Goal: Task Accomplishment & Management: Manage account settings

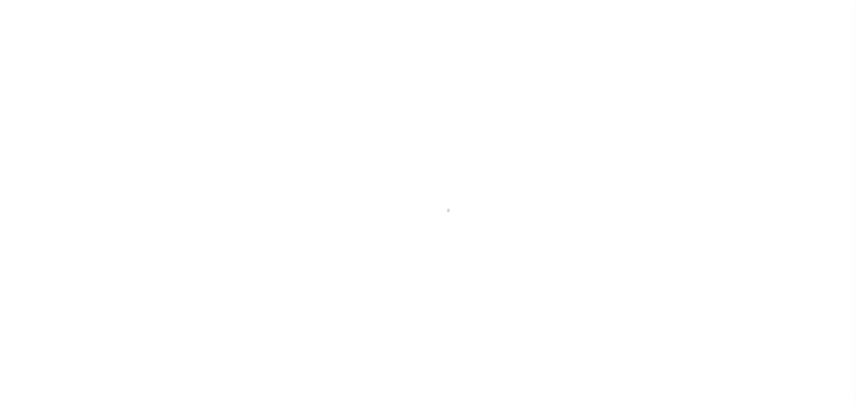
select select "PYD"
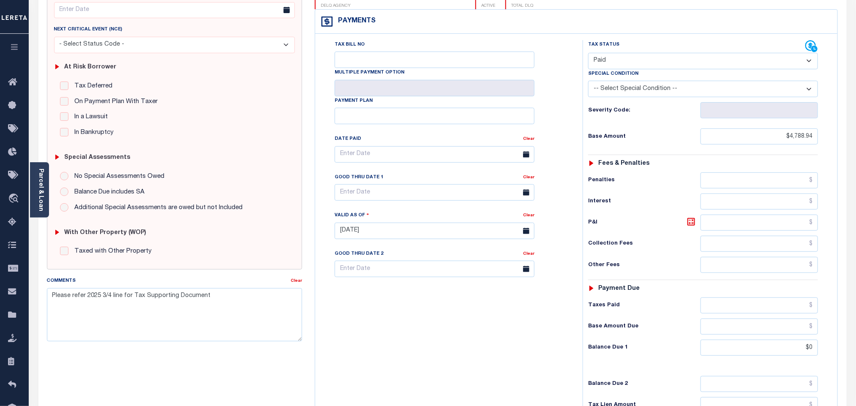
scroll to position [190, 0]
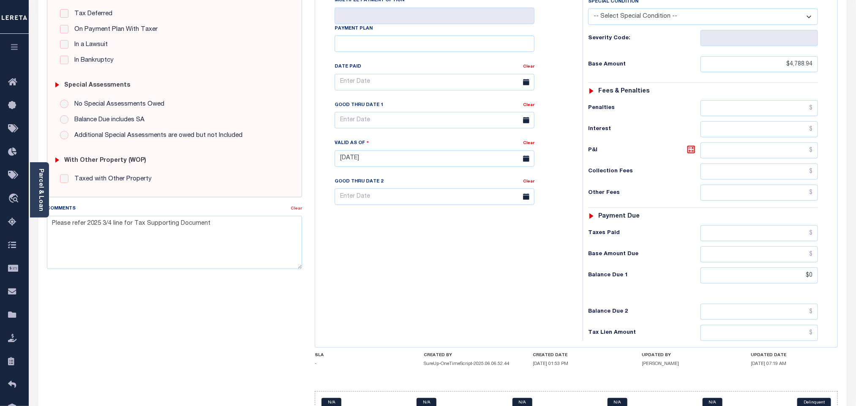
click at [292, 211] on link "Clear" at bounding box center [296, 209] width 11 height 4
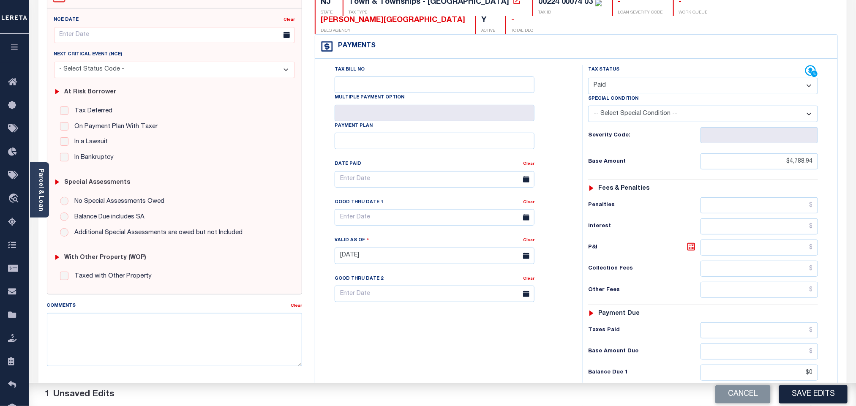
scroll to position [0, 0]
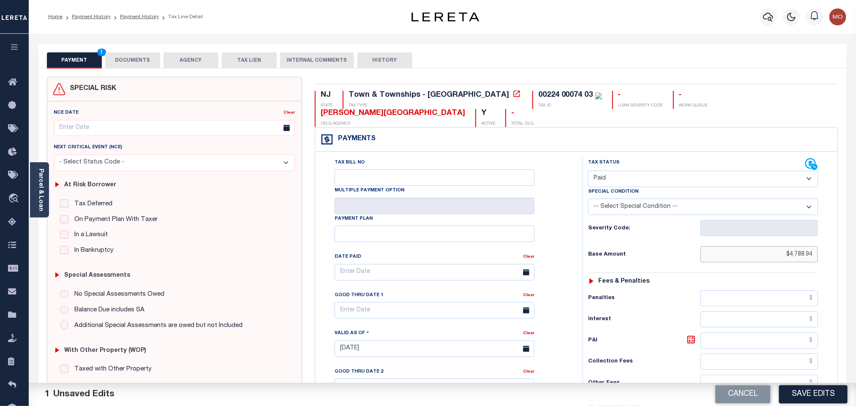
drag, startPoint x: 741, startPoint y: 243, endPoint x: 892, endPoint y: 251, distance: 151.1
click at [856, 251] on html "Home Payment History Payment History Tax Line Detail Profile Sign out" at bounding box center [428, 319] width 856 height 639
paste input "5,996.45"
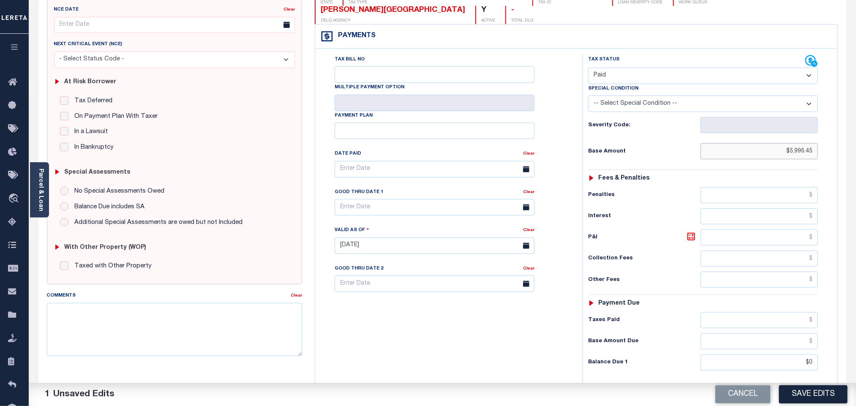
scroll to position [222, 0]
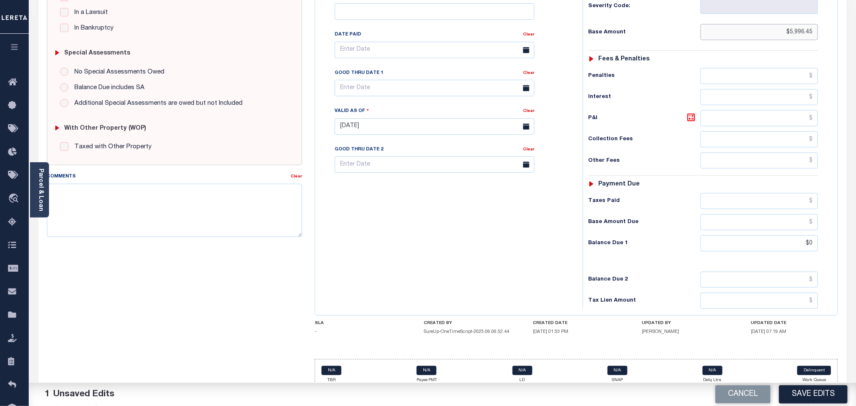
type input "$5,996.45"
click at [516, 217] on div "Tax Bill No Multiple Payment Option Payment Plan Clear" at bounding box center [446, 122] width 259 height 373
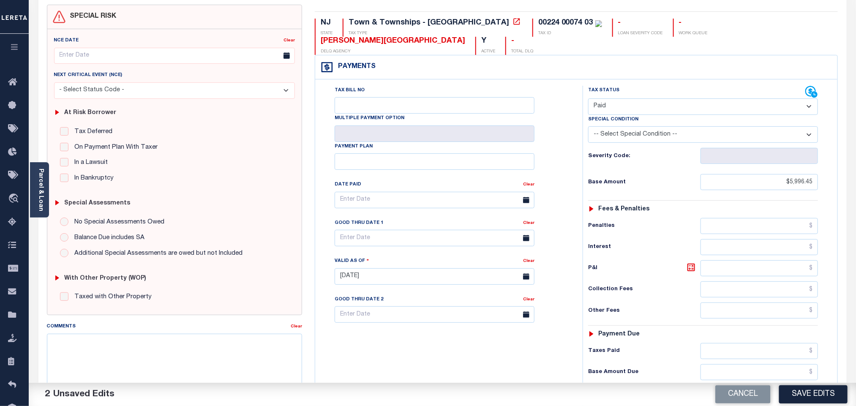
scroll to position [0, 0]
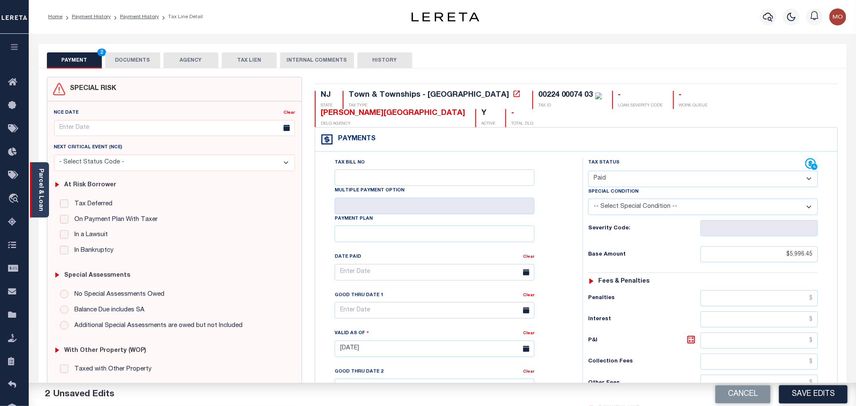
click at [45, 177] on div "Parcel & Loan" at bounding box center [39, 189] width 19 height 55
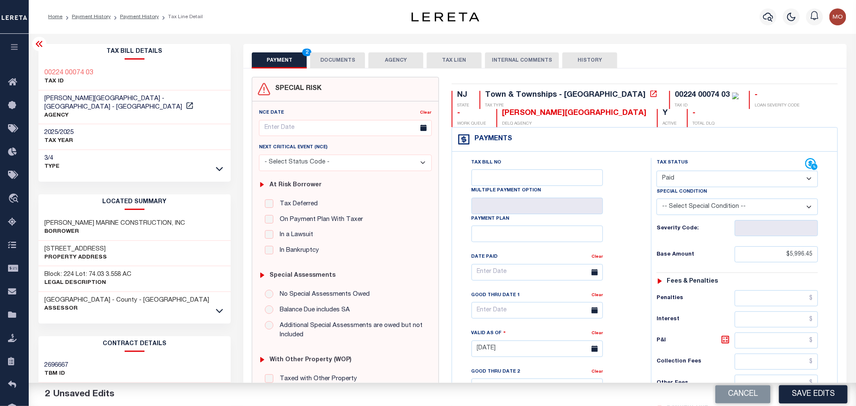
click at [332, 59] on button "DOCUMENTS" at bounding box center [337, 60] width 55 height 16
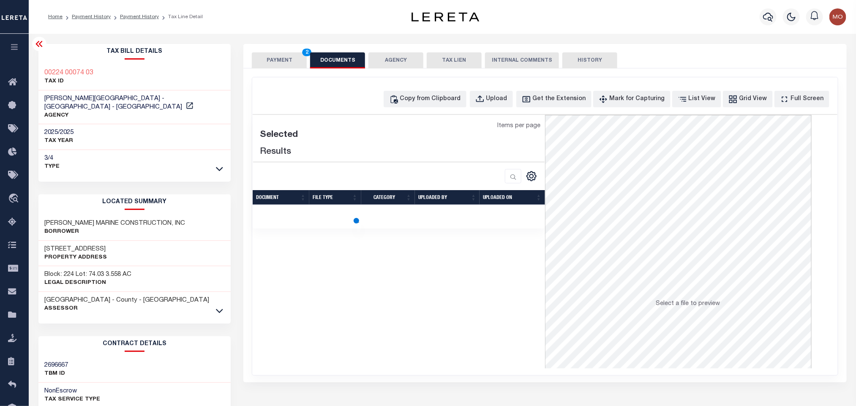
click at [504, 90] on div "Copy from Clipboard Upload Get the Extension Mark for Capturing Got it List Vie…" at bounding box center [544, 226] width 585 height 298
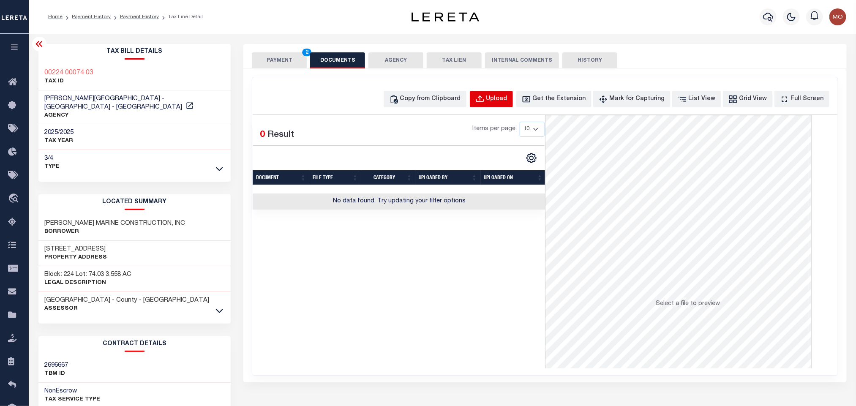
click at [507, 96] on div "Upload" at bounding box center [496, 99] width 21 height 9
select select "POP"
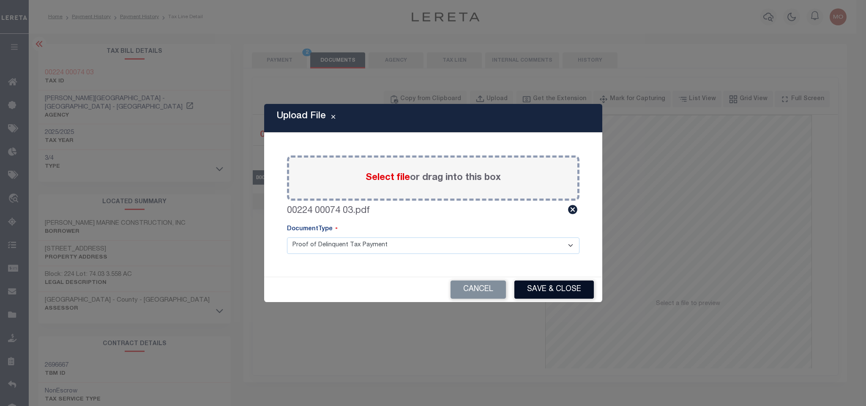
click at [546, 285] on button "Save & Close" at bounding box center [553, 290] width 79 height 18
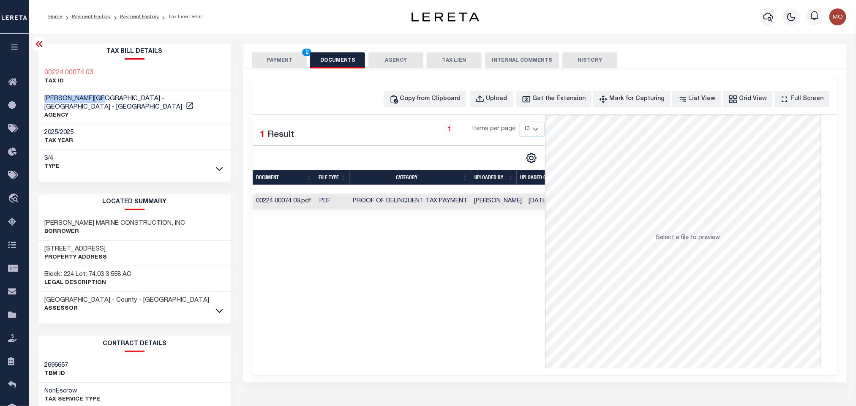
drag, startPoint x: 42, startPoint y: 98, endPoint x: 105, endPoint y: 99, distance: 63.4
click at [105, 99] on div "DENNIS TOWNSHIP - Town & Townships - NJ AGENCY" at bounding box center [134, 107] width 193 height 34
copy span "DENNIS TOWNSHIP"
click at [416, 313] on div "Selected 1 Result 1 Items per page 10 25 50 100" at bounding box center [399, 241] width 292 height 253
click at [271, 53] on button "PAYMENT 2" at bounding box center [279, 60] width 55 height 16
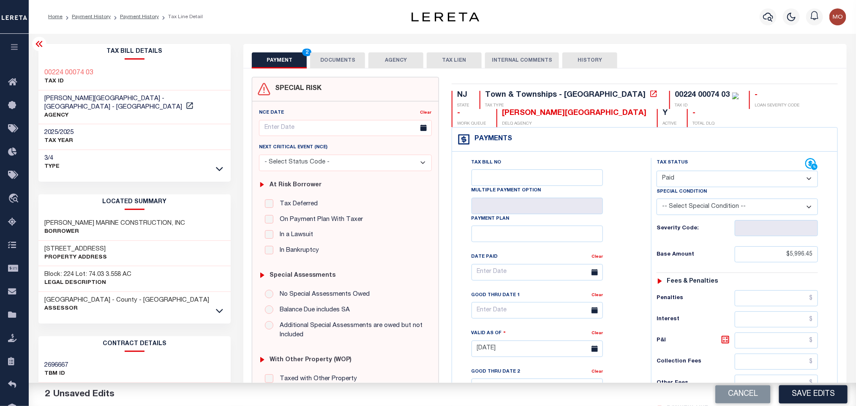
scroll to position [243, 0]
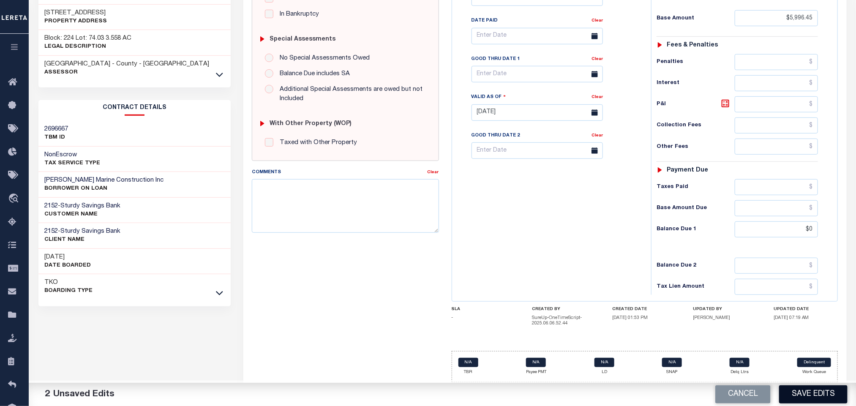
click at [797, 390] on button "Save Edits" at bounding box center [813, 394] width 68 height 18
checkbox input "false"
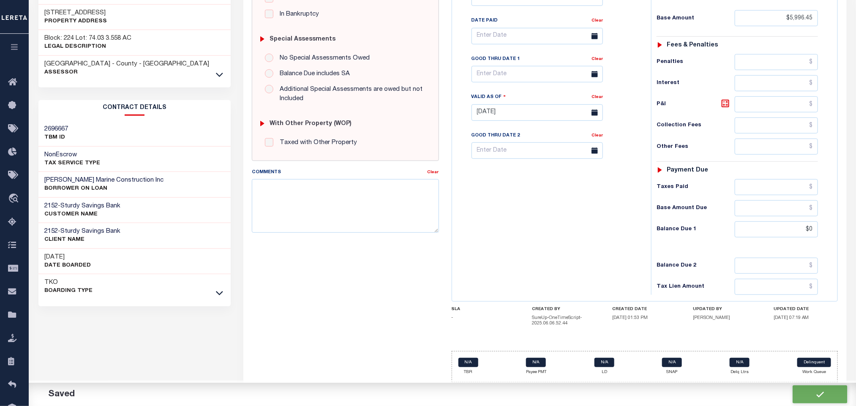
type input "$5,996.45"
type input "$0"
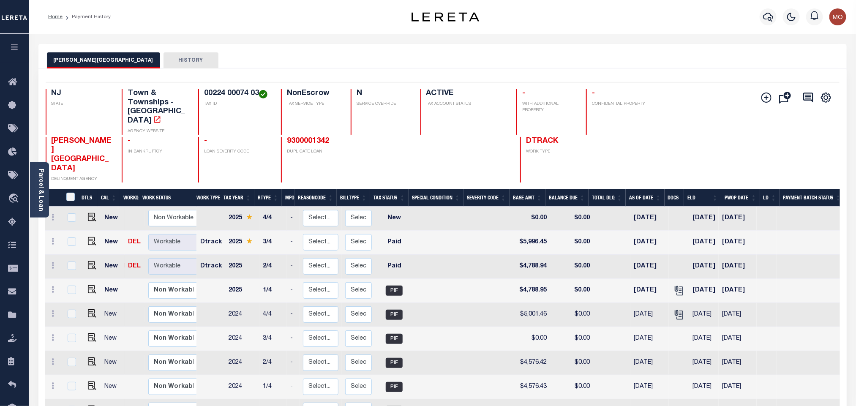
click at [39, 194] on link "Parcel & Loan" at bounding box center [41, 190] width 6 height 43
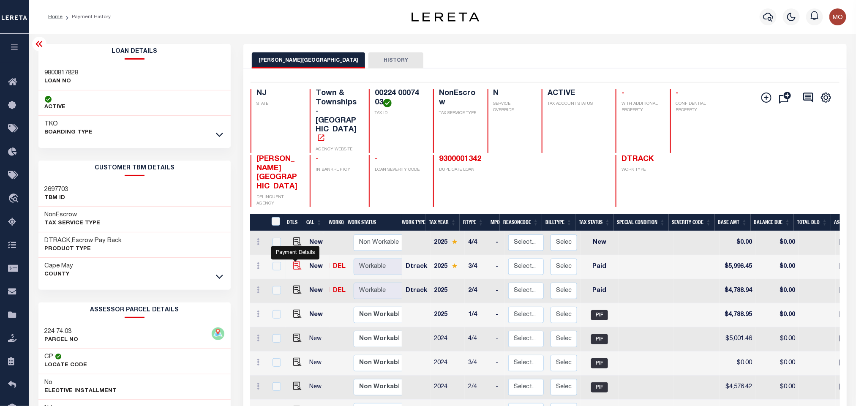
click at [294, 262] on img "" at bounding box center [297, 266] width 8 height 8
checkbox input "true"
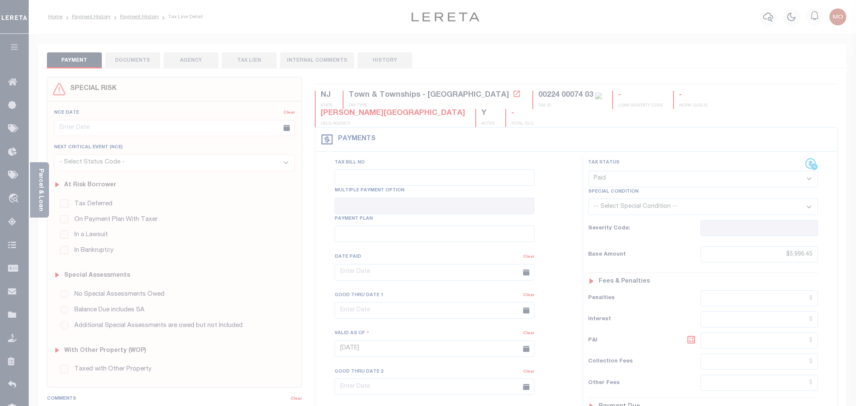
select select "PYD"
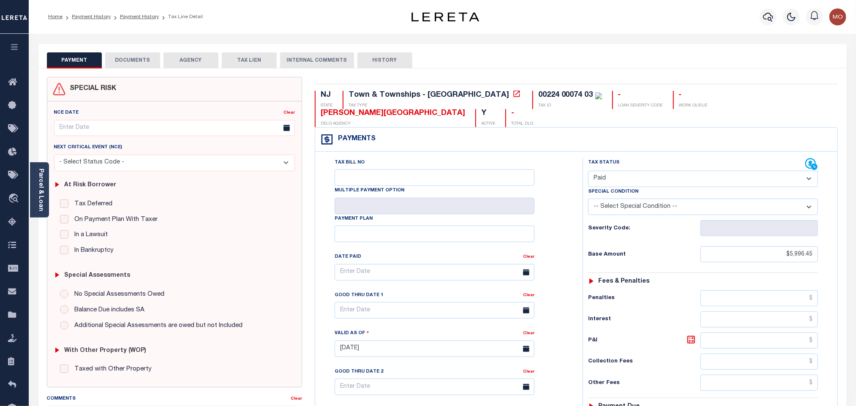
click at [150, 63] on button "DOCUMENTS" at bounding box center [132, 60] width 55 height 16
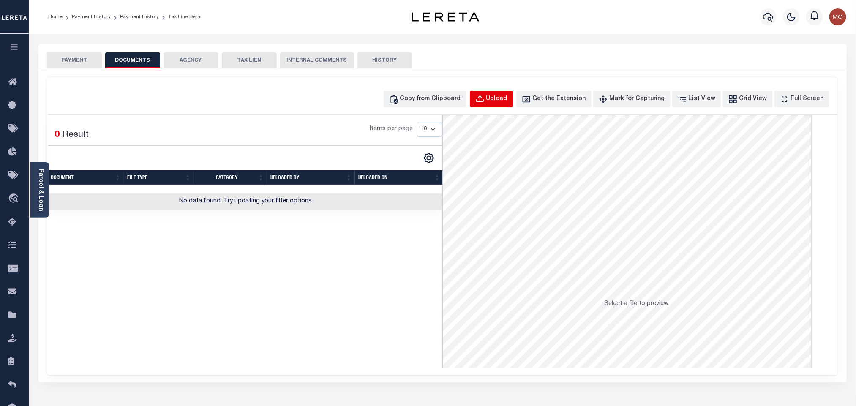
click at [507, 103] on div "Upload" at bounding box center [496, 99] width 21 height 9
select select "POP"
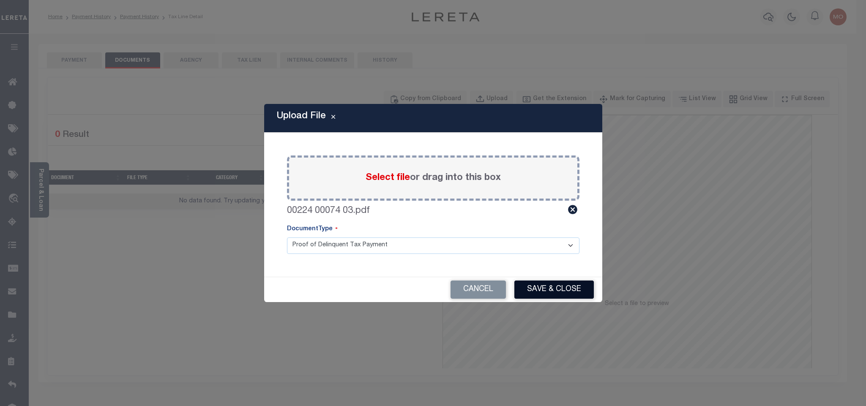
click at [544, 289] on button "Save & Close" at bounding box center [553, 290] width 79 height 18
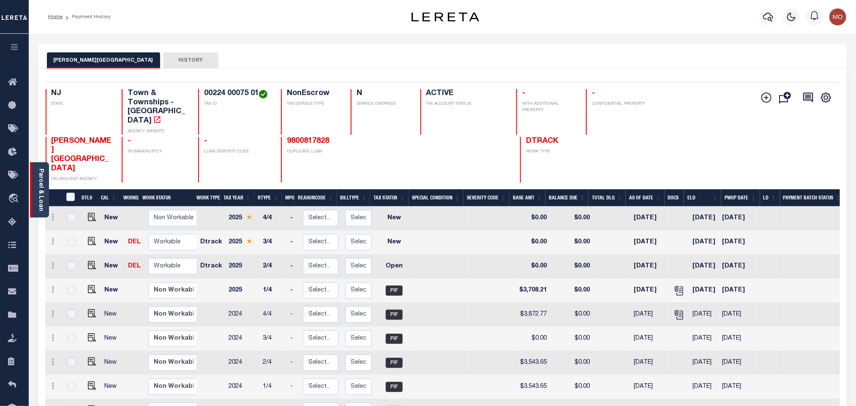
click at [35, 183] on div "Parcel & Loan" at bounding box center [39, 189] width 19 height 55
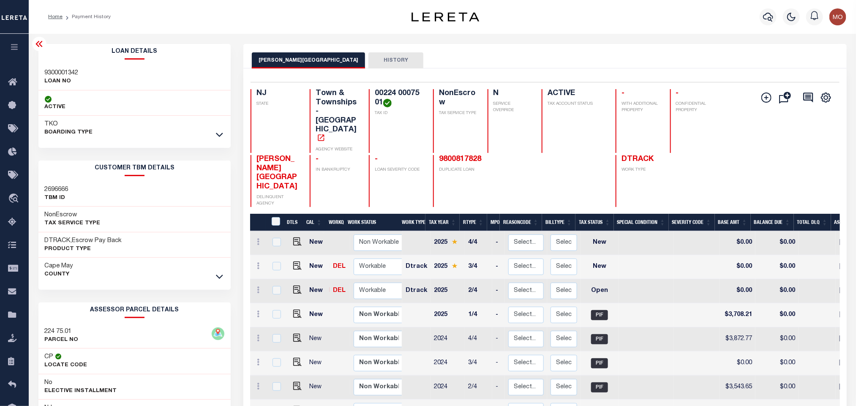
click at [63, 73] on h3 "9300001342" at bounding box center [62, 73] width 34 height 8
copy h3 "9300001342"
click at [392, 95] on h4 "00224 00075 01" at bounding box center [399, 98] width 48 height 18
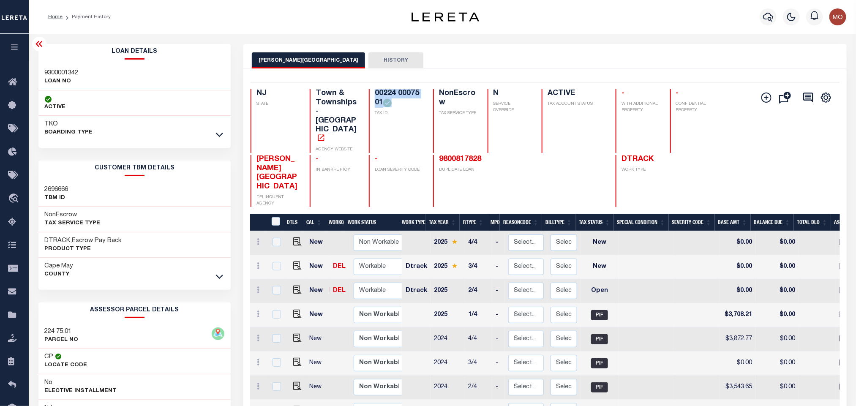
click at [392, 95] on h4 "00224 00075 01" at bounding box center [399, 98] width 48 height 18
copy div "00224 00075 01"
drag, startPoint x: 296, startPoint y: 246, endPoint x: 475, endPoint y: 220, distance: 181.5
click at [296, 286] on img "" at bounding box center [297, 290] width 8 height 8
checkbox input "true"
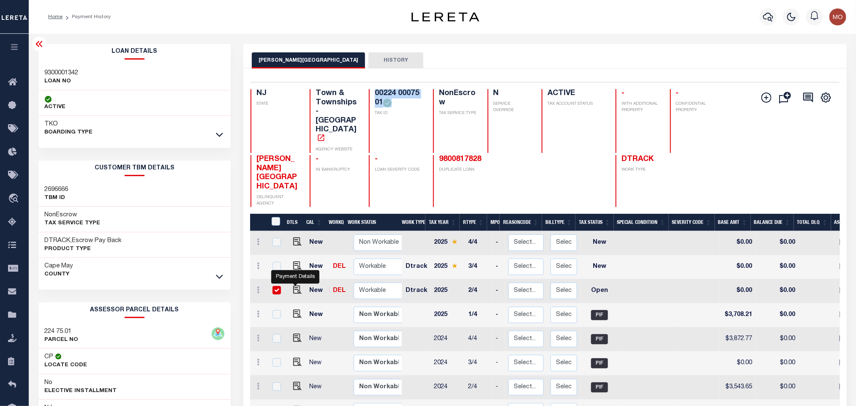
checkbox input "true"
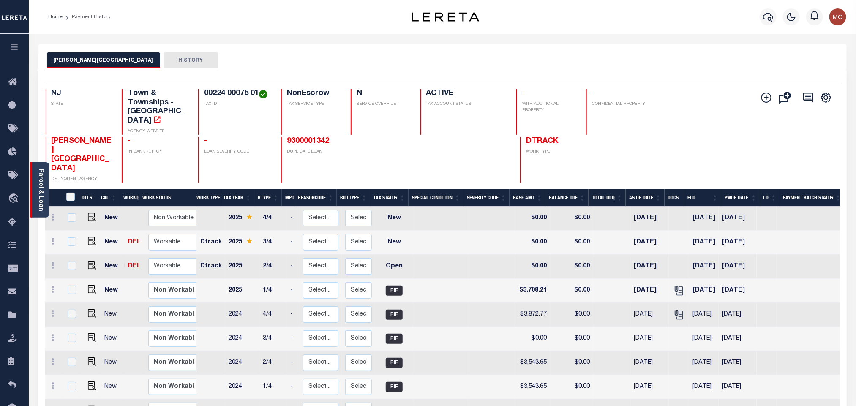
click at [38, 200] on link "Parcel & Loan" at bounding box center [41, 190] width 6 height 43
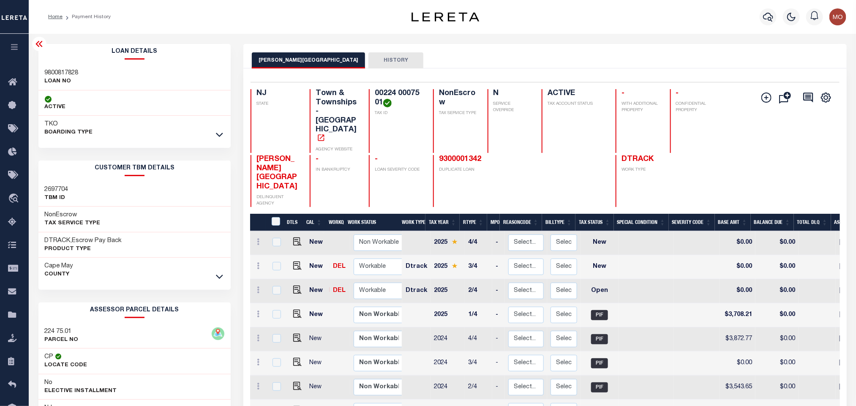
click at [52, 76] on h3 "9800817828" at bounding box center [62, 73] width 34 height 8
copy h3 "9800817828"
click at [395, 96] on h4 "00224 00075 01" at bounding box center [399, 98] width 48 height 18
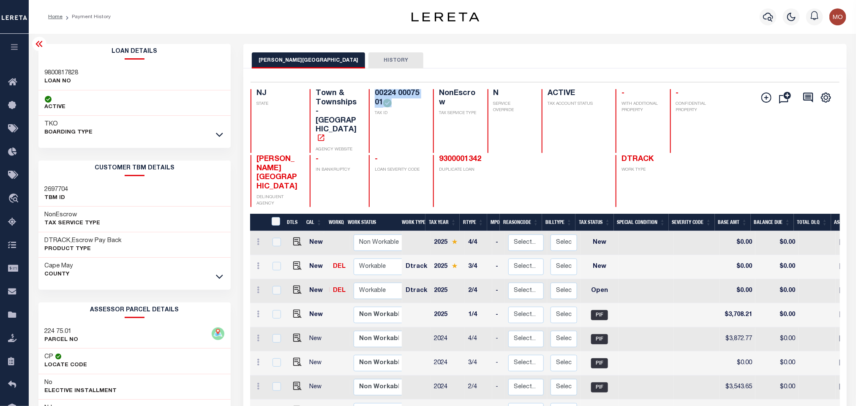
click at [395, 96] on h4 "00224 00075 01" at bounding box center [399, 98] width 48 height 18
copy div "00224 00075 01"
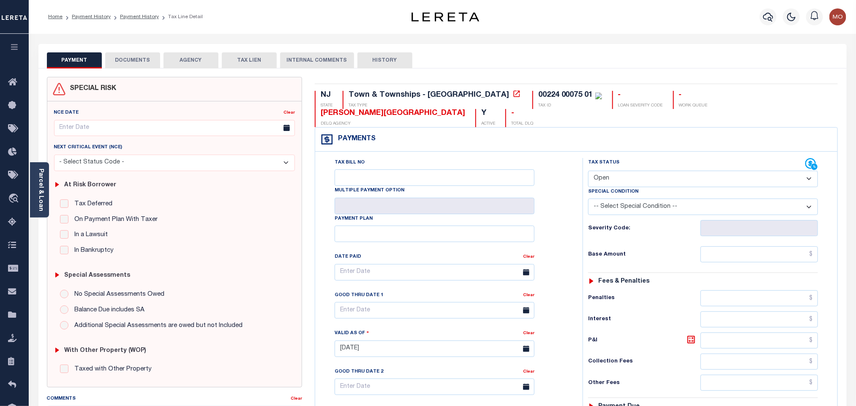
click at [42, 176] on link "Parcel & Loan" at bounding box center [41, 190] width 6 height 43
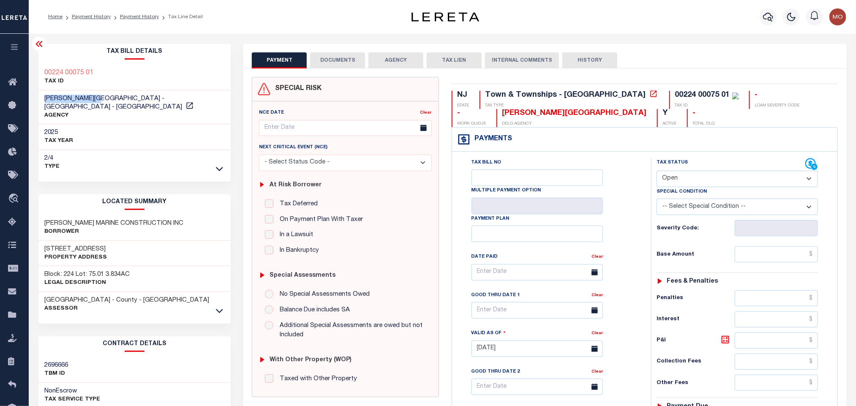
drag, startPoint x: 46, startPoint y: 97, endPoint x: 103, endPoint y: 99, distance: 57.1
click at [103, 99] on span "DENNIS TOWNSHIP - Town & Townships - NJ" at bounding box center [114, 102] width 138 height 15
copy span "[PERSON_NAME][GEOGRAPHIC_DATA]"
click at [702, 171] on div "Tax Status Status" at bounding box center [731, 164] width 149 height 13
click at [691, 170] on div "Tax Status Status" at bounding box center [731, 164] width 149 height 13
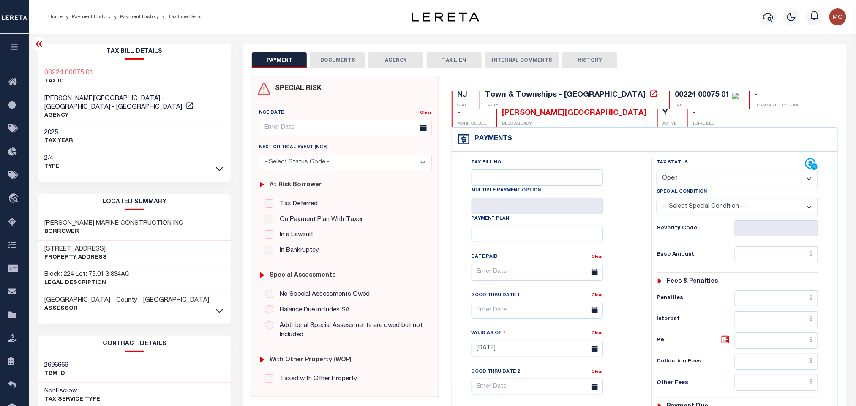
click at [690, 174] on select "- Select Status Code - Open Due/Unpaid Paid Incomplete No Tax Due Internal Refu…" at bounding box center [737, 179] width 161 height 16
select select "PYD"
click at [657, 172] on select "- Select Status Code - Open Due/Unpaid Paid Incomplete No Tax Due Internal Refu…" at bounding box center [737, 179] width 161 height 16
type input "10/03/2025"
click at [648, 230] on div "Tax Status Status" at bounding box center [740, 344] width 191 height 373
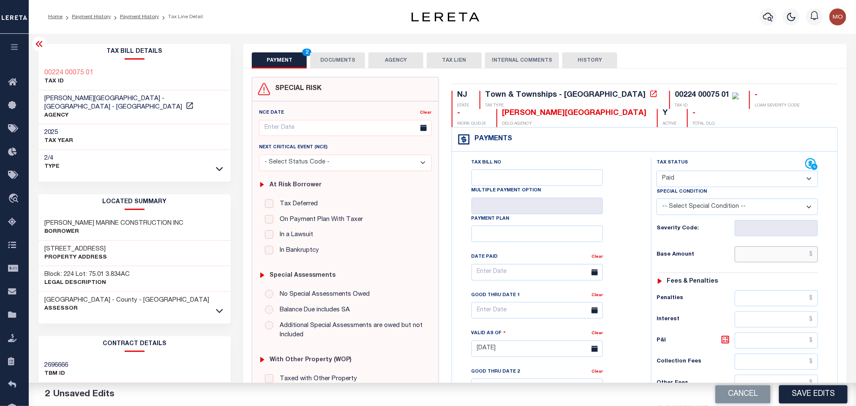
paste input "3,708.21"
click at [752, 250] on input "3,708.21" at bounding box center [777, 254] width 84 height 16
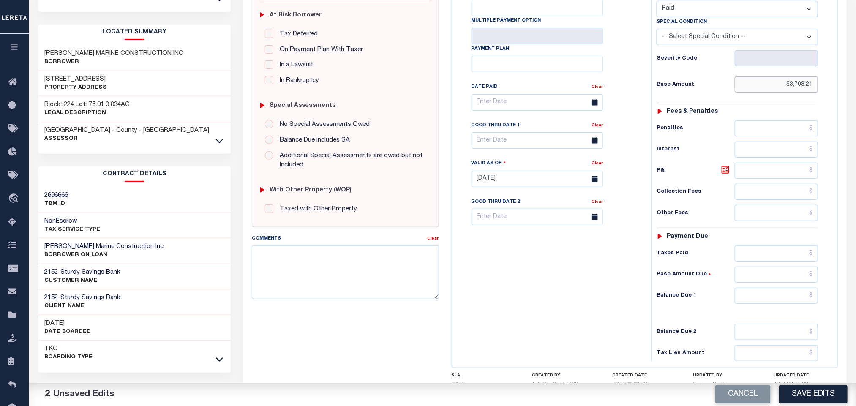
scroll to position [241, 0]
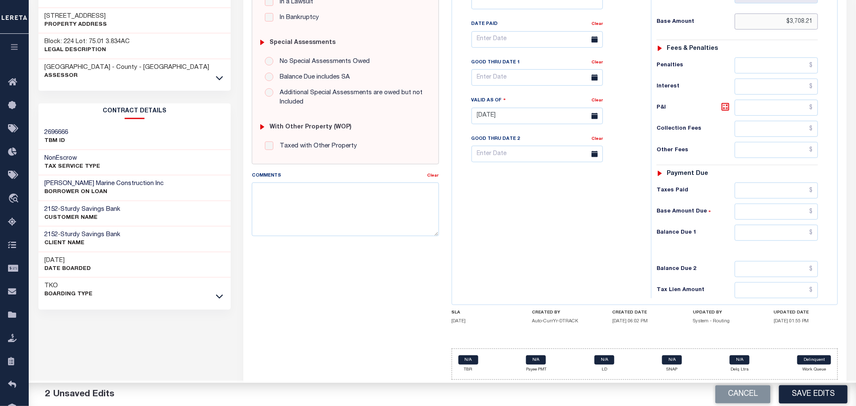
type input "$3,708.21"
drag, startPoint x: 756, startPoint y: 234, endPoint x: 613, endPoint y: 218, distance: 143.3
click at [756, 234] on input "0" at bounding box center [777, 233] width 84 height 16
type input "$0.00"
click at [592, 210] on div "Tax Bill No Multiple Payment Option Payment Plan Clear" at bounding box center [549, 111] width 191 height 373
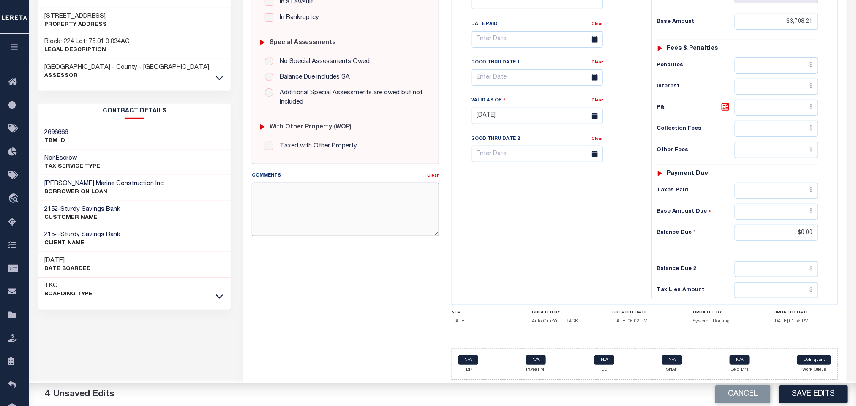
paste textarea "Please refer 2025 3/4 line for Tax Supporting Document"
click at [328, 215] on textarea "Please refer 2025 3/4 line for Tax Supporting Document" at bounding box center [345, 209] width 187 height 53
type textarea "Please refer 2025 3/4 line for Tax Supporting Document"
click at [517, 229] on div "Tax Bill No Multiple Payment Option Payment Plan Clear" at bounding box center [549, 111] width 191 height 373
click at [802, 393] on button "Save Edits" at bounding box center [813, 394] width 68 height 18
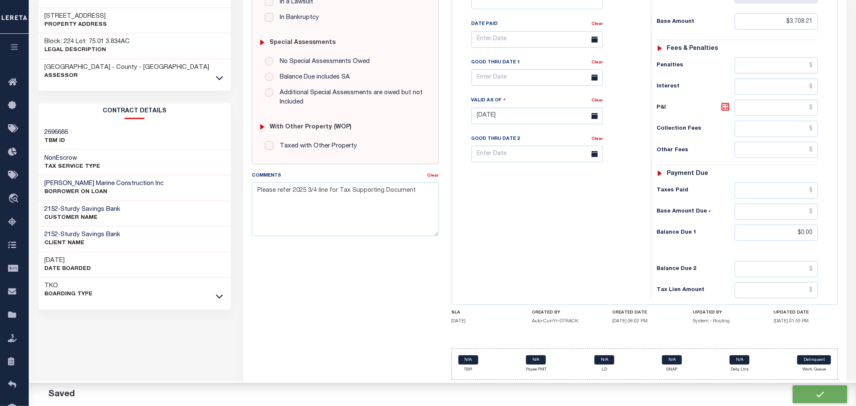
checkbox input "false"
type input "$3,708.21"
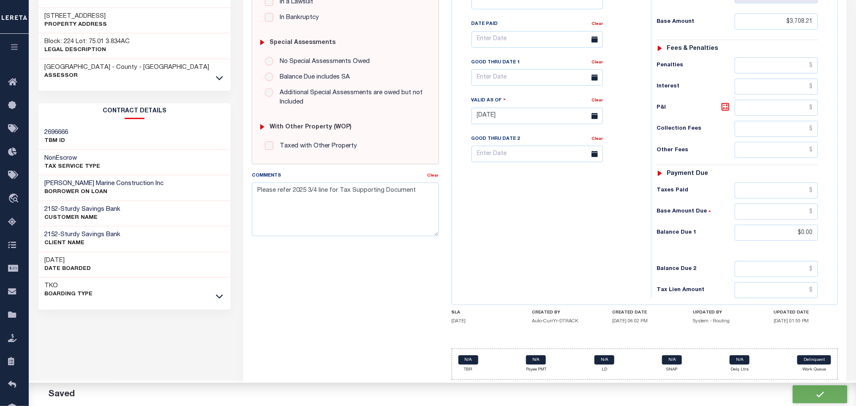
type input "$0"
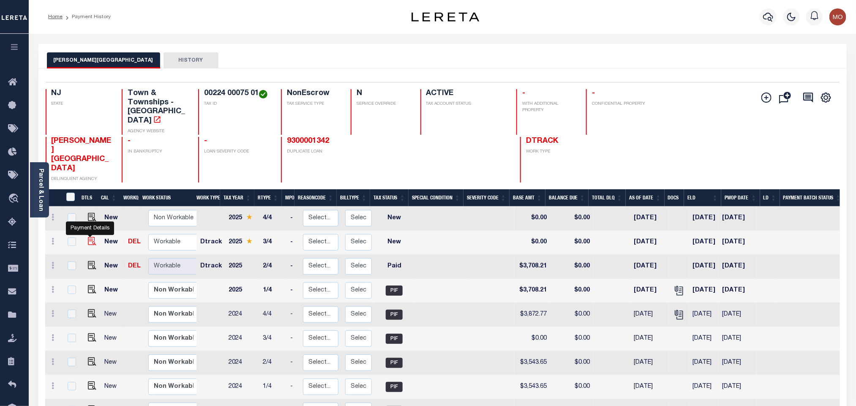
click at [88, 237] on img "" at bounding box center [92, 241] width 8 height 8
checkbox input "true"
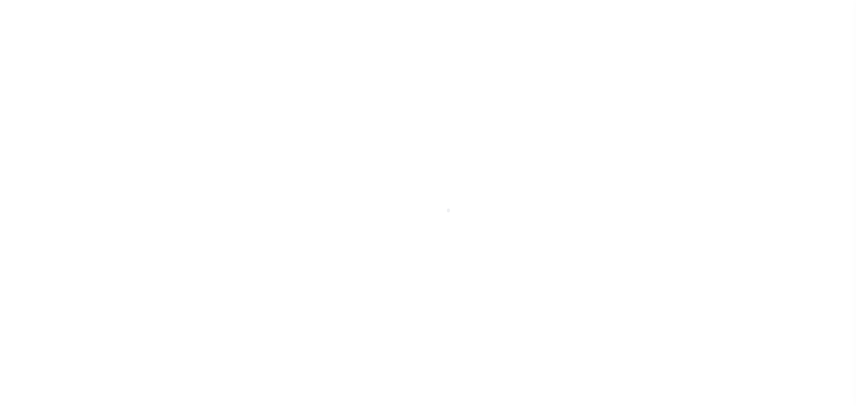
checkbox input "false"
type input "[DATE]"
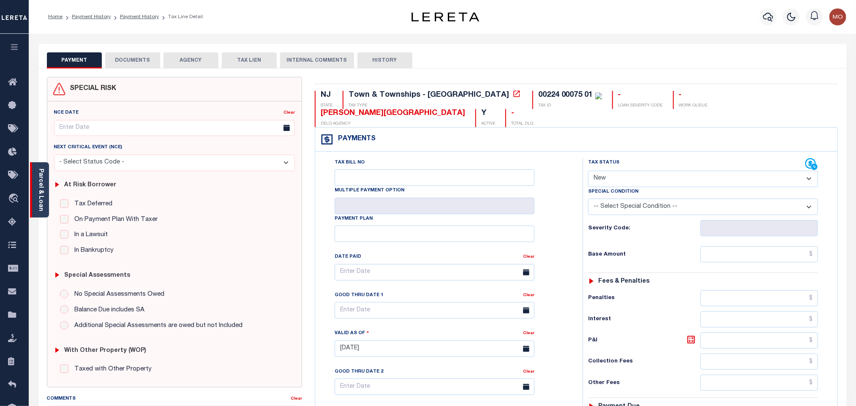
click at [41, 199] on link "Parcel & Loan" at bounding box center [41, 190] width 6 height 43
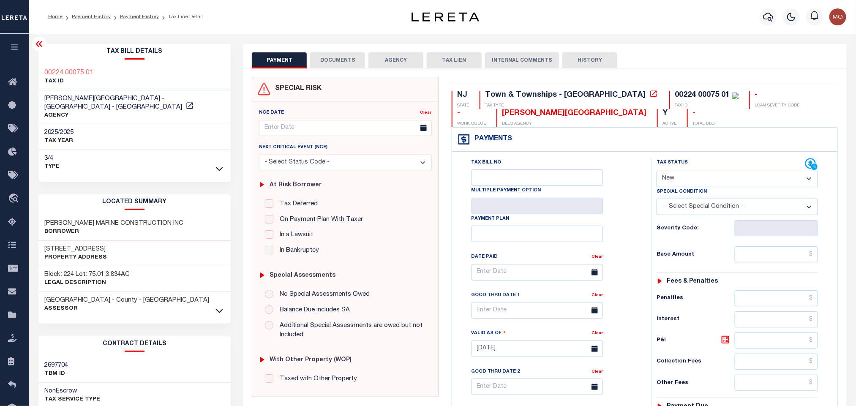
click at [685, 180] on select "- Select Status Code - Open Due/Unpaid Paid Incomplete No Tax Due Internal Refu…" at bounding box center [737, 179] width 161 height 16
select select "PYD"
click at [657, 172] on select "- Select Status Code - Open Due/Unpaid Paid Incomplete No Tax Due Internal Refu…" at bounding box center [737, 179] width 161 height 16
type input "[DATE]"
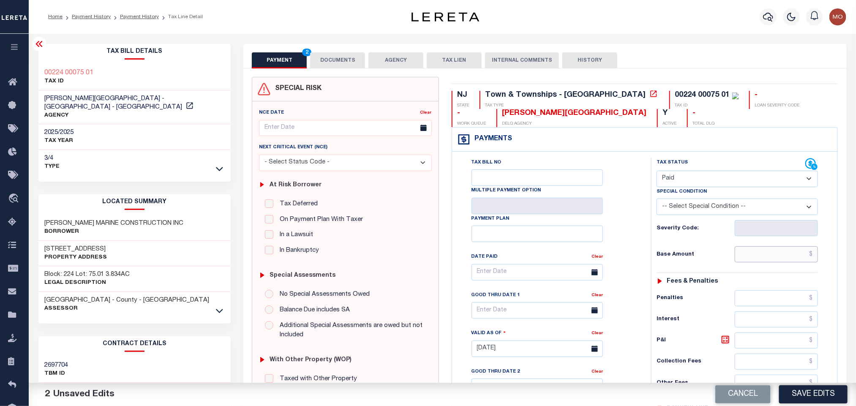
click at [749, 261] on input "text" at bounding box center [777, 254] width 84 height 16
paste input "4,643.21"
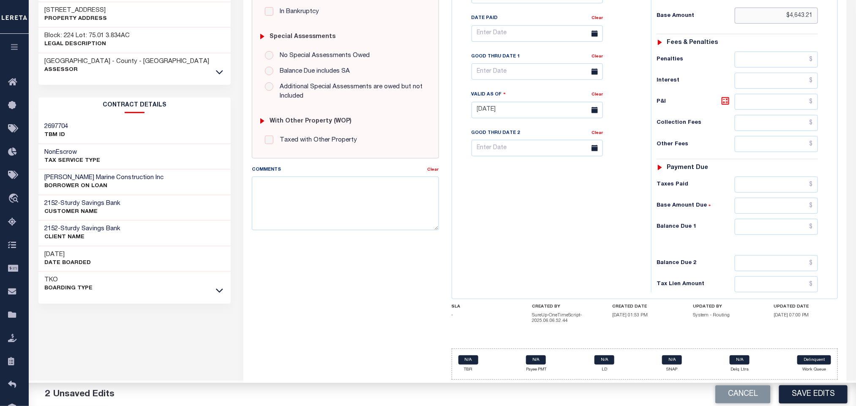
type input "$4,643.21"
click at [749, 230] on input "0" at bounding box center [777, 227] width 84 height 16
type input "$0.00"
click at [613, 227] on div "Tax Bill No Multiple Payment Option Payment Plan Clear" at bounding box center [549, 105] width 191 height 373
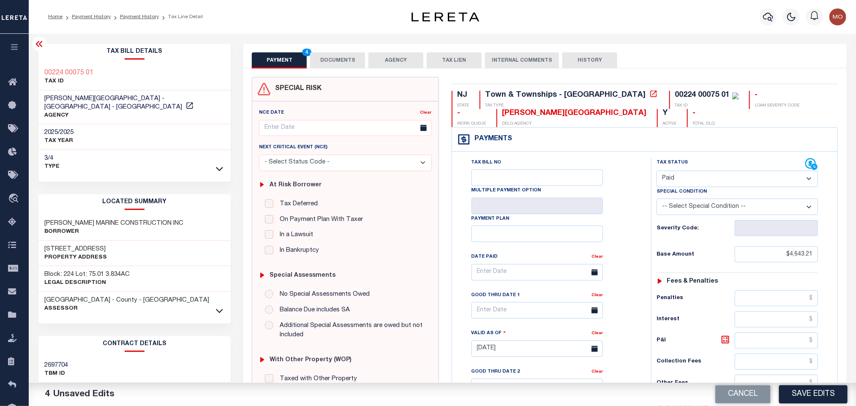
click at [337, 61] on button "DOCUMENTS" at bounding box center [337, 60] width 55 height 16
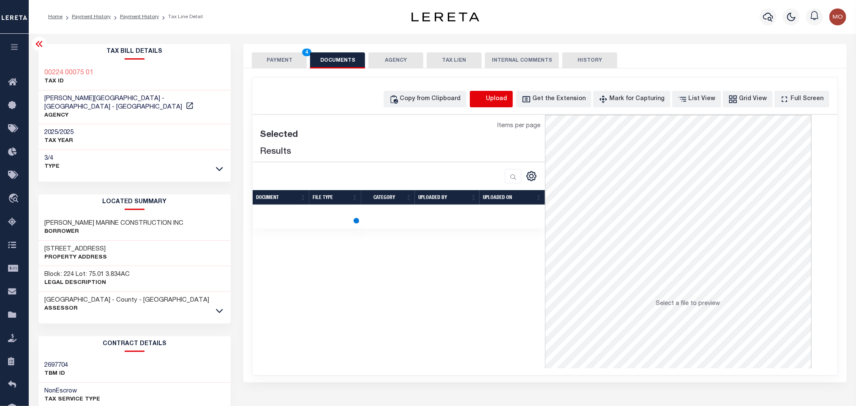
click at [485, 99] on icon "button" at bounding box center [479, 99] width 9 height 9
select select "POP"
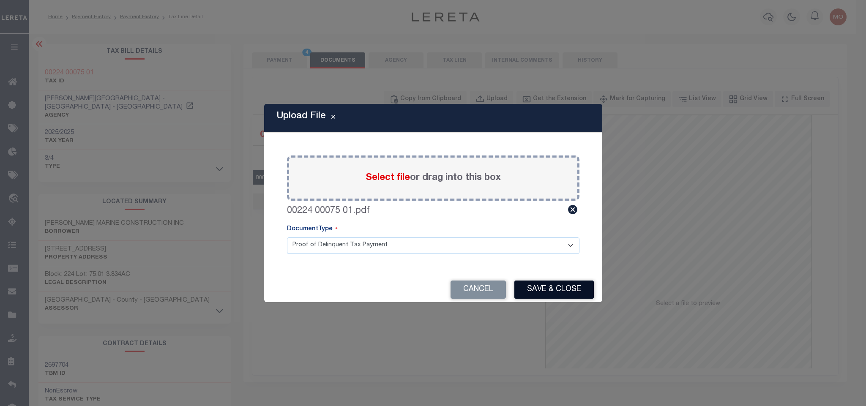
click at [535, 285] on button "Save & Close" at bounding box center [553, 290] width 79 height 18
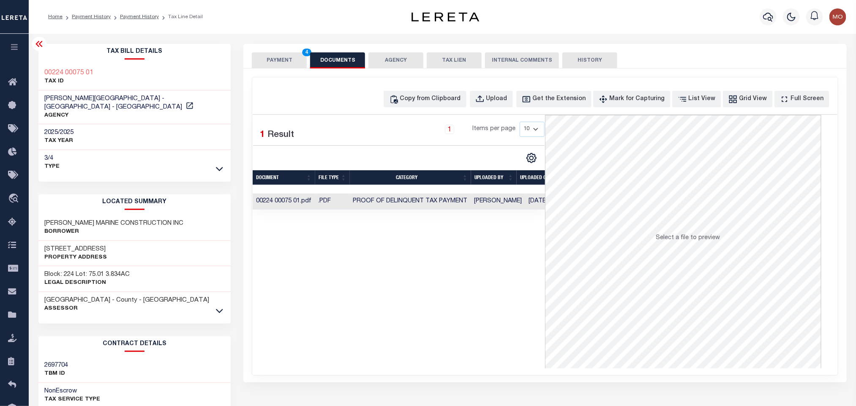
click at [274, 57] on button "PAYMENT 4" at bounding box center [279, 60] width 55 height 16
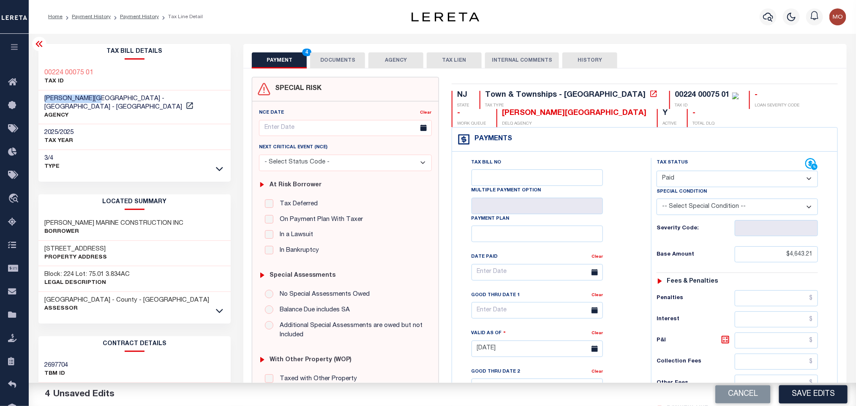
drag, startPoint x: 44, startPoint y: 99, endPoint x: 101, endPoint y: 99, distance: 57.9
click at [101, 99] on div "DENNIS TOWNSHIP - Town & Townships - NJ AGENCY" at bounding box center [134, 107] width 193 height 34
copy span "[PERSON_NAME][GEOGRAPHIC_DATA]"
click at [802, 393] on button "Save Edits" at bounding box center [813, 394] width 68 height 18
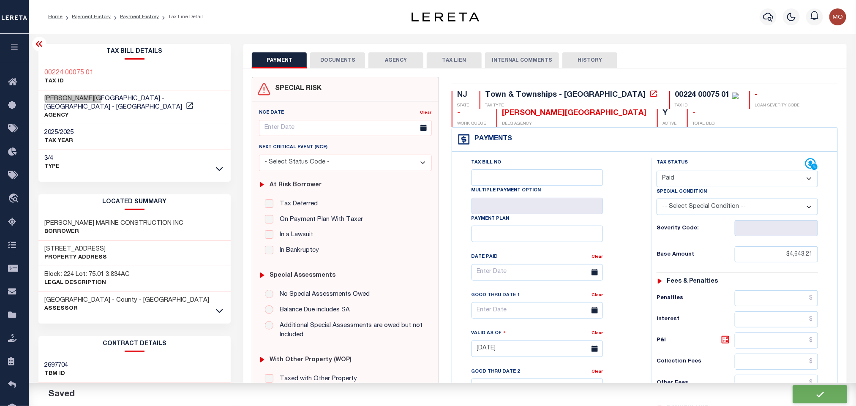
checkbox input "false"
type input "$4,643.21"
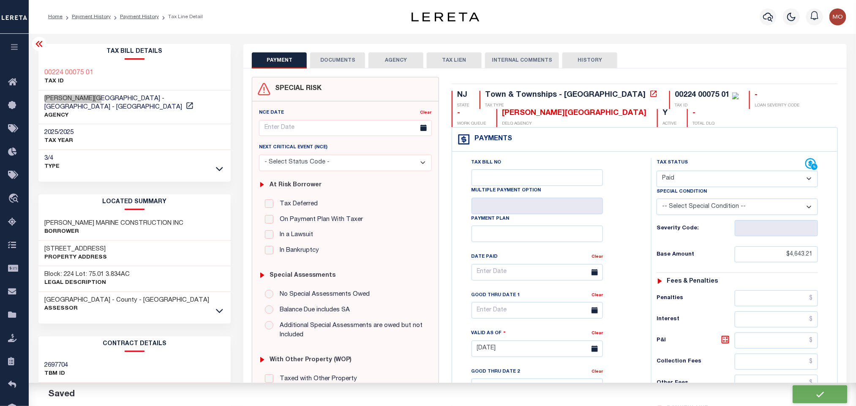
type input "$0"
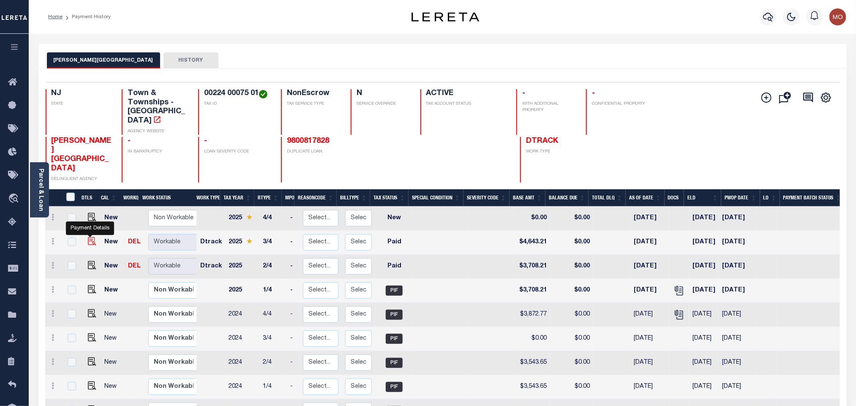
click at [90, 237] on img "" at bounding box center [92, 241] width 8 height 8
checkbox input "true"
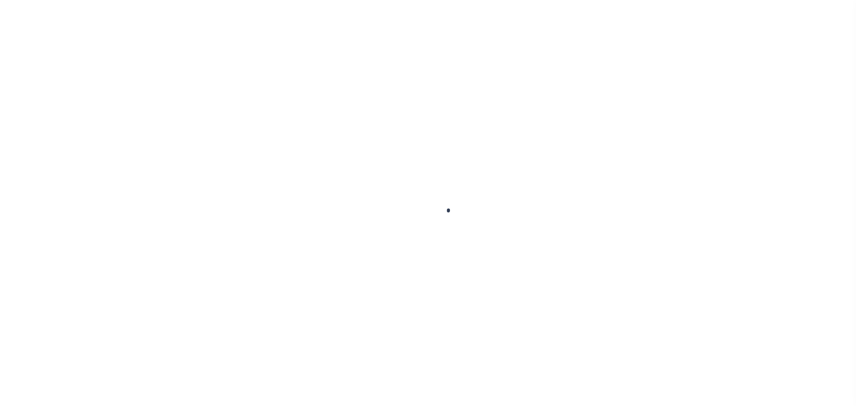
checkbox input "false"
type input "10/03/2025"
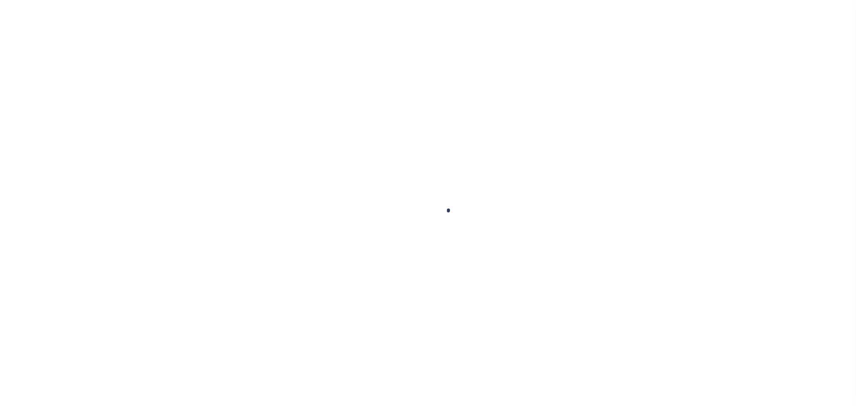
select select "PYD"
type input "$4,643.21"
type input "$0"
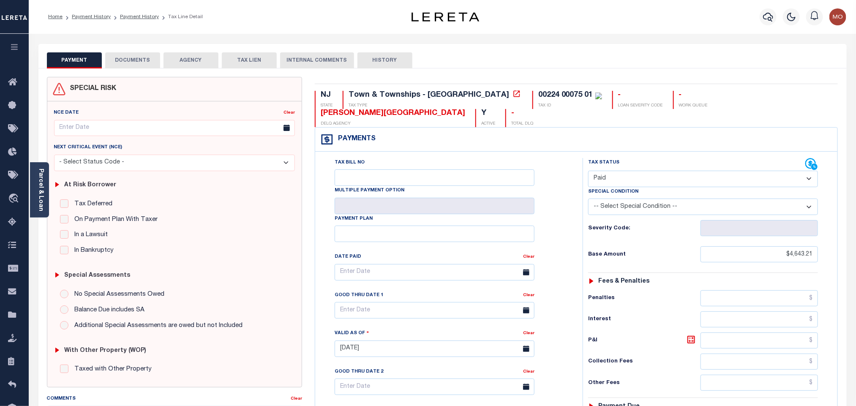
click at [133, 59] on button "DOCUMENTS" at bounding box center [132, 60] width 55 height 16
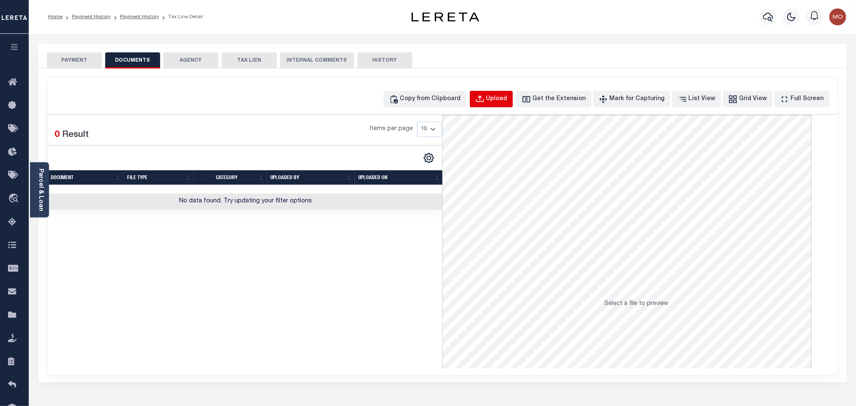
click at [502, 101] on div "Upload" at bounding box center [496, 99] width 21 height 9
select select "POP"
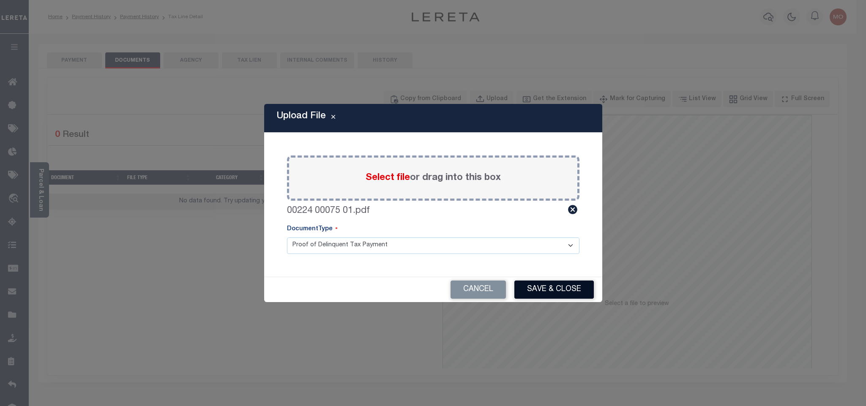
click at [536, 285] on button "Save & Close" at bounding box center [553, 290] width 79 height 18
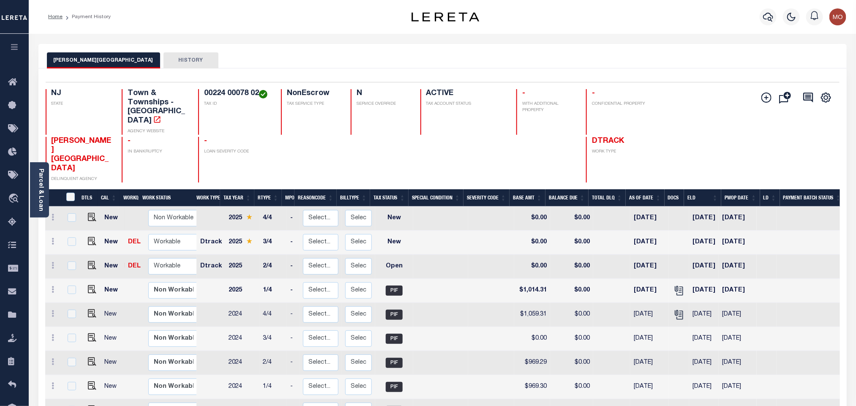
drag, startPoint x: 38, startPoint y: 198, endPoint x: 87, endPoint y: 198, distance: 49.0
click at [38, 198] on link "Parcel & Loan" at bounding box center [41, 190] width 6 height 43
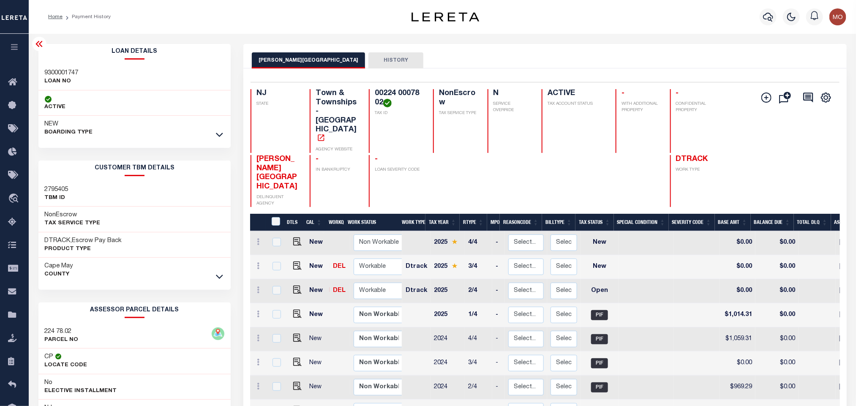
click at [42, 74] on div "9300001747 LOAN NO" at bounding box center [134, 78] width 193 height 26
copy h3 "9300001747"
click at [396, 90] on h4 "00224 00078 02" at bounding box center [399, 98] width 48 height 18
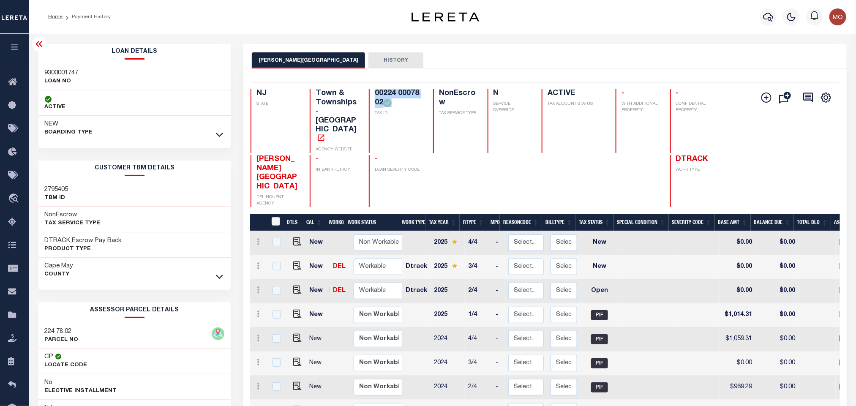
click at [396, 90] on h4 "00224 00078 02" at bounding box center [399, 98] width 48 height 18
copy div "00224 00078 02"
click at [294, 286] on img "" at bounding box center [297, 290] width 8 height 8
checkbox input "true"
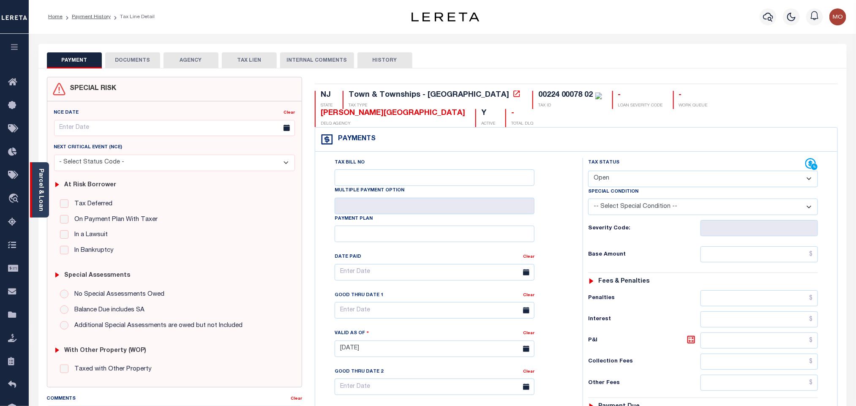
click at [42, 202] on link "Parcel & Loan" at bounding box center [41, 190] width 6 height 43
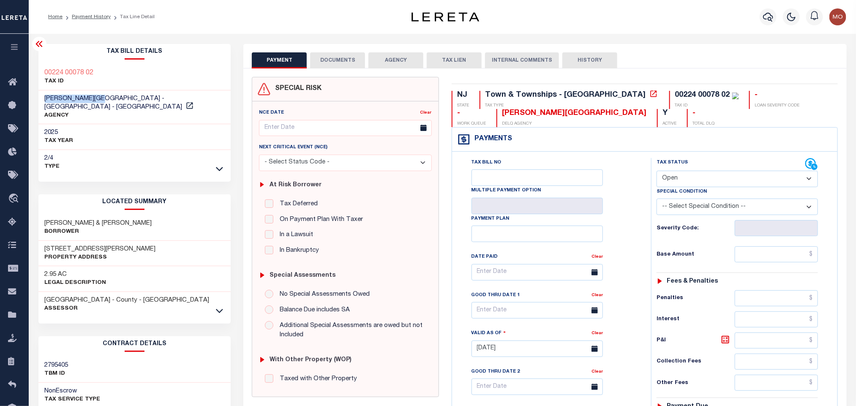
drag, startPoint x: 43, startPoint y: 99, endPoint x: 104, endPoint y: 101, distance: 61.3
click at [104, 101] on div "[PERSON_NAME][GEOGRAPHIC_DATA] - [GEOGRAPHIC_DATA] - [GEOGRAPHIC_DATA] AGENCY" at bounding box center [134, 107] width 193 height 34
copy span "[PERSON_NAME][GEOGRAPHIC_DATA]"
click at [700, 177] on select "- Select Status Code - Open Due/Unpaid Paid Incomplete No Tax Due Internal Refu…" at bounding box center [737, 179] width 161 height 16
select select "PYD"
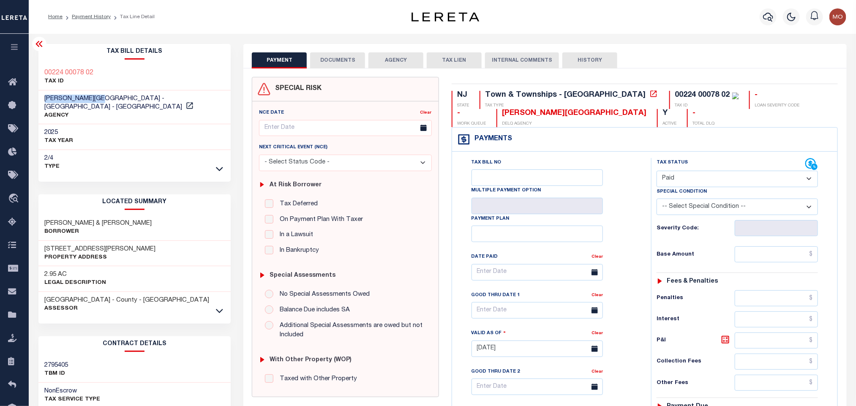
click at [657, 172] on select "- Select Status Code - Open Due/Unpaid Paid Incomplete No Tax Due Internal Refu…" at bounding box center [737, 179] width 161 height 16
type input "[DATE]"
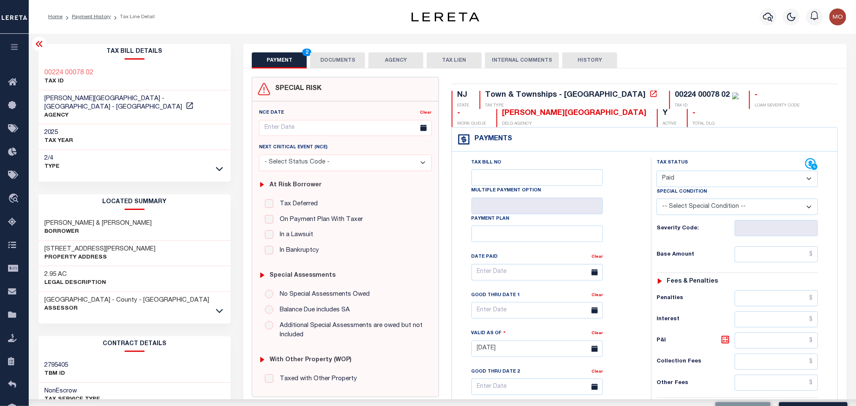
click at [639, 223] on div "Tax Bill No Multiple Payment Option Payment Plan Clear" at bounding box center [549, 344] width 191 height 373
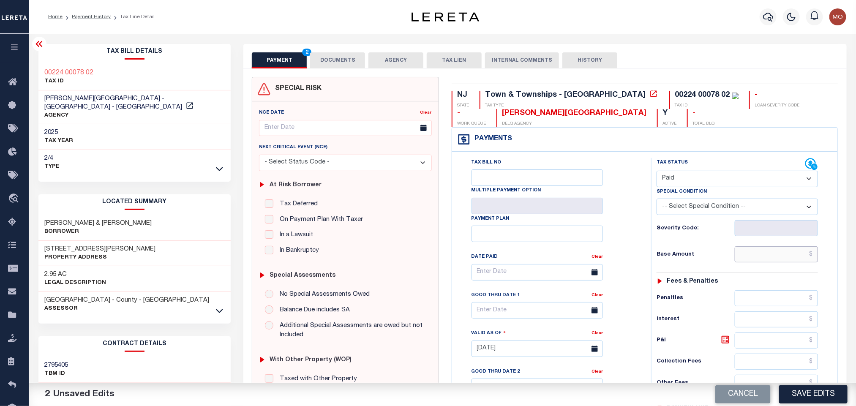
click at [761, 259] on input "text" at bounding box center [777, 254] width 84 height 16
paste input "1,014.30"
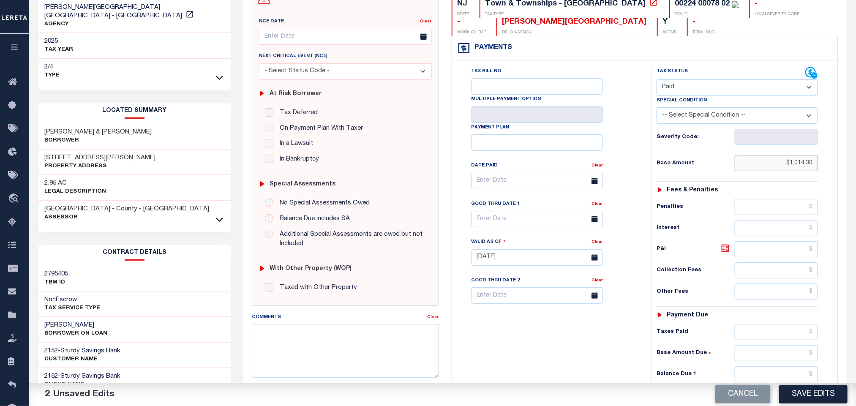
scroll to position [241, 0]
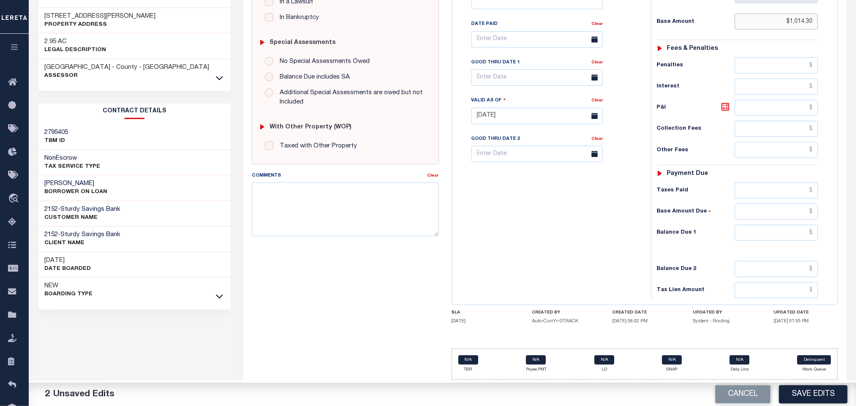
type input "$1,014.30"
click at [752, 234] on input "text" at bounding box center [777, 233] width 84 height 16
type input "$0.00"
click at [559, 222] on div "Tax Bill No Multiple Payment Option Payment Plan Clear" at bounding box center [549, 111] width 191 height 373
click at [288, 195] on textarea "Comments" at bounding box center [345, 209] width 187 height 53
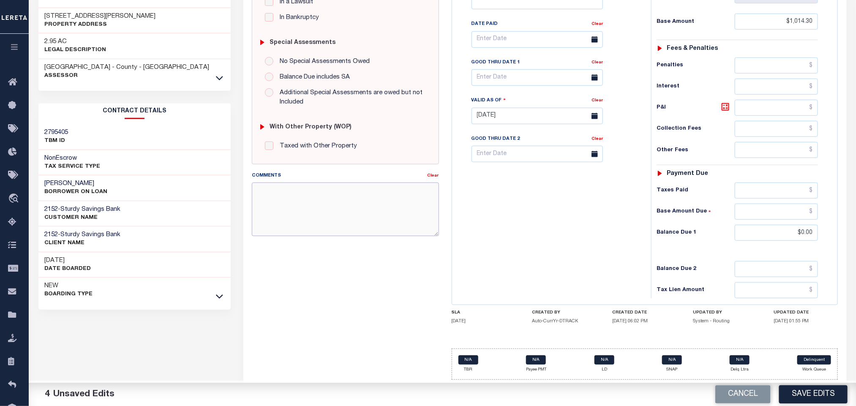
paste textarea "Please refer 2025 3/4 line for Tax Supporting Document"
type textarea "Please refer 2025 3/4 line for Tax Supporting Document"
click at [555, 230] on div "Tax Bill No Multiple Payment Option Payment Plan Clear" at bounding box center [549, 111] width 191 height 373
click at [796, 391] on button "Save Edits" at bounding box center [813, 394] width 68 height 18
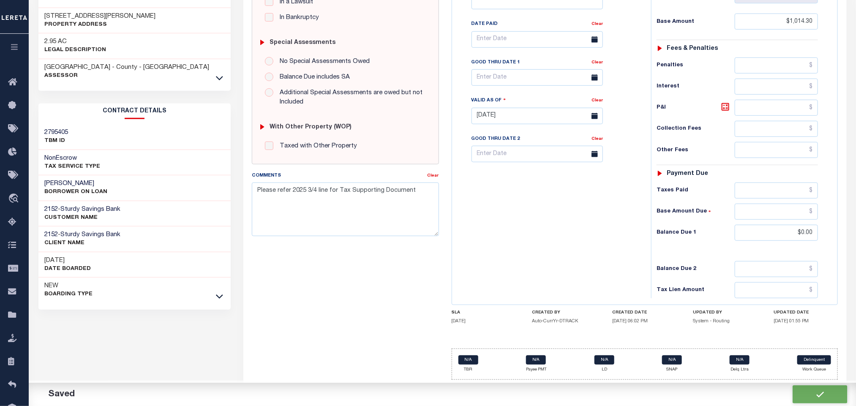
checkbox input "false"
type input "$1,014.3"
type input "$0"
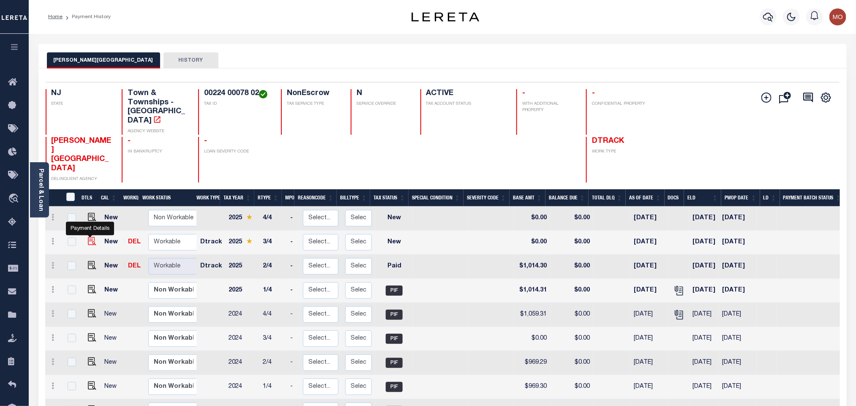
click at [90, 237] on img "" at bounding box center [92, 241] width 8 height 8
checkbox input "true"
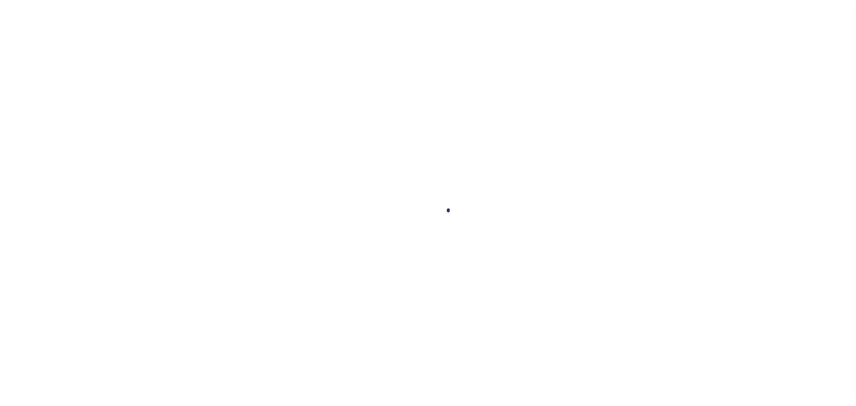
checkbox input "false"
type input "[DATE]"
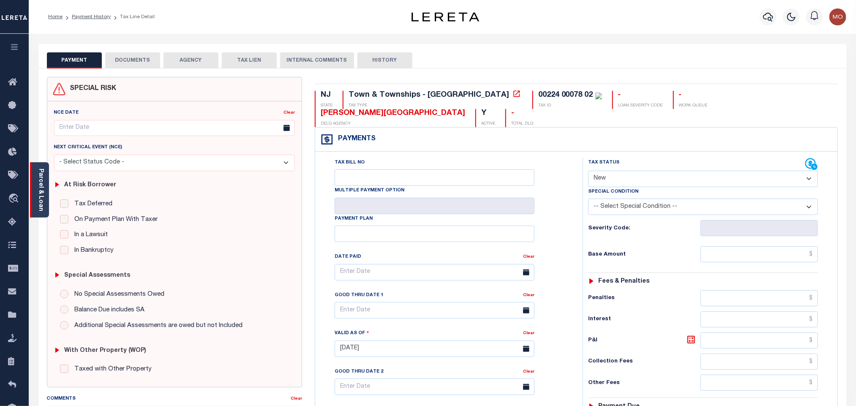
click at [38, 199] on link "Parcel & Loan" at bounding box center [41, 190] width 6 height 43
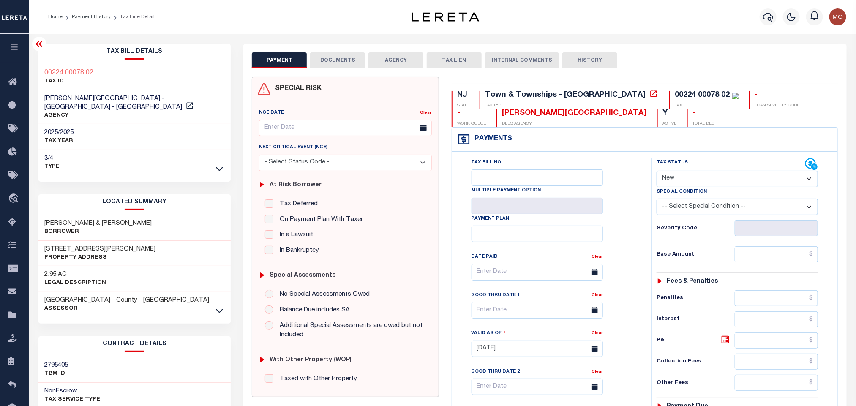
click at [679, 175] on select "- Select Status Code - Open Due/Unpaid Paid Incomplete No Tax Due Internal Refu…" at bounding box center [737, 179] width 161 height 16
select select "PYD"
click at [657, 172] on select "- Select Status Code - Open Due/Unpaid Paid Incomplete No Tax Due Internal Refu…" at bounding box center [737, 179] width 161 height 16
type input "[DATE]"
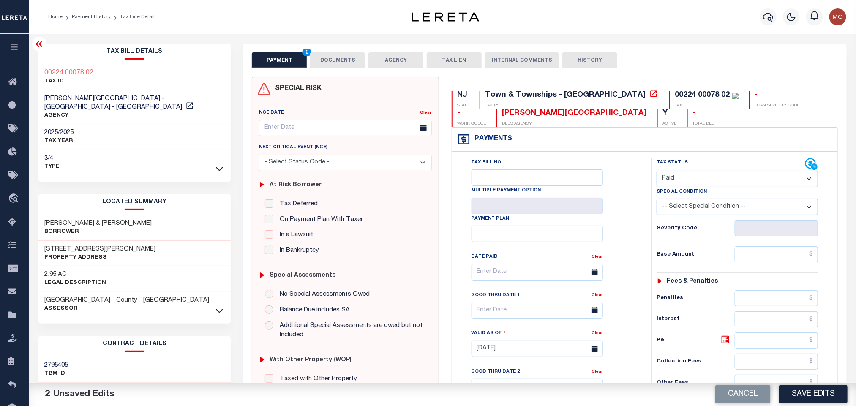
click at [734, 250] on div "Base Amount" at bounding box center [737, 254] width 161 height 16
click at [742, 253] on input "text" at bounding box center [777, 254] width 84 height 16
paste input "1,270.06"
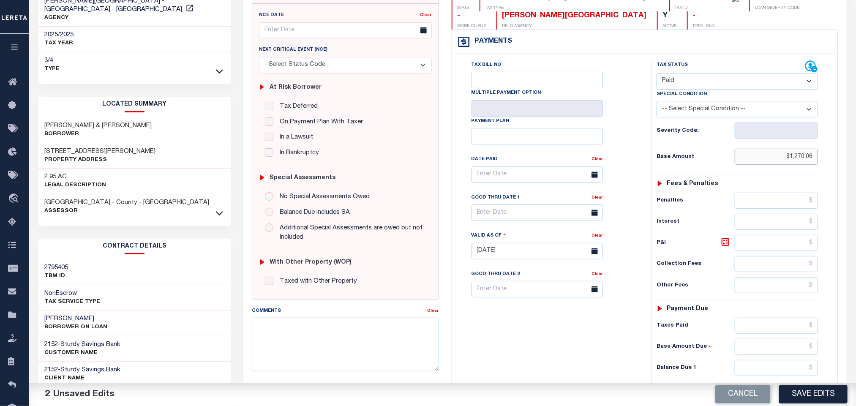
scroll to position [190, 0]
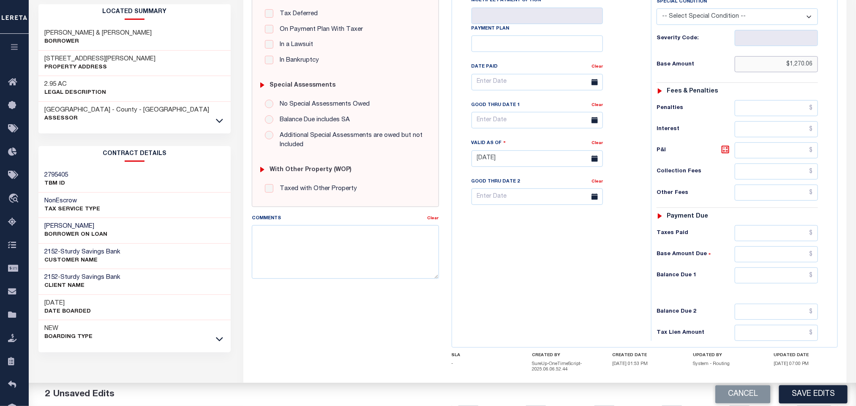
type input "$1,270.06"
click at [747, 282] on input "text" at bounding box center [777, 275] width 84 height 16
type input "$0.00"
click at [538, 287] on div "Tax Bill No Multiple Payment Option Payment Plan Clear" at bounding box center [549, 154] width 191 height 373
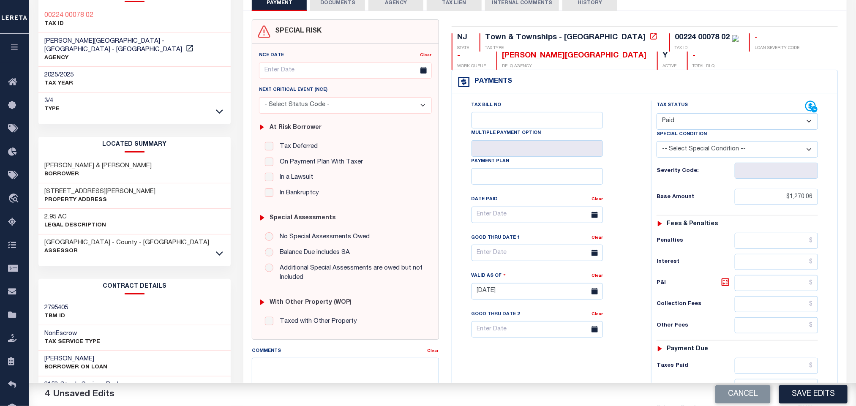
scroll to position [0, 0]
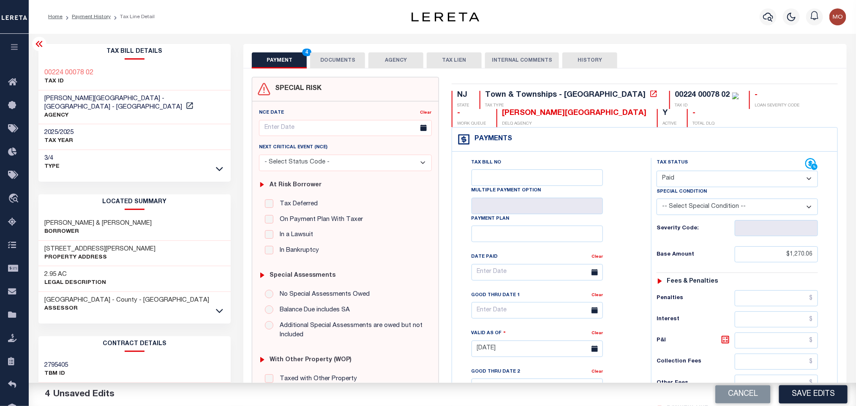
click at [349, 57] on button "DOCUMENTS" at bounding box center [337, 60] width 55 height 16
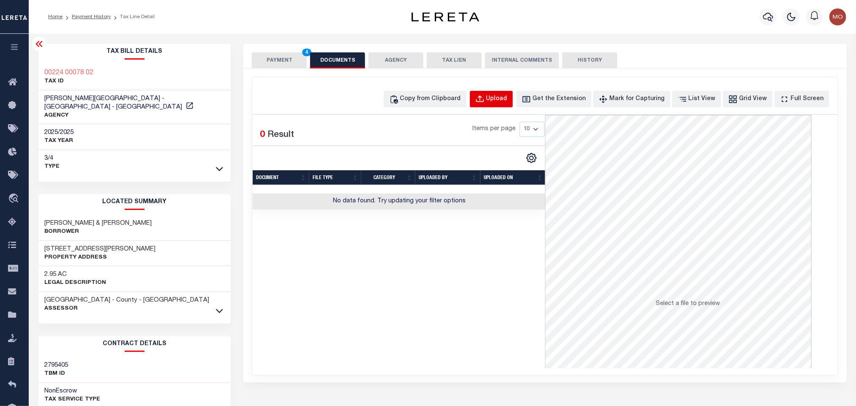
click at [507, 101] on div "Upload" at bounding box center [496, 99] width 21 height 9
select select "POP"
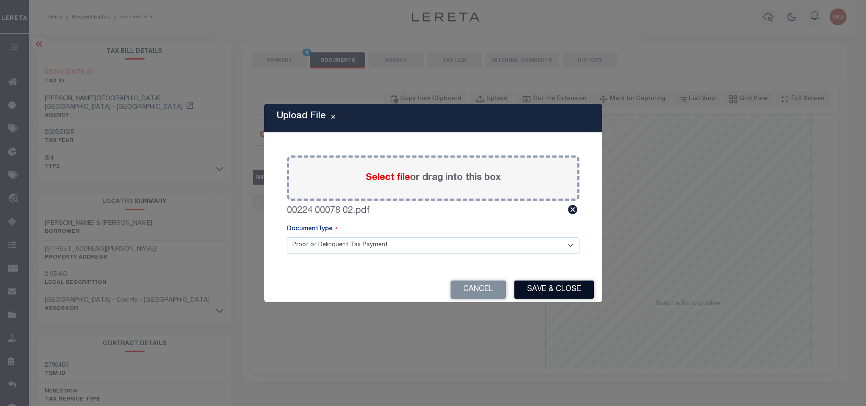
click at [533, 281] on button "Save & Close" at bounding box center [553, 290] width 79 height 18
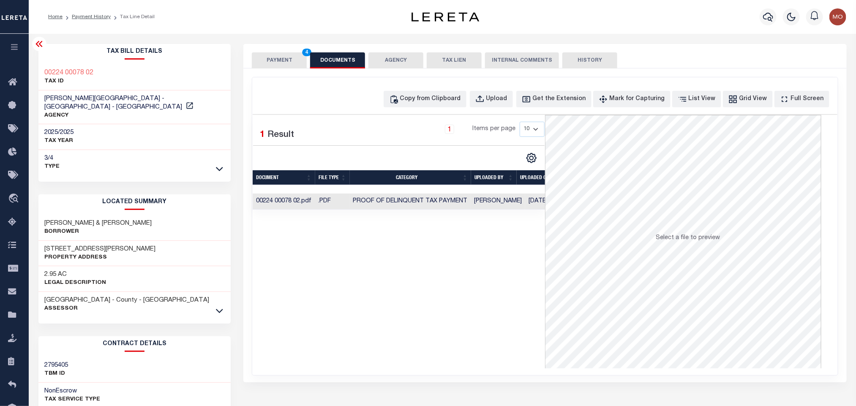
click at [382, 300] on div "Selected 1 Result 1 Items per page 10 25 50 100" at bounding box center [399, 241] width 292 height 253
click at [273, 67] on button "PAYMENT 4" at bounding box center [279, 60] width 55 height 16
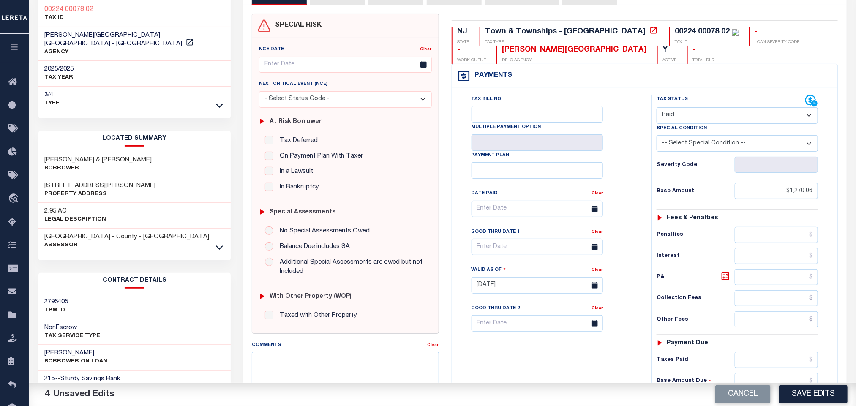
scroll to position [190, 0]
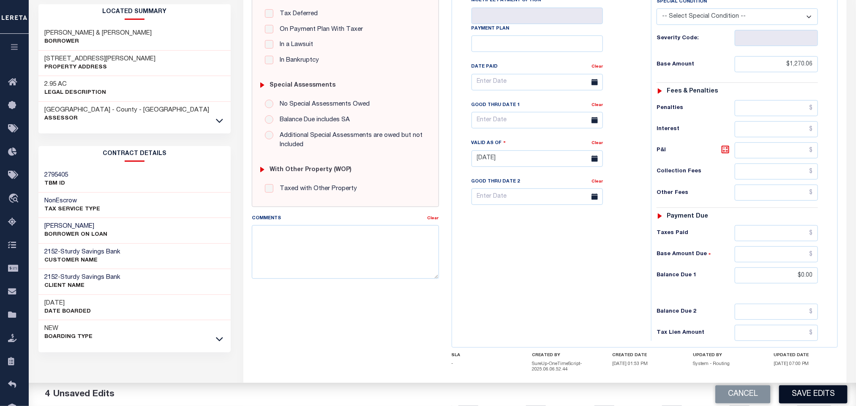
click at [800, 393] on button "Save Edits" at bounding box center [813, 394] width 68 height 18
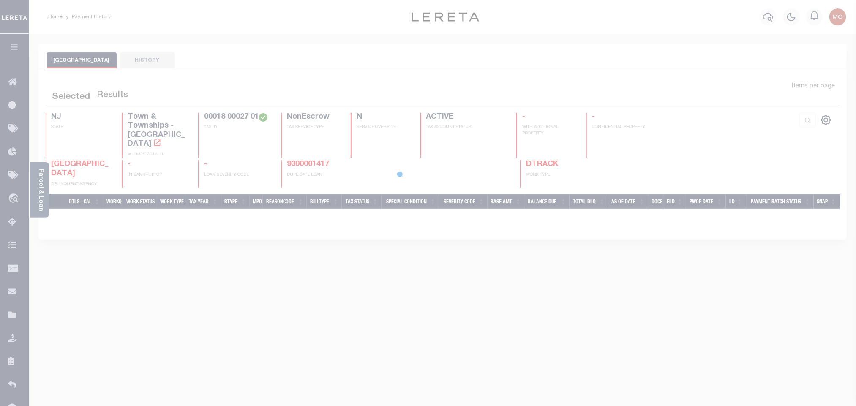
click at [42, 189] on div at bounding box center [428, 203] width 856 height 406
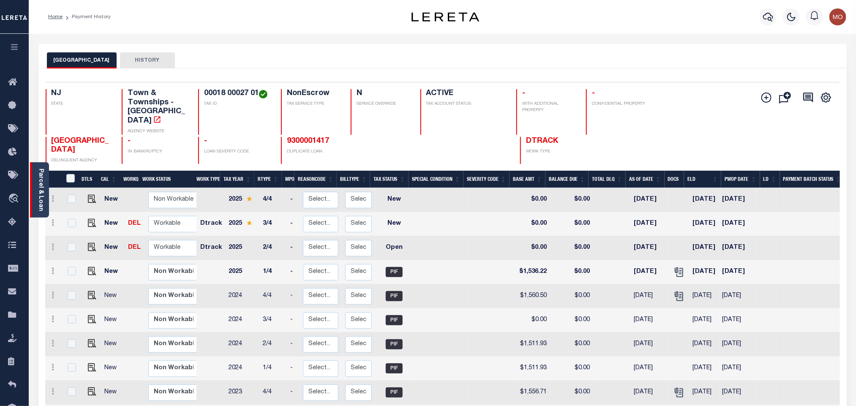
click at [41, 183] on link "Parcel & Loan" at bounding box center [41, 190] width 6 height 43
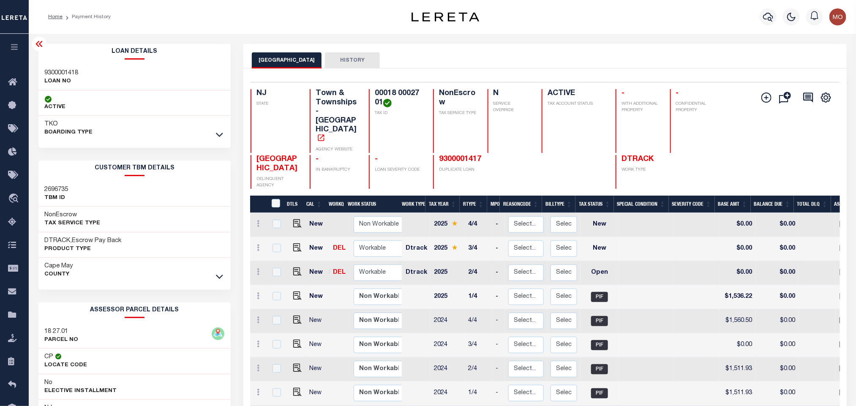
click at [57, 72] on h3 "9300001418" at bounding box center [62, 73] width 34 height 8
copy h3 "9300001418"
click at [388, 98] on h4 "00018 00027 01" at bounding box center [399, 98] width 48 height 18
click at [388, 97] on h4 "00018 00027 01" at bounding box center [399, 98] width 48 height 18
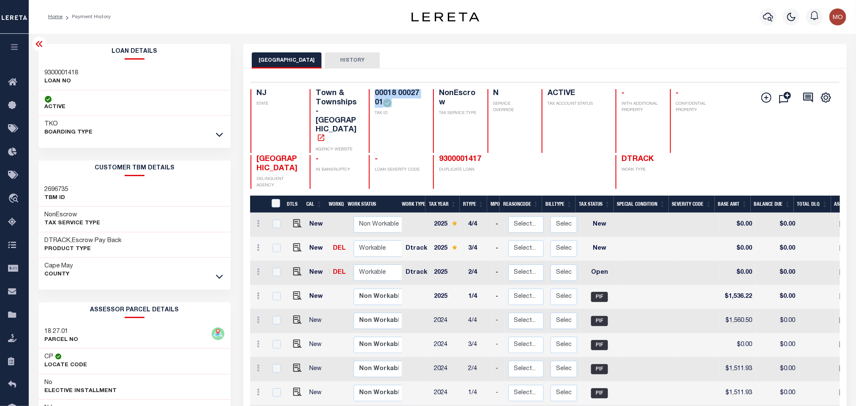
click at [388, 97] on h4 "00018 00027 01" at bounding box center [399, 98] width 48 height 18
copy div "00018 00027 01"
click at [296, 267] on img "" at bounding box center [297, 271] width 8 height 8
checkbox input "true"
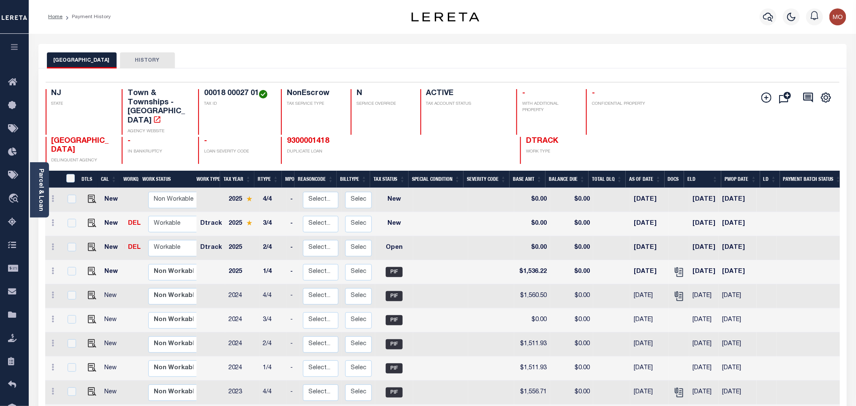
drag, startPoint x: 38, startPoint y: 196, endPoint x: 143, endPoint y: 130, distance: 124.1
click at [38, 196] on link "Parcel & Loan" at bounding box center [41, 190] width 6 height 43
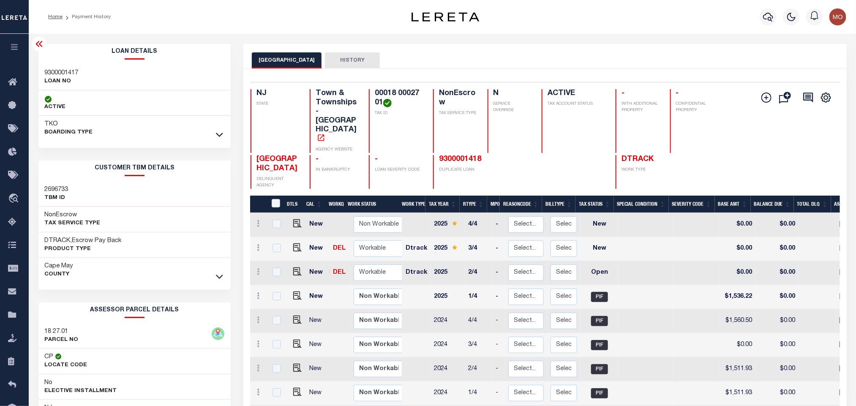
click at [63, 71] on h3 "9300001417" at bounding box center [62, 73] width 34 height 8
copy h3 "9300001417"
click at [379, 87] on div "Selected 36 Results 1 Items per page 25 50 100 NJ STATE Town & Townships - NJ A…" at bounding box center [545, 135] width 602 height 107
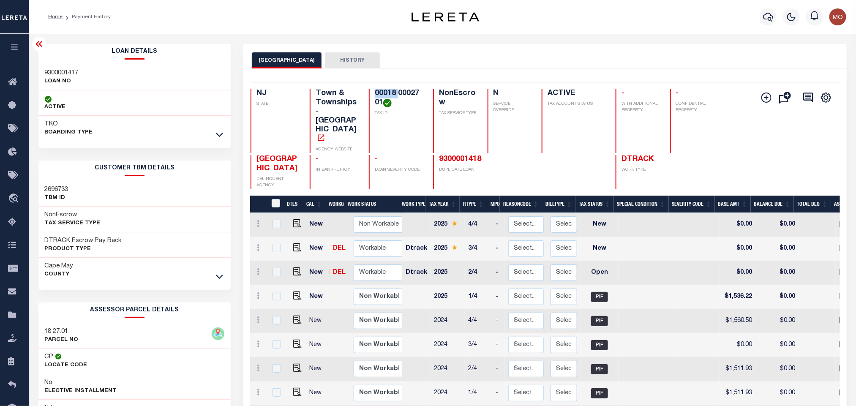
drag, startPoint x: 382, startPoint y: 89, endPoint x: 381, endPoint y: 94, distance: 5.1
click at [382, 90] on h4 "00018 00027 01" at bounding box center [399, 98] width 48 height 18
click at [381, 94] on h4 "00018 00027 01" at bounding box center [399, 98] width 48 height 18
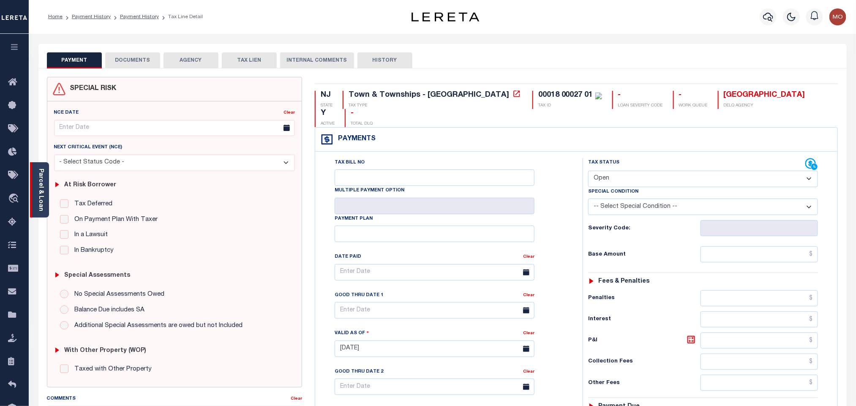
click at [42, 193] on link "Parcel & Loan" at bounding box center [41, 190] width 6 height 43
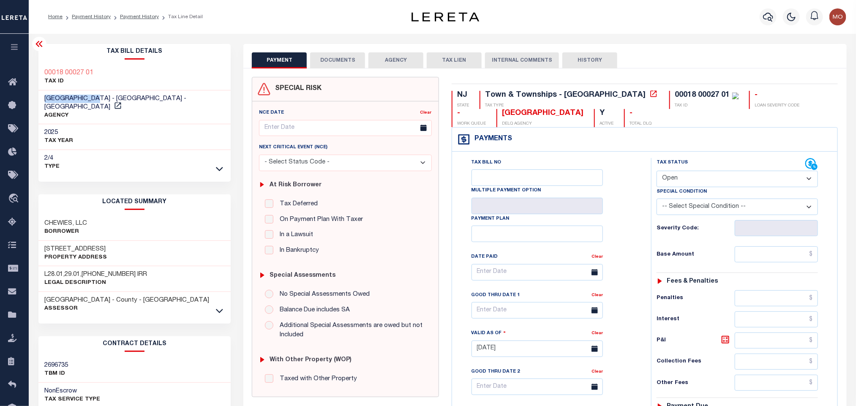
drag, startPoint x: 38, startPoint y: 98, endPoint x: 101, endPoint y: 98, distance: 62.1
click at [101, 98] on div "[GEOGRAPHIC_DATA] - [GEOGRAPHIC_DATA] - [GEOGRAPHIC_DATA] AGENCY" at bounding box center [134, 107] width 193 height 34
copy span "[GEOGRAPHIC_DATA]"
click at [661, 176] on select "- Select Status Code - Open Due/Unpaid Paid Incomplete No Tax Due Internal Refu…" at bounding box center [737, 179] width 161 height 16
select select "PYD"
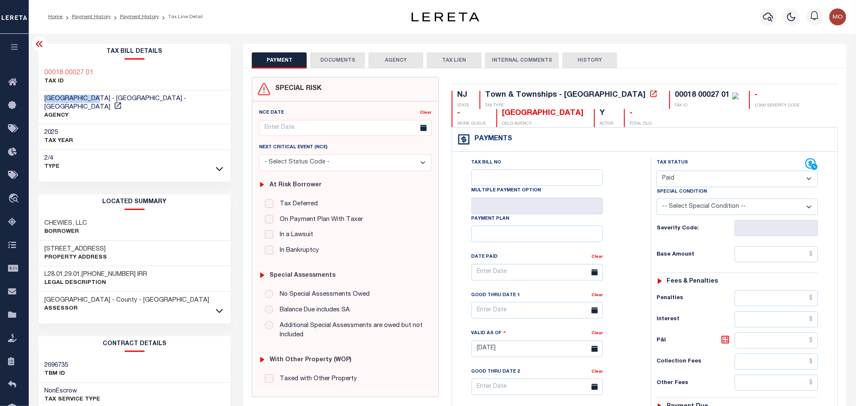
click at [657, 172] on select "- Select Status Code - Open Due/Unpaid Paid Incomplete No Tax Due Internal Refu…" at bounding box center [737, 179] width 161 height 16
type input "[DATE]"
click at [619, 229] on div "Tax Bill No Multiple Payment Option Payment Plan Clear" at bounding box center [550, 276] width 178 height 237
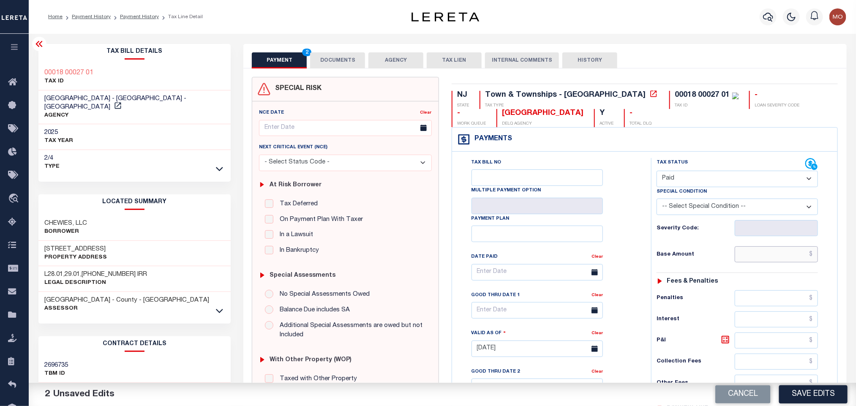
click at [761, 256] on input "text" at bounding box center [777, 254] width 84 height 16
paste input "1,536.22"
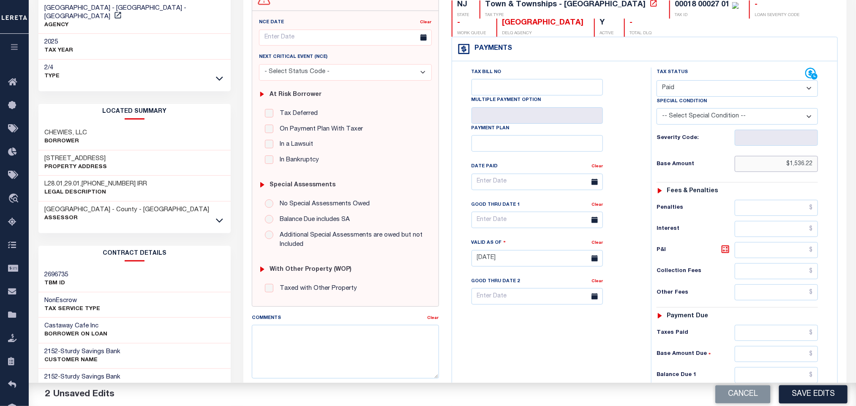
scroll to position [241, 0]
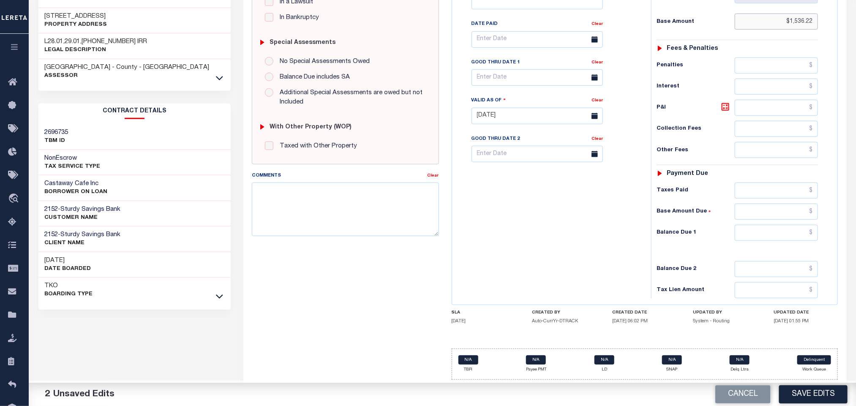
type input "$1,536.22"
click at [766, 235] on input "text" at bounding box center [777, 233] width 84 height 16
type input "$0.00"
click at [494, 209] on div "Tax Bill No Multiple Payment Option Payment Plan Clear" at bounding box center [549, 111] width 191 height 373
click at [311, 217] on textarea "Comments" at bounding box center [345, 209] width 187 height 53
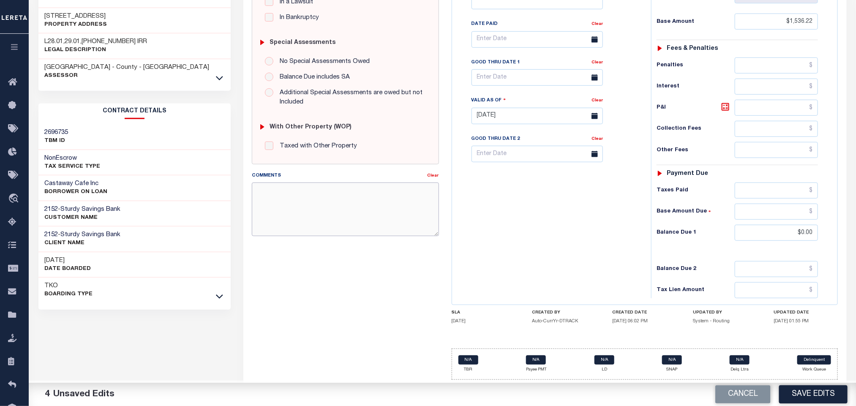
paste textarea "Please refer 2025 3/4 line for Tax Supporting Document"
type textarea "Please refer 2025 3/4 line for Tax Supporting Document"
click at [554, 234] on div "Tax Bill No Multiple Payment Option Payment Plan Clear" at bounding box center [549, 111] width 191 height 373
click at [801, 389] on button "Save Edits" at bounding box center [813, 394] width 68 height 18
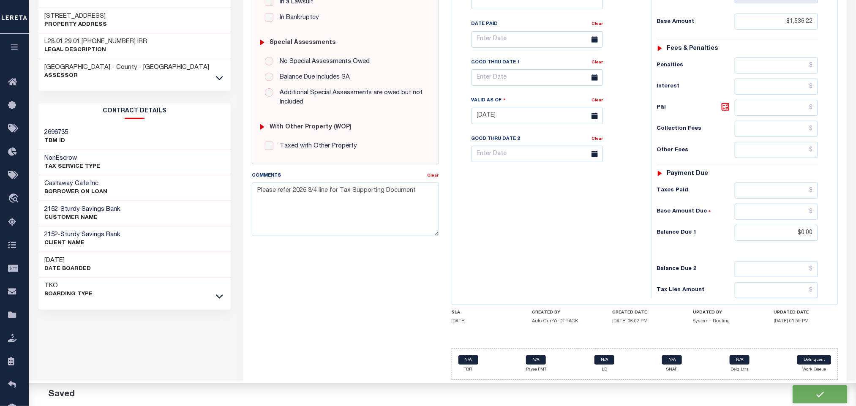
checkbox input "false"
type input "$1,536.22"
type input "$0"
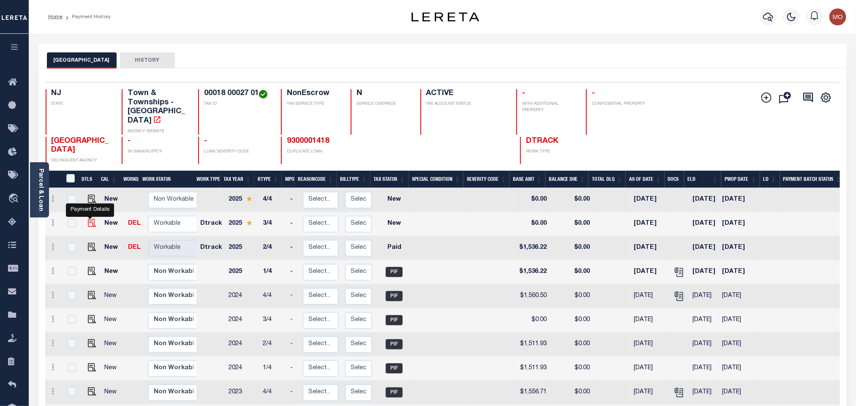
click at [88, 219] on img "" at bounding box center [92, 223] width 8 height 8
checkbox input "true"
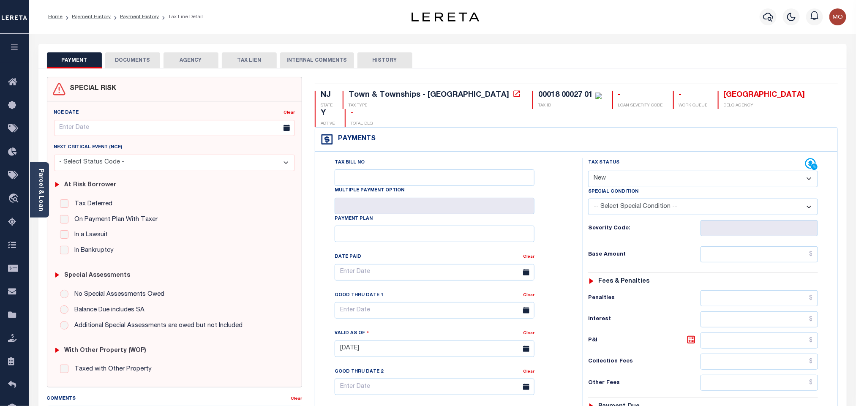
click at [35, 188] on div "Parcel & Loan" at bounding box center [39, 189] width 19 height 55
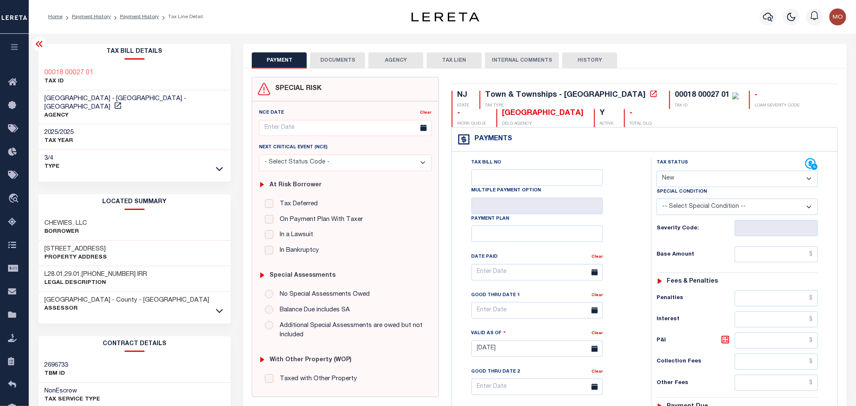
click at [683, 189] on div "Special Condition" at bounding box center [737, 193] width 161 height 12
click at [676, 179] on select "- Select Status Code - Open Due/Unpaid Paid Incomplete No Tax Due Internal Refu…" at bounding box center [737, 179] width 161 height 16
select select "PYD"
click at [657, 172] on select "- Select Status Code - Open Due/Unpaid Paid Incomplete No Tax Due Internal Refu…" at bounding box center [737, 179] width 161 height 16
type input "[DATE]"
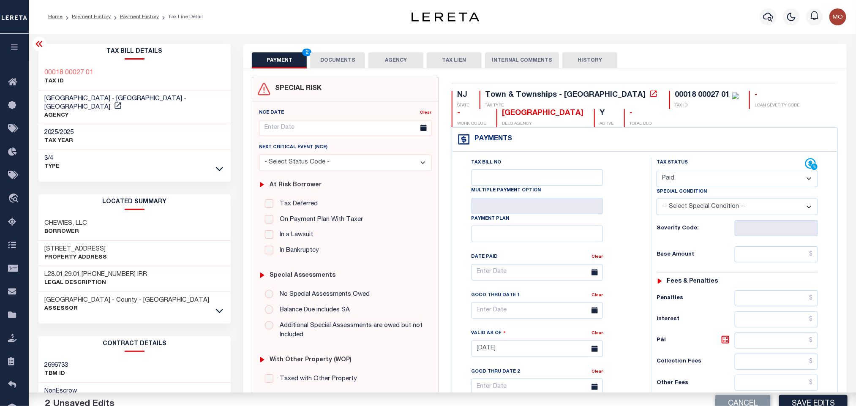
click at [657, 240] on div "Tax Status Status - Select Status Code -" at bounding box center [740, 344] width 178 height 373
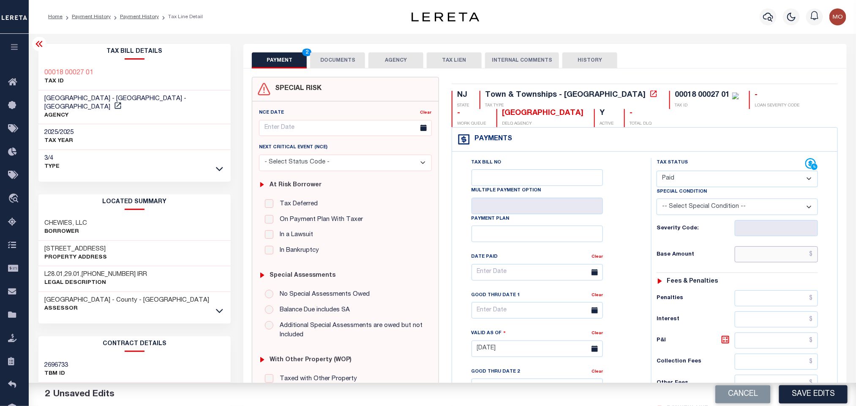
click at [755, 254] on input "text" at bounding box center [777, 254] width 84 height 16
paste input "1,628.81"
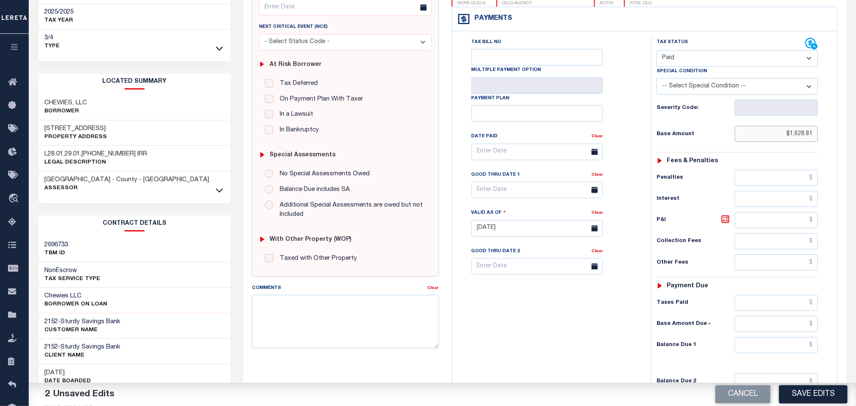
scroll to position [246, 0]
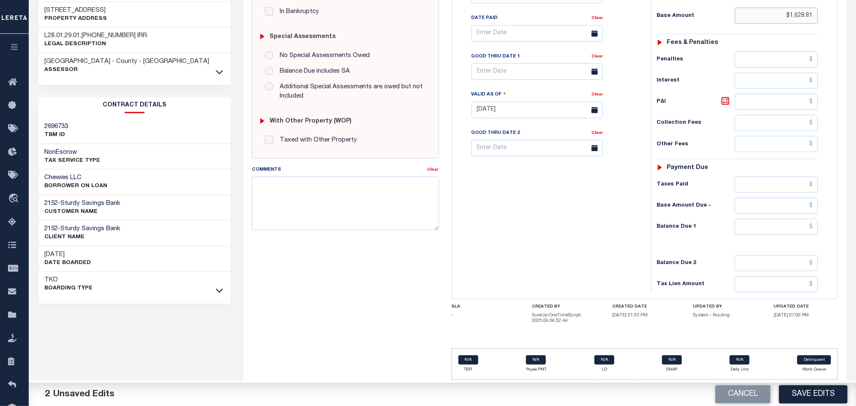
type input "$1,628.81"
click at [755, 226] on input "text" at bounding box center [777, 227] width 84 height 16
type input "$0.00"
click at [523, 257] on div "Tax Bill No Multiple Payment Option Payment Plan Clear" at bounding box center [549, 105] width 191 height 373
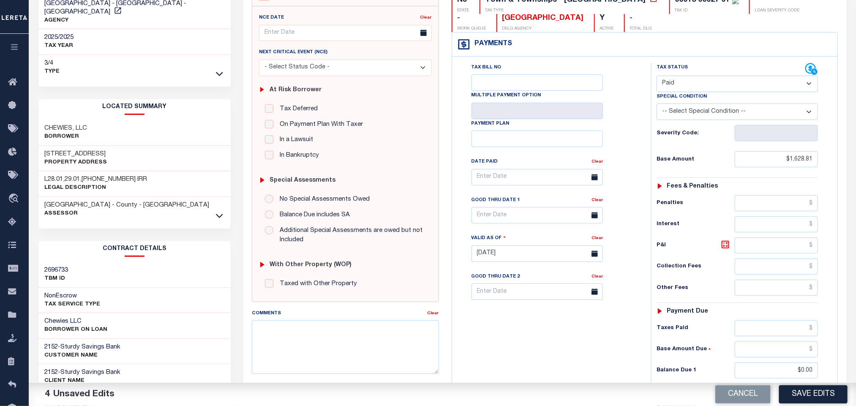
scroll to position [0, 0]
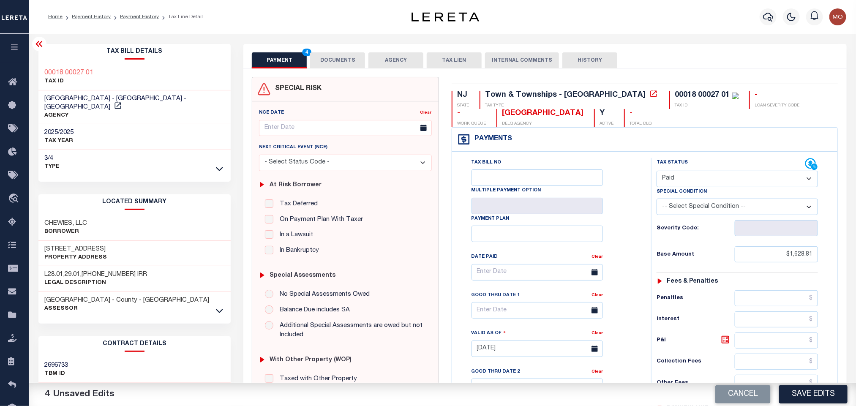
click at [343, 63] on button "DOCUMENTS" at bounding box center [337, 60] width 55 height 16
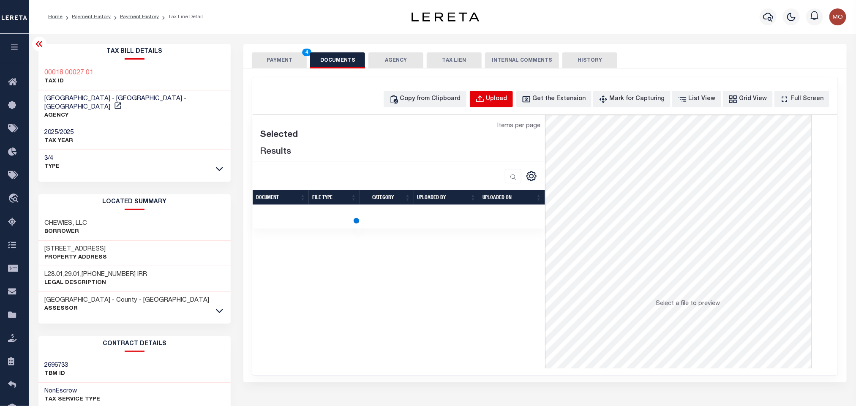
click at [507, 95] on div "Upload" at bounding box center [496, 99] width 21 height 9
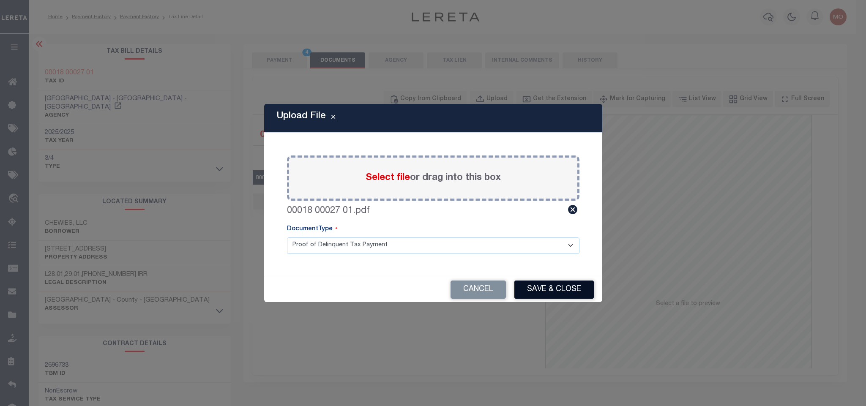
drag, startPoint x: 538, startPoint y: 284, endPoint x: 411, endPoint y: 14, distance: 298.2
click at [538, 285] on button "Save & Close" at bounding box center [553, 290] width 79 height 18
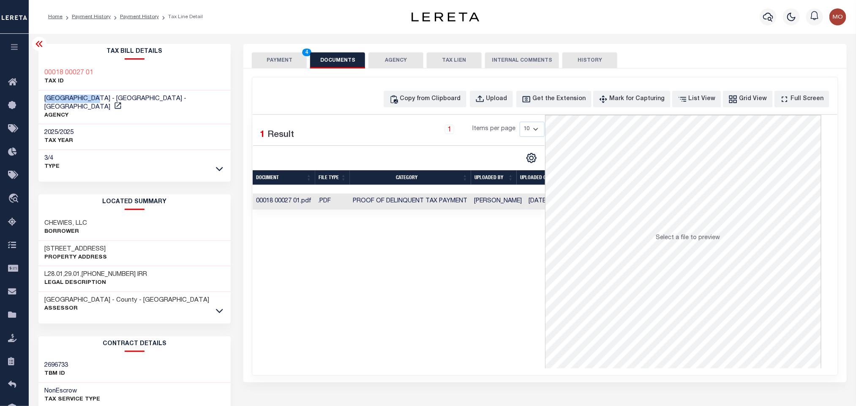
drag, startPoint x: 41, startPoint y: 98, endPoint x: 101, endPoint y: 98, distance: 60.4
click at [101, 98] on div "[GEOGRAPHIC_DATA] - [GEOGRAPHIC_DATA] - [GEOGRAPHIC_DATA] AGENCY" at bounding box center [134, 107] width 193 height 34
copy span "[GEOGRAPHIC_DATA]"
drag, startPoint x: 266, startPoint y: 59, endPoint x: 262, endPoint y: 3, distance: 56.4
click at [266, 59] on button "PAYMENT 4" at bounding box center [279, 60] width 55 height 16
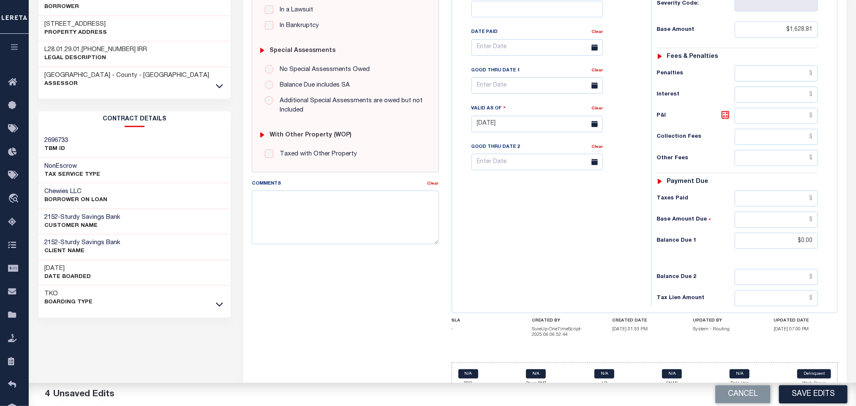
scroll to position [243, 0]
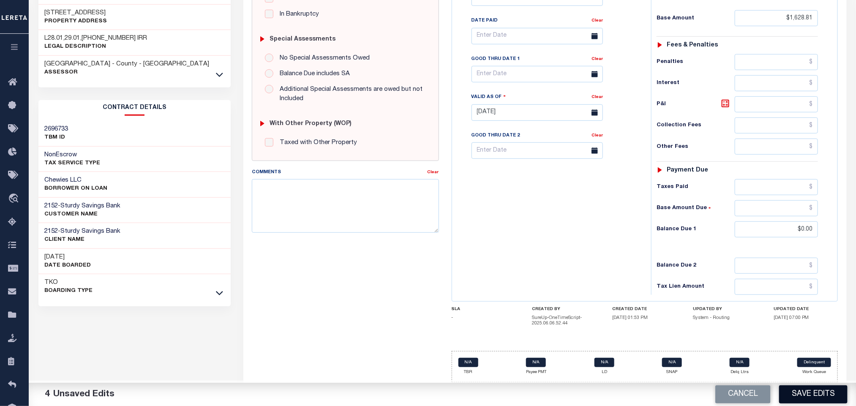
click at [813, 393] on button "Save Edits" at bounding box center [813, 394] width 68 height 18
checkbox input "false"
type input "$1,628.81"
type input "$0"
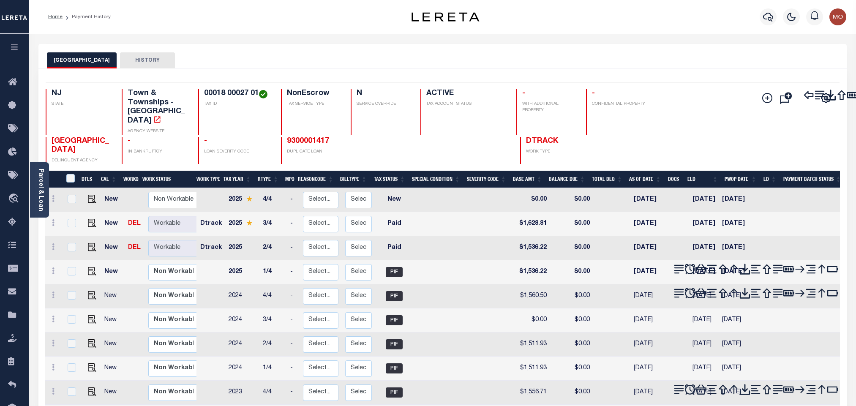
click at [44, 188] on link "Parcel & Loan" at bounding box center [41, 190] width 6 height 43
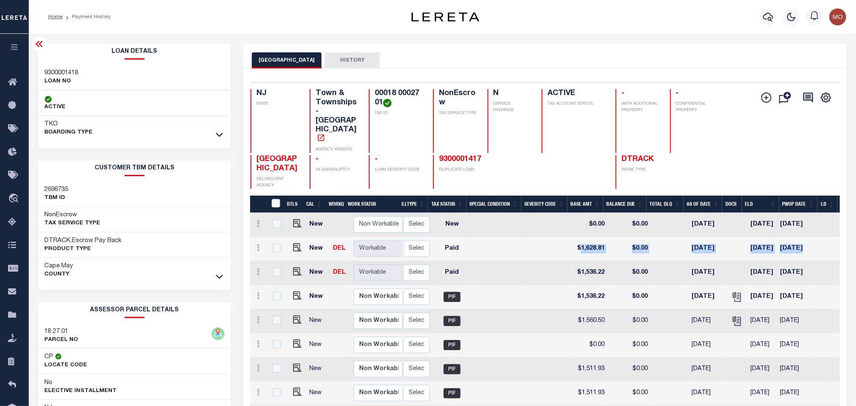
scroll to position [0, 236]
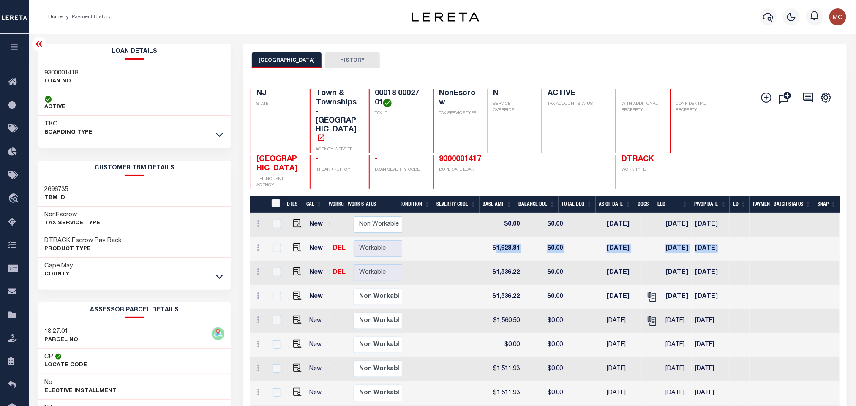
drag, startPoint x: 724, startPoint y: 218, endPoint x: 686, endPoint y: 225, distance: 39.0
click at [833, 237] on tr "New DEL Non Workable Workable Dtrack 2025 3/4 - Select... Payment Reversal Taxa…" at bounding box center [429, 249] width 822 height 24
click at [606, 51] on div "LOWER TOWNSHIP HISTORY" at bounding box center [544, 56] width 603 height 25
click at [295, 243] on img "" at bounding box center [297, 247] width 8 height 8
checkbox input "true"
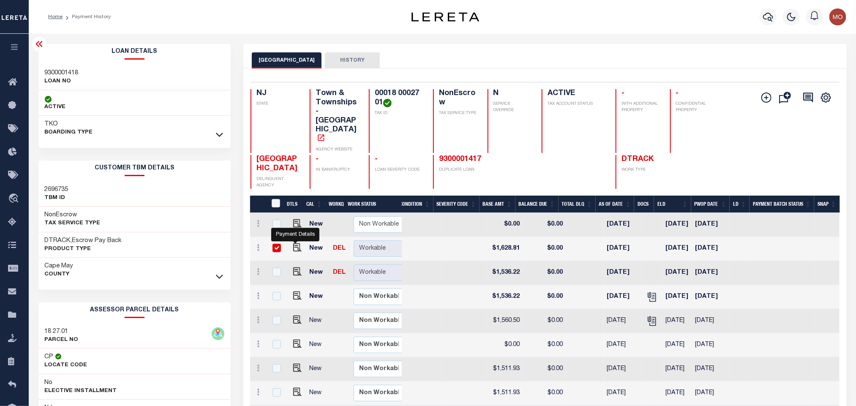
checkbox input "true"
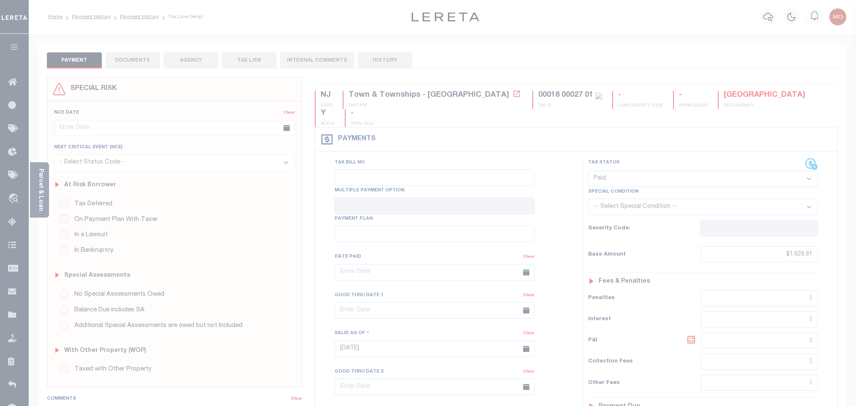
select select "PYD"
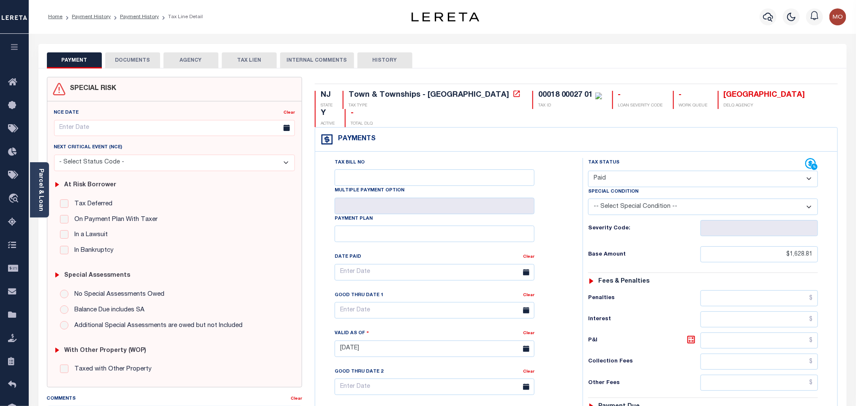
click at [153, 63] on button "DOCUMENTS" at bounding box center [132, 60] width 55 height 16
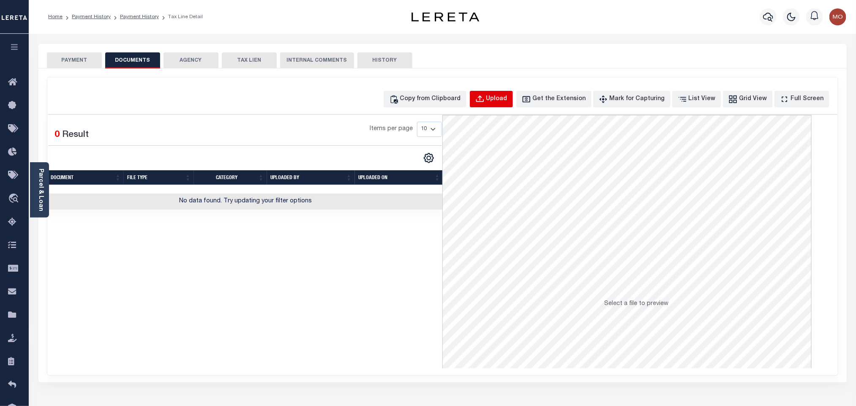
click at [505, 102] on div "Upload" at bounding box center [496, 99] width 21 height 9
select select "POP"
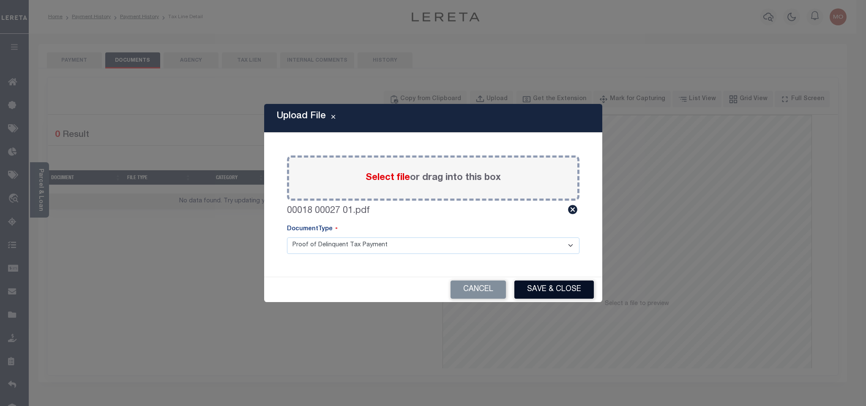
click at [553, 292] on button "Save & Close" at bounding box center [553, 290] width 79 height 18
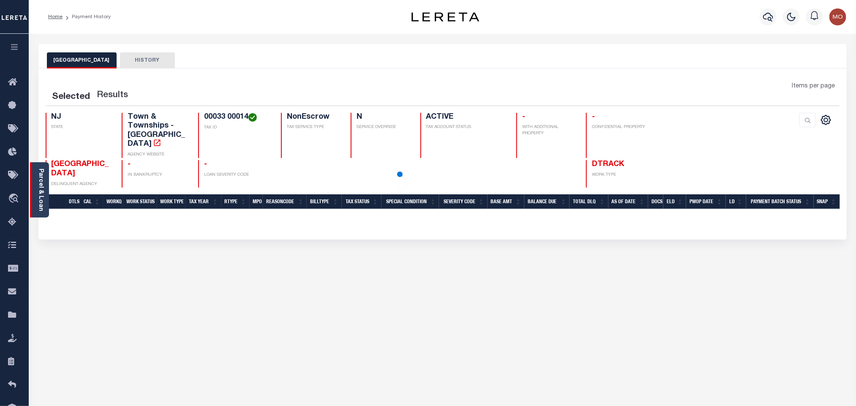
click at [46, 190] on div "Parcel & Loan" at bounding box center [39, 189] width 19 height 55
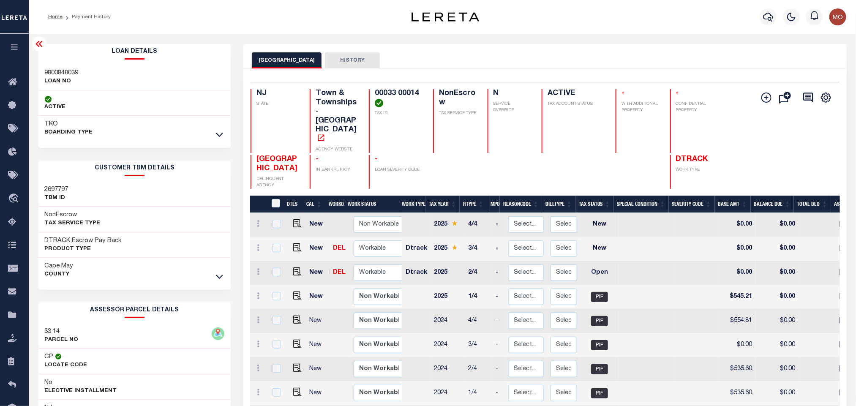
click at [57, 72] on h3 "9800848039" at bounding box center [62, 73] width 34 height 8
copy h3 "9800848039"
click at [375, 93] on h4 "00033 00014" at bounding box center [399, 98] width 48 height 18
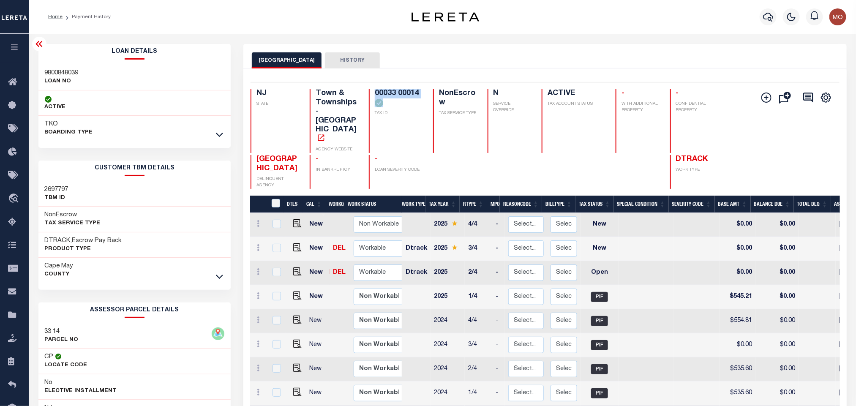
click at [375, 93] on h4 "00033 00014" at bounding box center [399, 98] width 48 height 18
copy div "00033 00014"
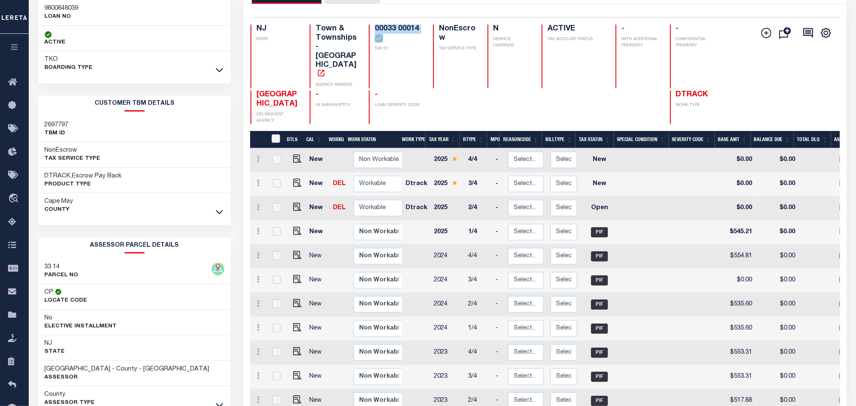
scroll to position [63, 0]
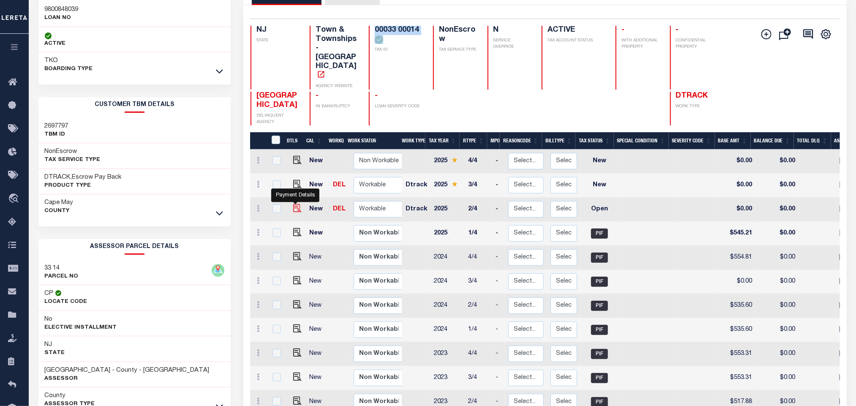
click at [293, 204] on img "" at bounding box center [297, 208] width 8 height 8
checkbox input "true"
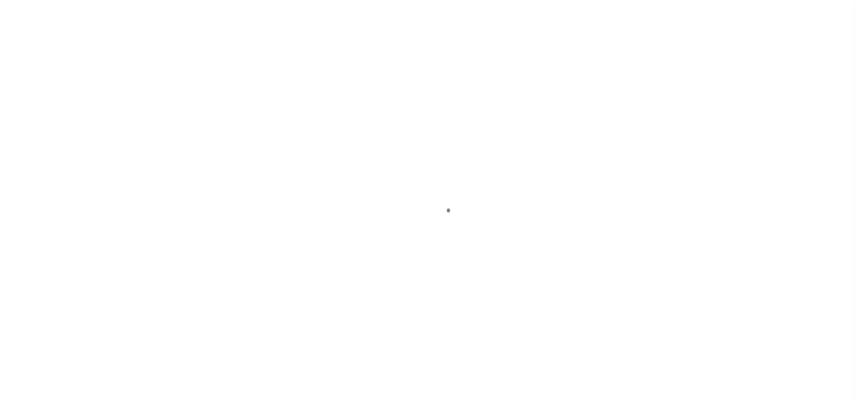
checkbox input "false"
type input "[DATE]"
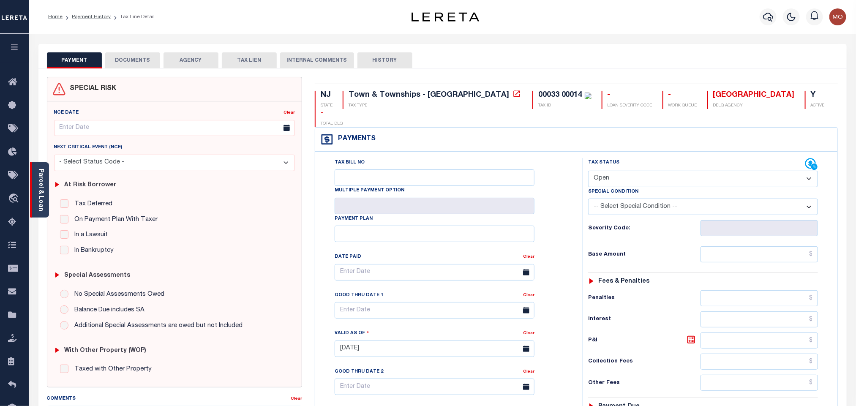
click at [41, 175] on link "Parcel & Loan" at bounding box center [41, 190] width 6 height 43
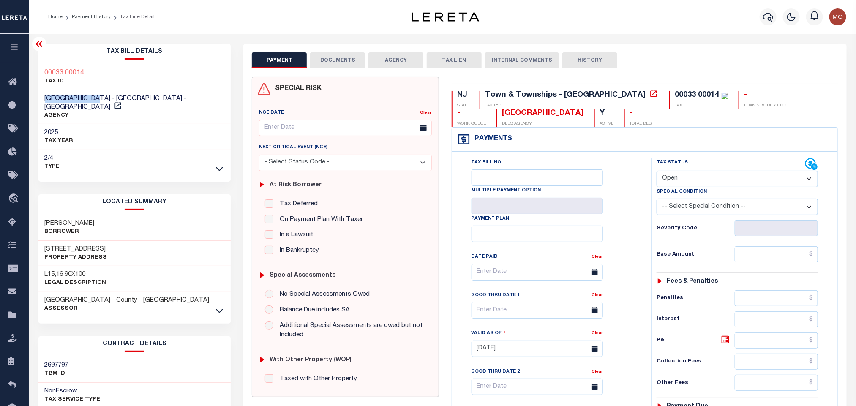
drag, startPoint x: 45, startPoint y: 95, endPoint x: 101, endPoint y: 96, distance: 56.6
click at [101, 96] on span "[GEOGRAPHIC_DATA] - [GEOGRAPHIC_DATA] - [GEOGRAPHIC_DATA]" at bounding box center [116, 102] width 142 height 15
copy span "[GEOGRAPHIC_DATA]"
click at [691, 176] on select "- Select Status Code - Open Due/Unpaid Paid Incomplete No Tax Due Internal Refu…" at bounding box center [737, 179] width 161 height 16
select select "PYD"
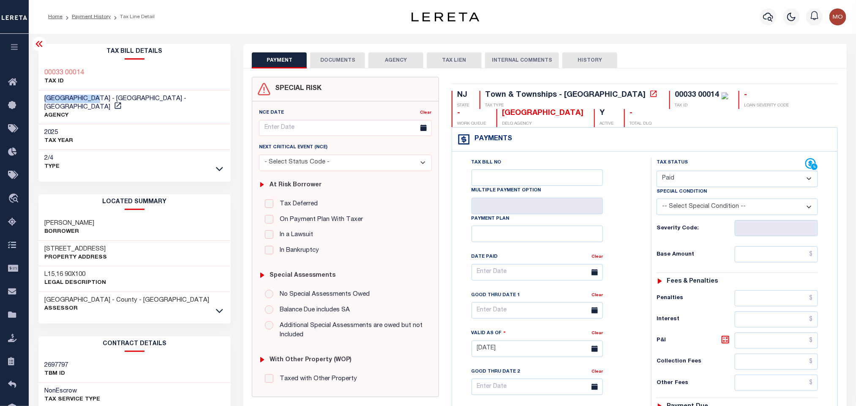
click at [657, 172] on select "- Select Status Code - Open Due/Unpaid Paid Incomplete No Tax Due Internal Refu…" at bounding box center [737, 179] width 161 height 16
type input "[DATE]"
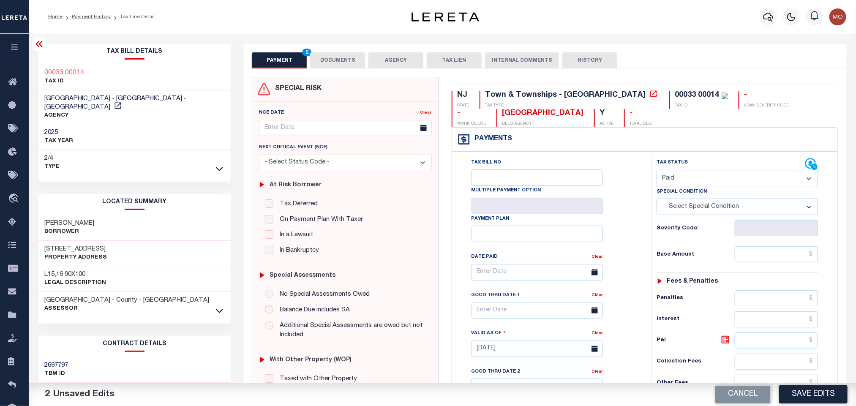
click at [624, 220] on div "Tax Bill No Multiple Payment Option Payment Plan Clear" at bounding box center [550, 276] width 178 height 237
click at [741, 253] on input "text" at bounding box center [777, 254] width 84 height 16
paste input "545.20"
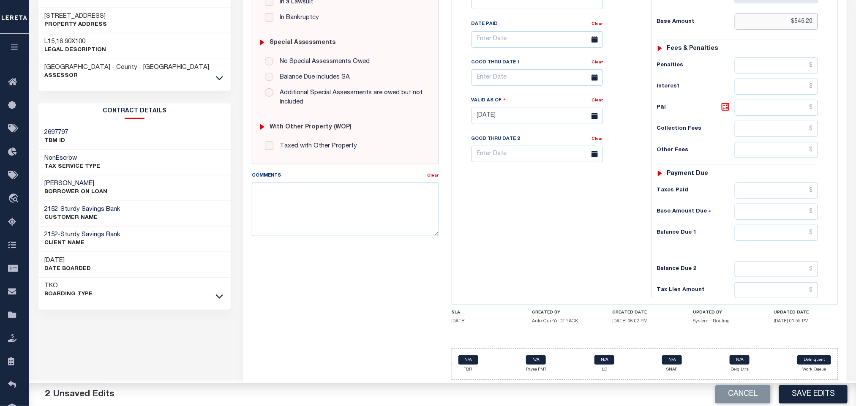
type input "$545.20"
drag, startPoint x: 758, startPoint y: 237, endPoint x: 755, endPoint y: 240, distance: 4.8
click at [758, 237] on input "0" at bounding box center [777, 233] width 84 height 16
type input "$0.00"
click at [523, 251] on div "Tax Bill No Multiple Payment Option Payment Plan Clear" at bounding box center [549, 111] width 191 height 373
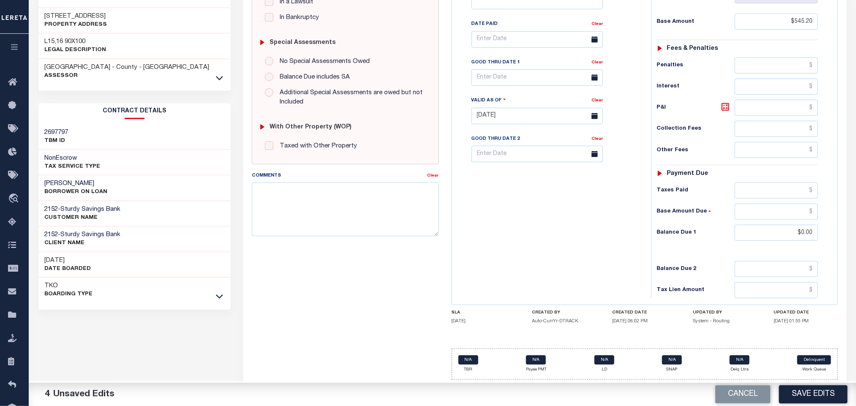
click at [332, 241] on div "SPECIAL RISK NCE Date Clear - Select Status Code -" at bounding box center [344, 115] width 199 height 542
click at [324, 218] on textarea "Comments" at bounding box center [345, 209] width 187 height 53
paste textarea "Please refer 2025 3/4 line for Tax Supporting Document"
type textarea "Please refer 2025 3/4 line for Tax Supporting Document"
click at [556, 246] on div "Tax Bill No Multiple Payment Option Payment Plan Clear" at bounding box center [549, 111] width 191 height 373
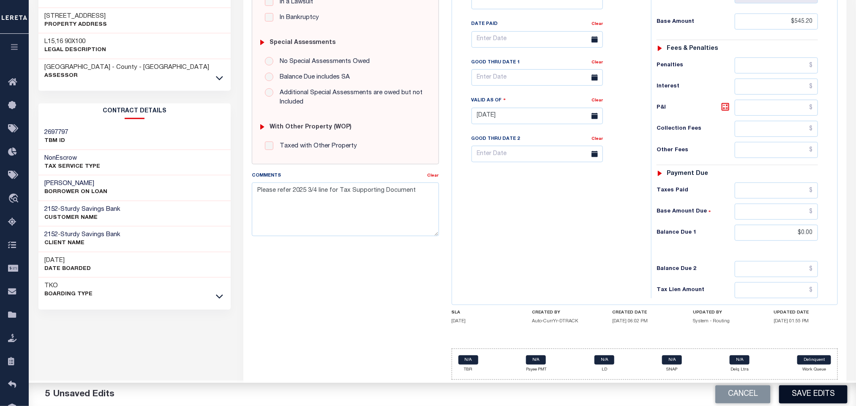
click at [802, 395] on button "Save Edits" at bounding box center [813, 394] width 68 height 18
checkbox input "false"
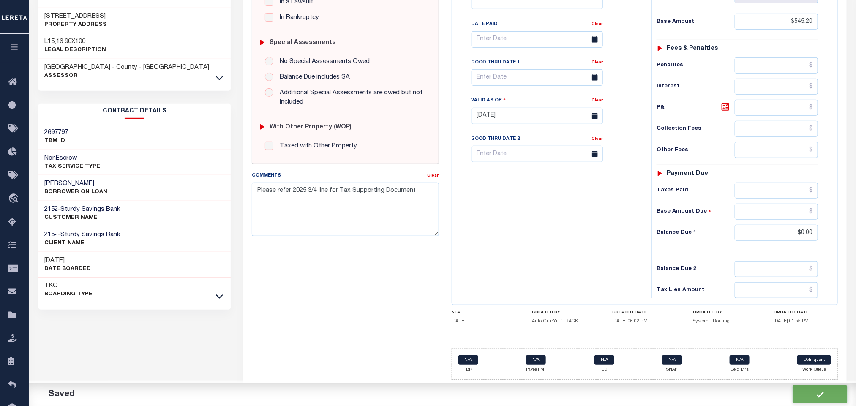
type input "$545.2"
type input "$0"
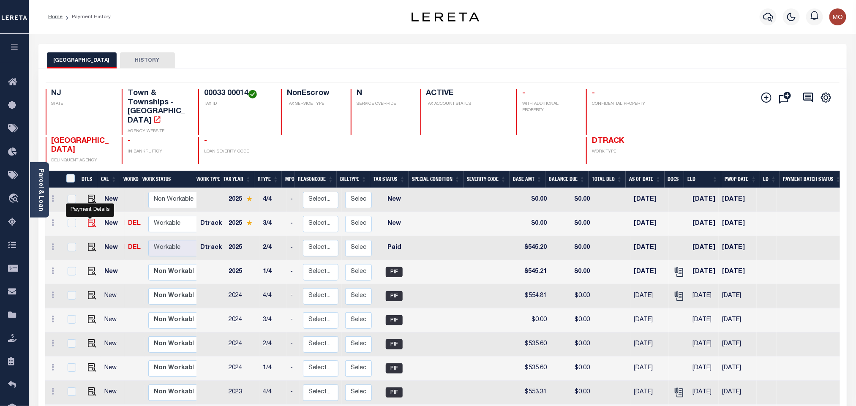
click at [88, 219] on img "" at bounding box center [92, 223] width 8 height 8
checkbox input "true"
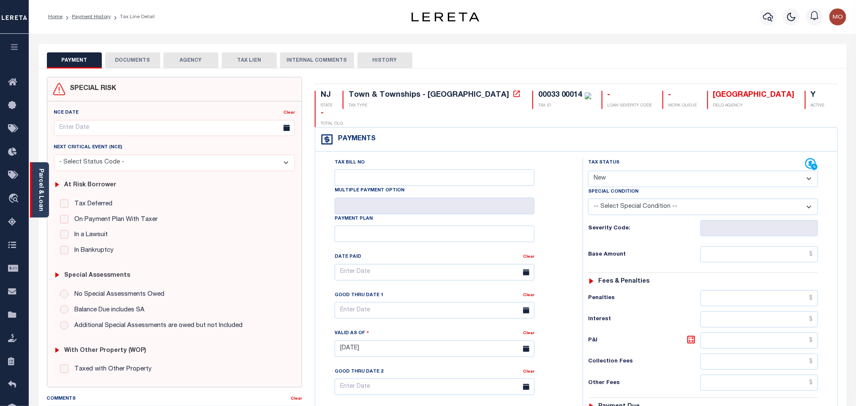
click at [43, 184] on link "Parcel & Loan" at bounding box center [41, 190] width 6 height 43
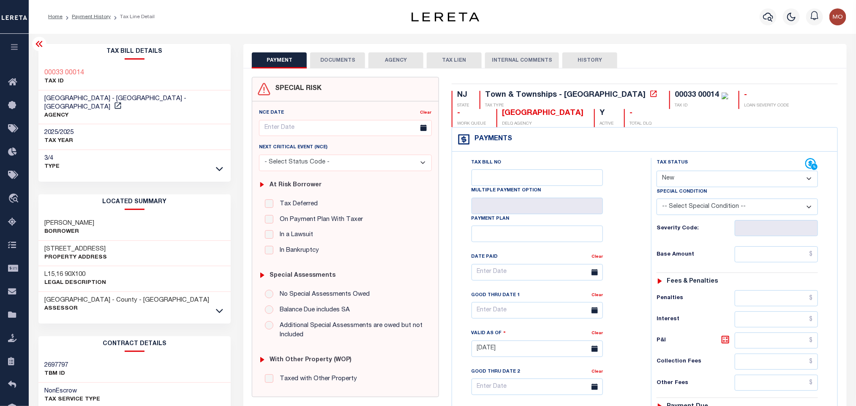
click at [671, 175] on select "- Select Status Code - Open Due/Unpaid Paid Incomplete No Tax Due Internal Refu…" at bounding box center [737, 179] width 161 height 16
select select "PYD"
click at [657, 172] on select "- Select Status Code - Open Due/Unpaid Paid Incomplete No Tax Due Internal Refu…" at bounding box center [737, 179] width 161 height 16
type input "[DATE]"
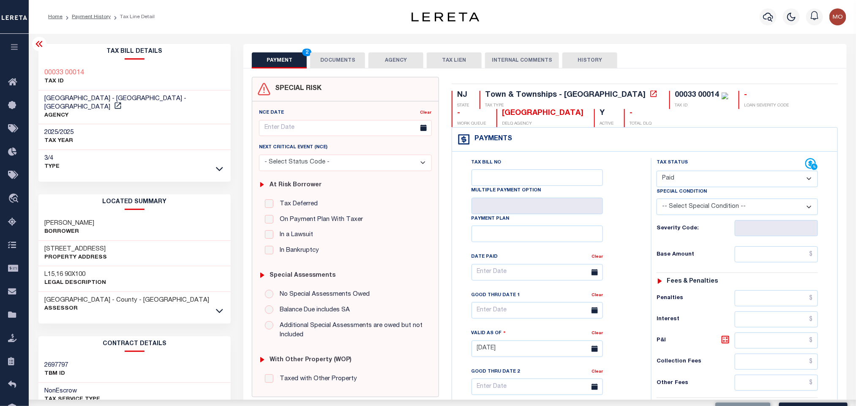
click at [632, 230] on div "Tax Bill No Multiple Payment Option Payment Plan Clear" at bounding box center [550, 276] width 178 height 237
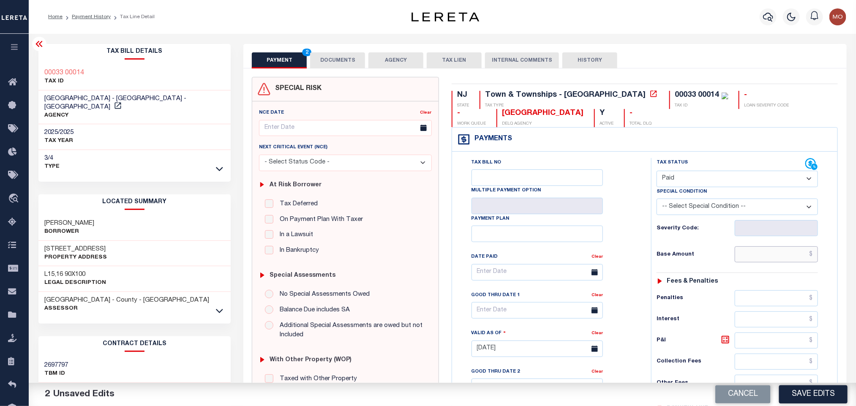
click at [736, 262] on input "text" at bounding box center [777, 254] width 84 height 16
paste input "581.84"
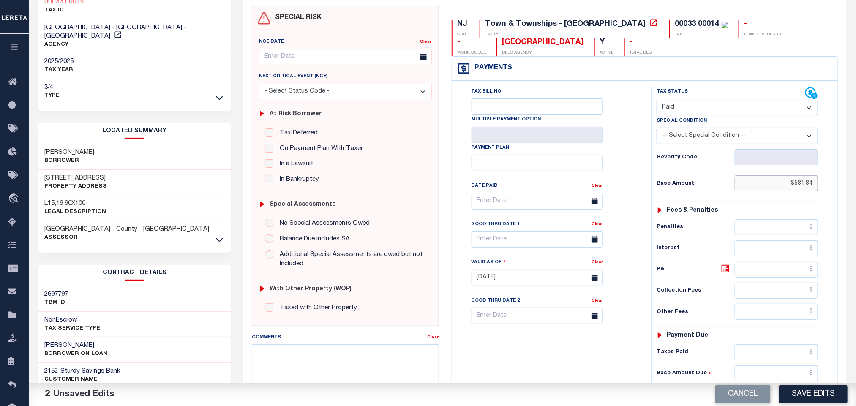
scroll to position [246, 0]
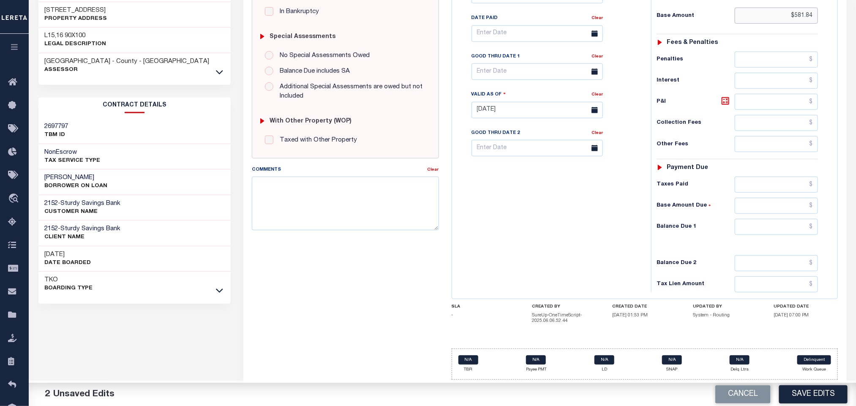
type input "$581.84"
click at [749, 234] on input "0" at bounding box center [777, 227] width 84 height 16
type input "$0.00"
drag, startPoint x: 535, startPoint y: 235, endPoint x: 517, endPoint y: 252, distance: 25.1
click at [527, 245] on div "Tax Bill No Multiple Payment Option Payment Plan Clear" at bounding box center [549, 105] width 191 height 373
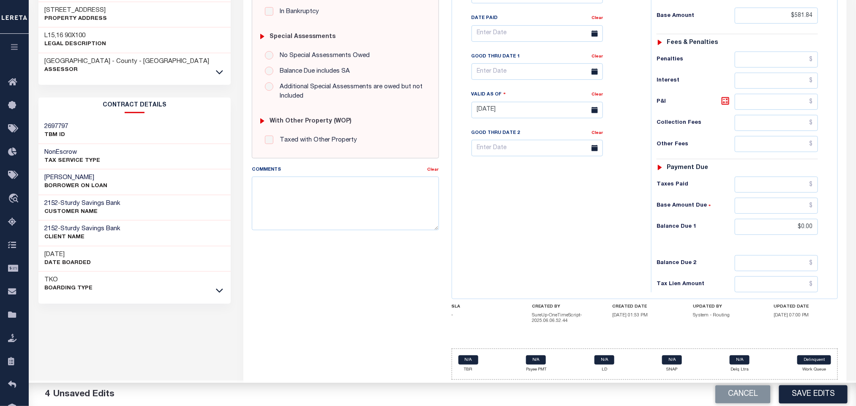
click at [561, 264] on div "Tax Bill No Multiple Payment Option Payment Plan Clear" at bounding box center [549, 105] width 191 height 373
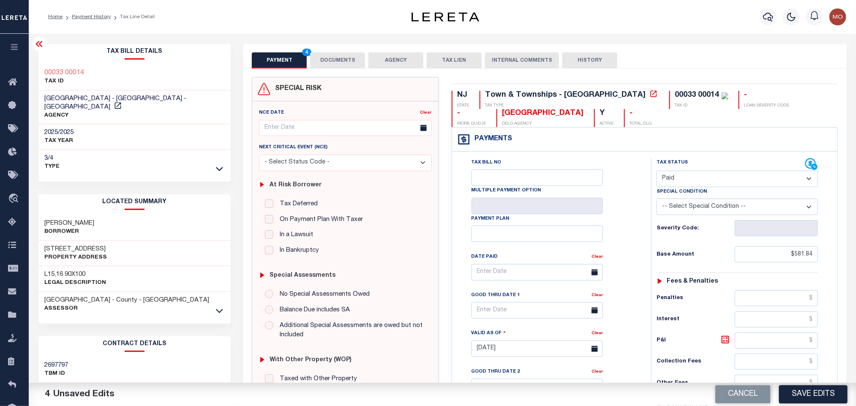
click at [332, 54] on button "DOCUMENTS" at bounding box center [337, 60] width 55 height 16
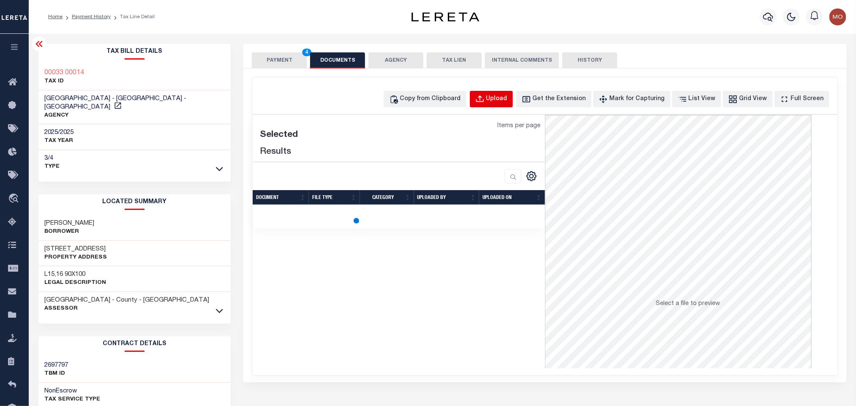
click at [503, 97] on div "Upload" at bounding box center [496, 99] width 21 height 9
select select "POP"
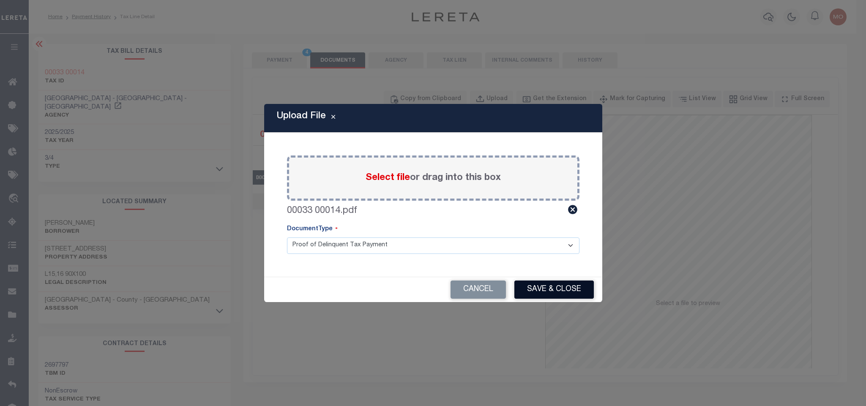
click at [543, 289] on button "Save & Close" at bounding box center [553, 290] width 79 height 18
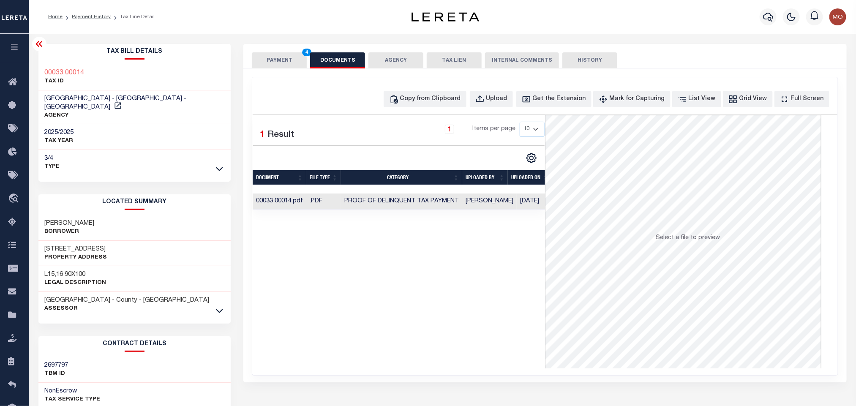
drag, startPoint x: 281, startPoint y: 57, endPoint x: 282, endPoint y: 14, distance: 43.1
click at [281, 57] on button "PAYMENT 4" at bounding box center [279, 60] width 55 height 16
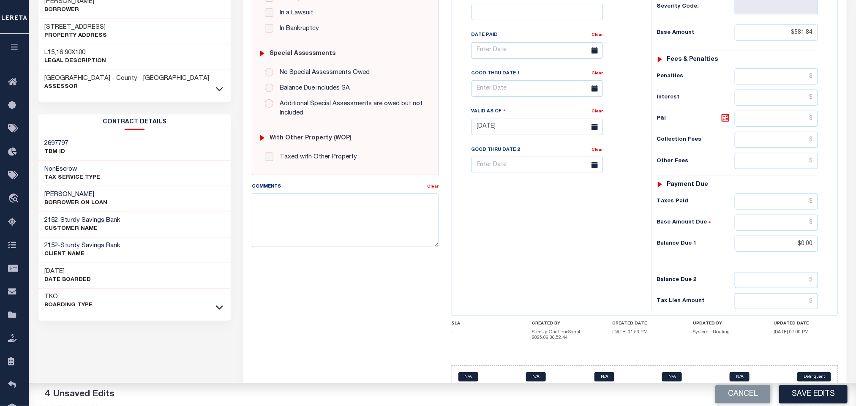
scroll to position [243, 0]
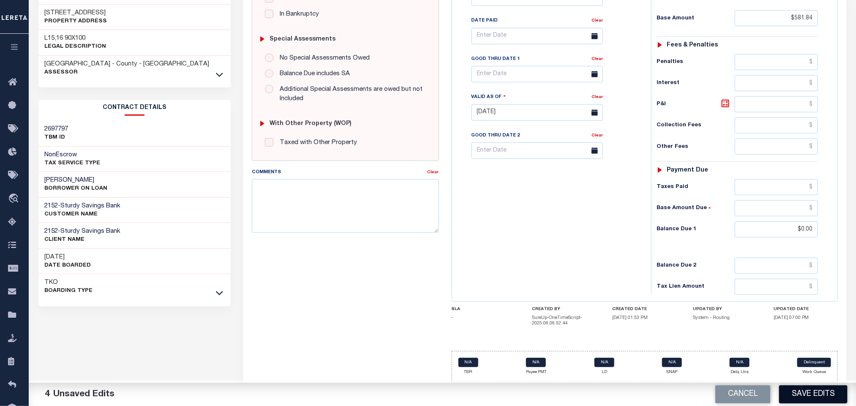
click at [815, 396] on button "Save Edits" at bounding box center [813, 394] width 68 height 18
checkbox input "false"
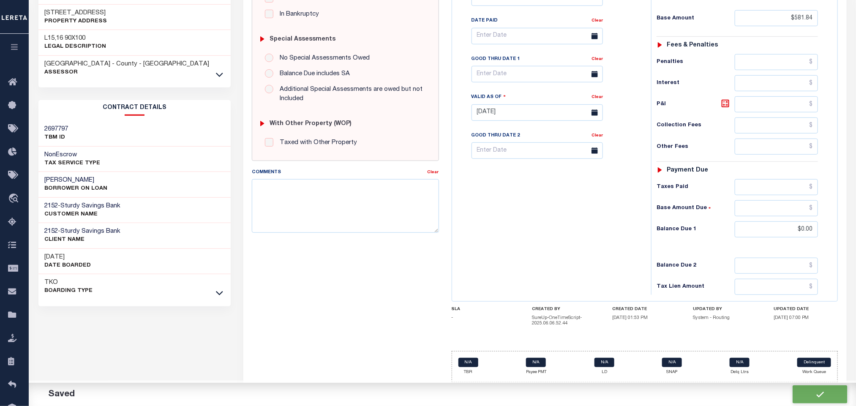
type input "$581.84"
type input "$0"
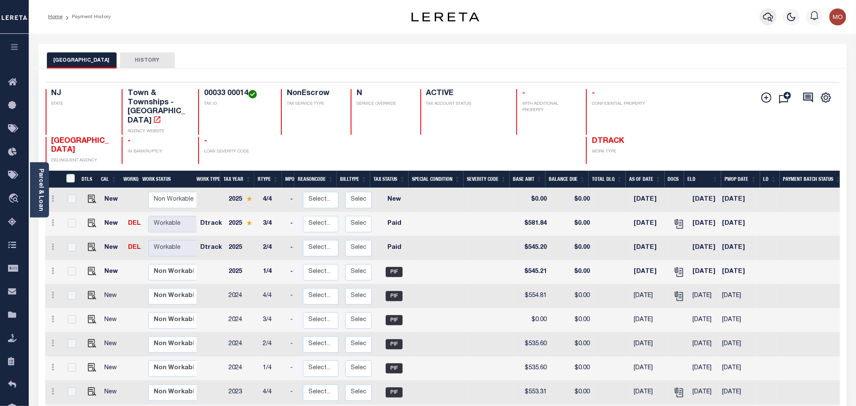
click at [769, 17] on icon "button" at bounding box center [768, 17] width 10 height 10
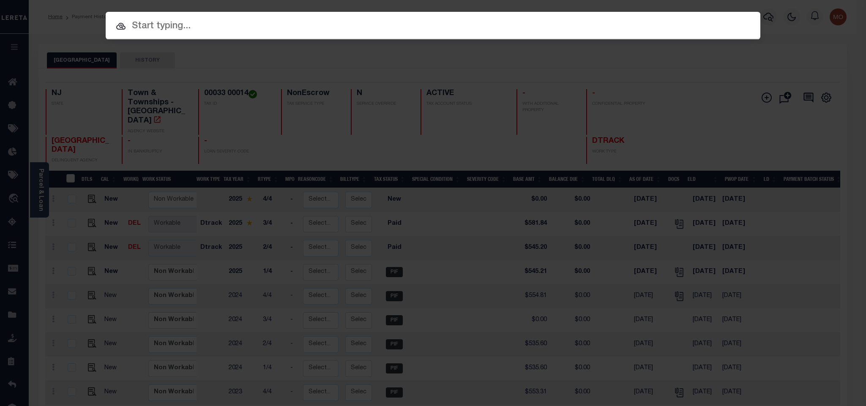
paste input "9300003743"
click at [256, 27] on input "9300003743" at bounding box center [433, 26] width 654 height 15
type input "9300003743"
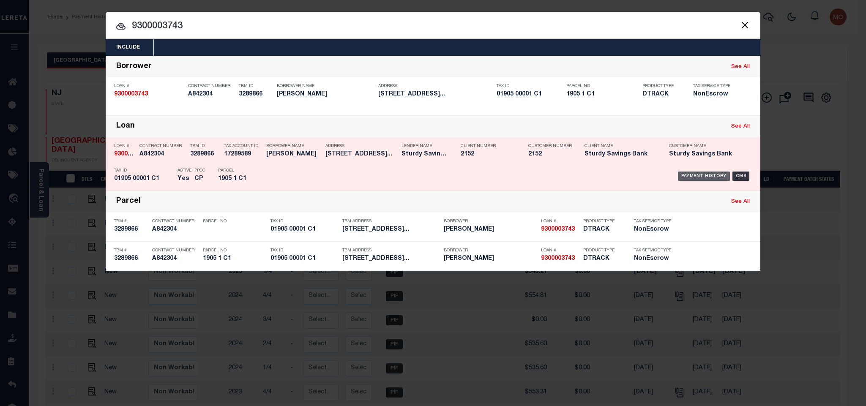
click at [704, 180] on div "Payment History" at bounding box center [704, 176] width 52 height 9
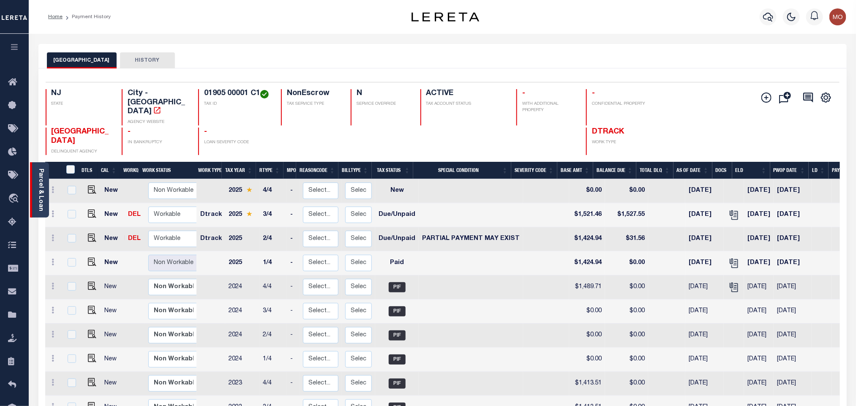
click at [41, 202] on link "Parcel & Loan" at bounding box center [41, 190] width 6 height 43
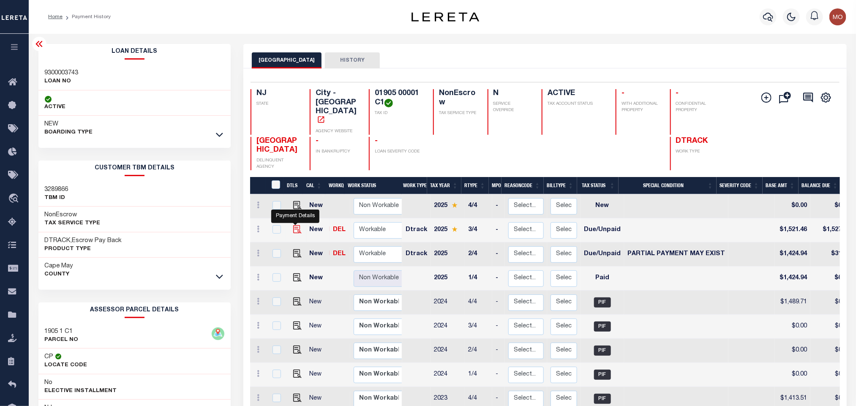
click at [294, 225] on img "" at bounding box center [297, 229] width 8 height 8
checkbox input "true"
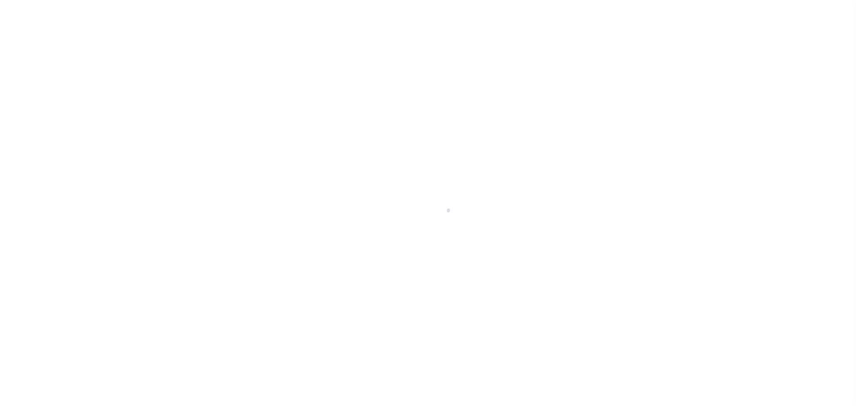
select select "DUE"
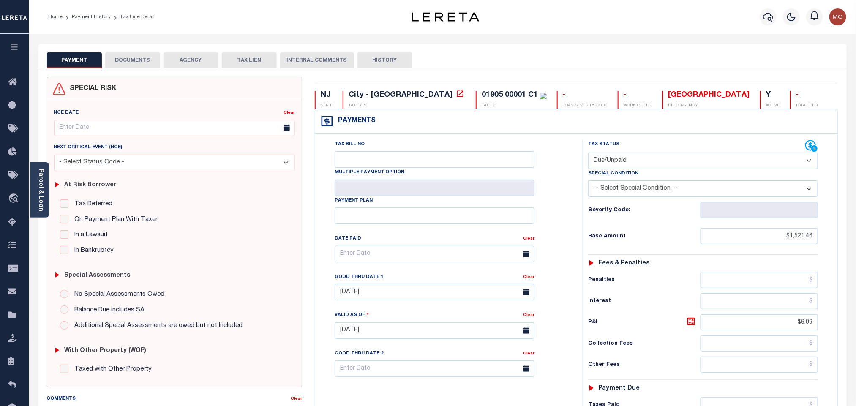
click at [127, 61] on button "DOCUMENTS" at bounding box center [132, 60] width 55 height 16
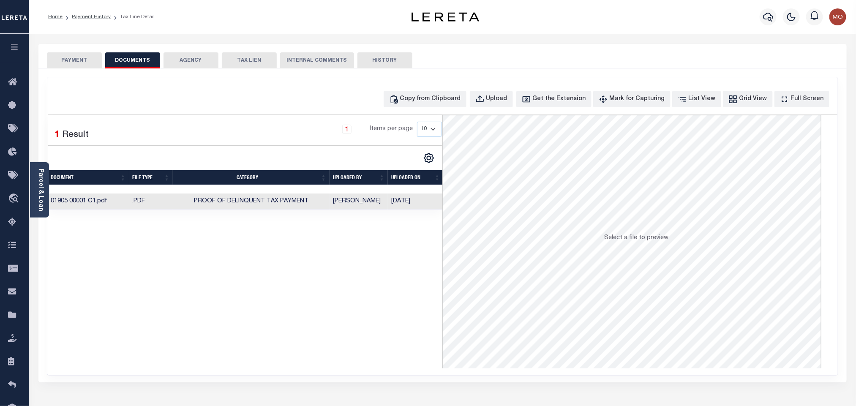
click at [364, 205] on td "Monica Selles" at bounding box center [359, 201] width 58 height 16
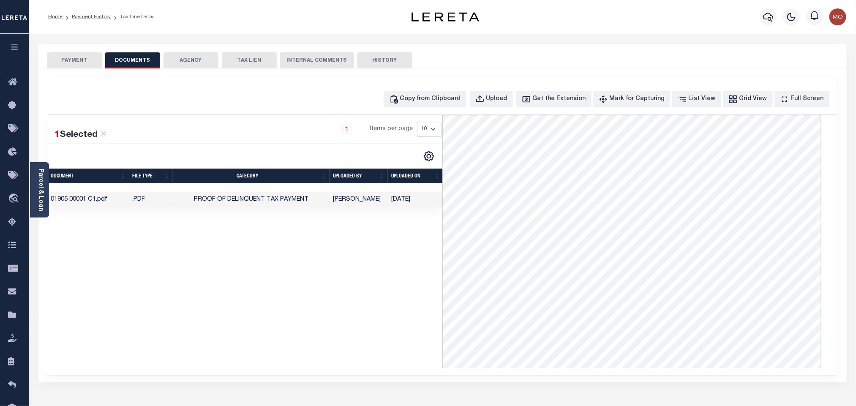
click at [89, 63] on button "PAYMENT" at bounding box center [74, 60] width 55 height 16
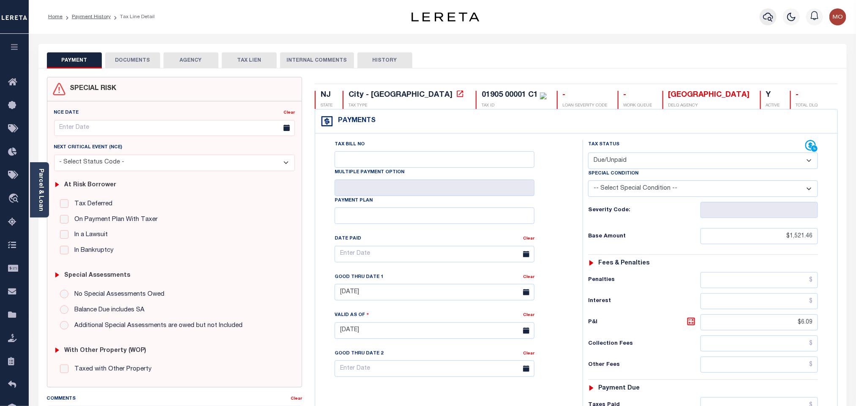
click at [766, 19] on icon "button" at bounding box center [768, 17] width 10 height 9
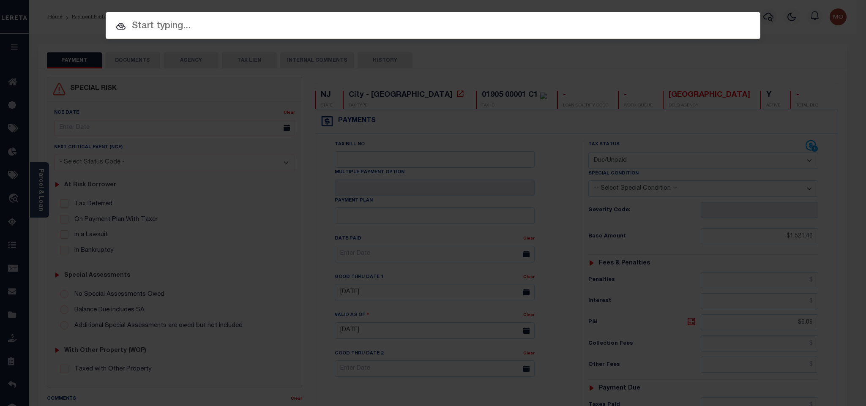
click at [463, 25] on input "text" at bounding box center [433, 26] width 654 height 15
paste input "9300001691"
type input "9300001691"
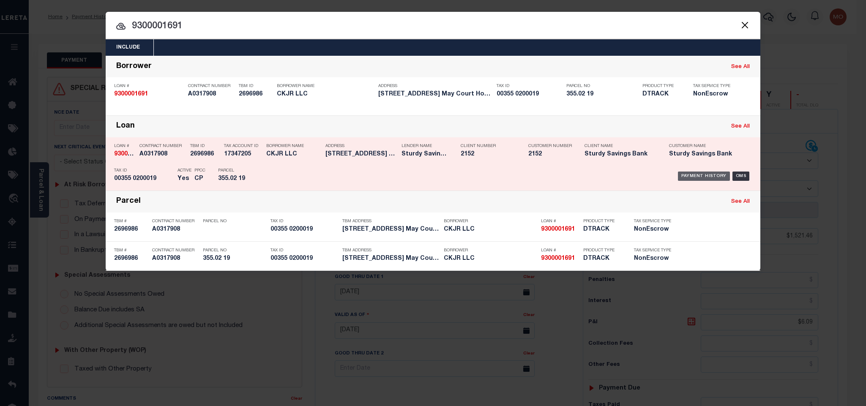
click at [690, 175] on div "Payment History" at bounding box center [704, 176] width 52 height 9
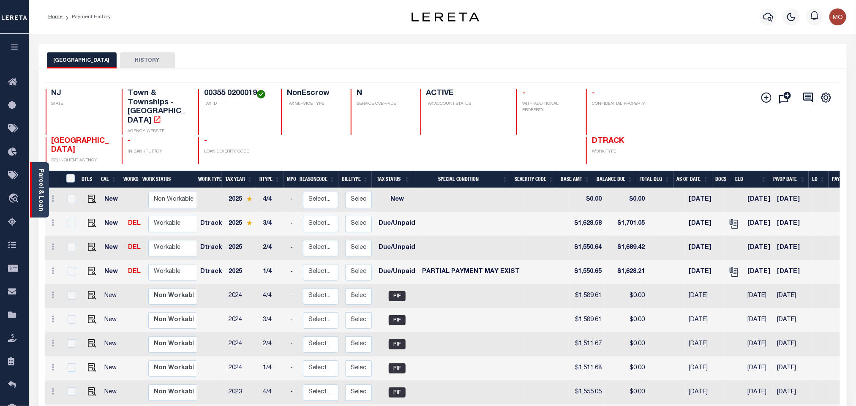
click at [41, 194] on link "Parcel & Loan" at bounding box center [41, 190] width 6 height 43
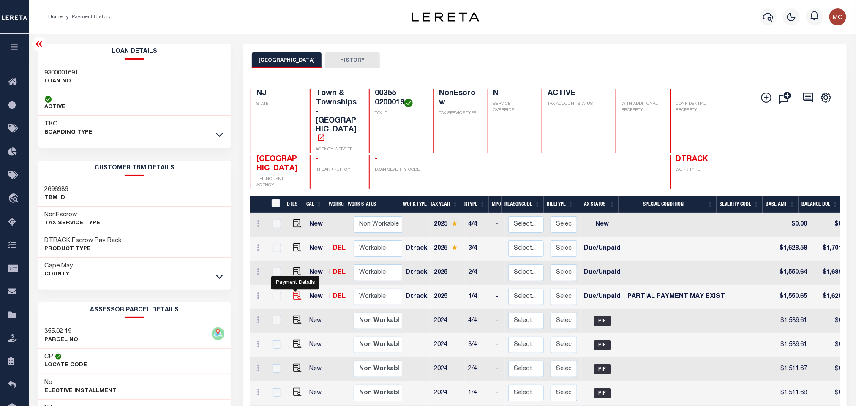
click at [295, 292] on img "" at bounding box center [297, 296] width 8 height 8
checkbox input "true"
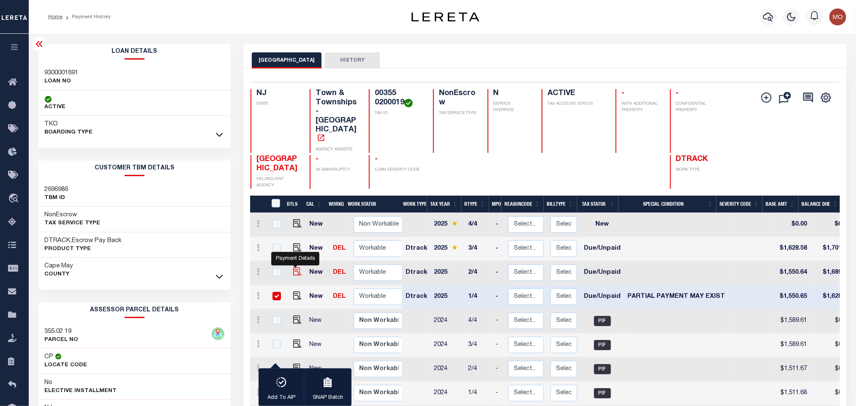
click at [293, 267] on img "" at bounding box center [297, 271] width 8 height 8
checkbox input "true"
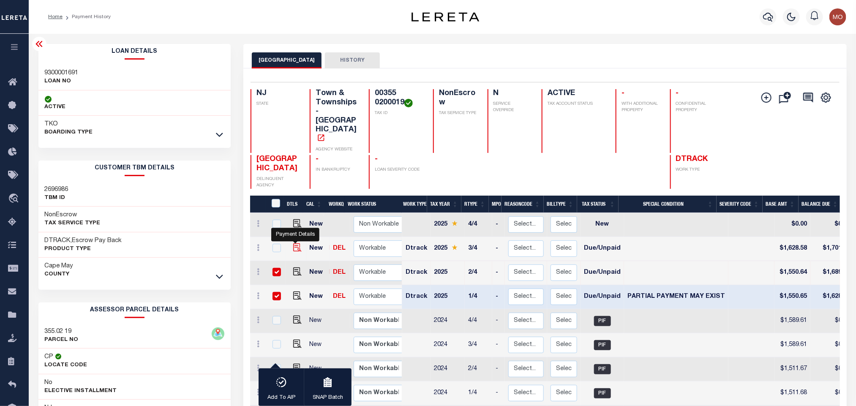
click at [294, 243] on img "" at bounding box center [297, 247] width 8 height 8
checkbox input "true"
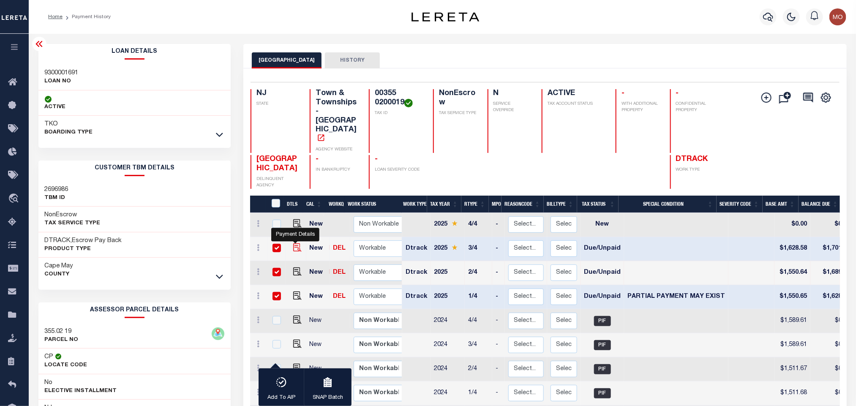
click at [293, 243] on img "" at bounding box center [297, 247] width 8 height 8
checkbox input "false"
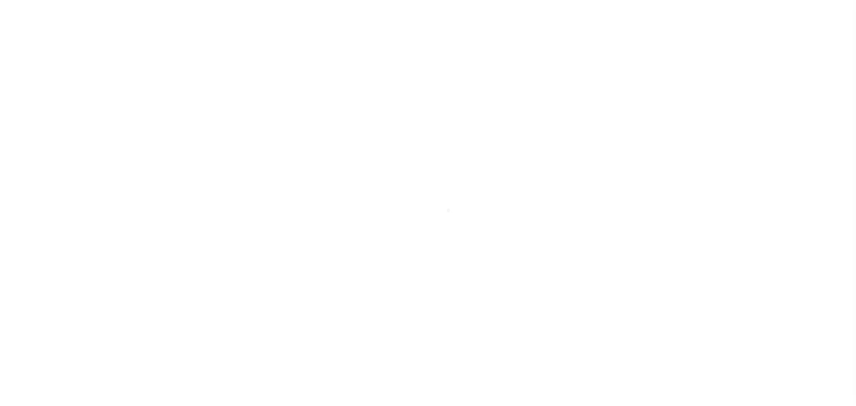
select select "DUE"
select select "15"
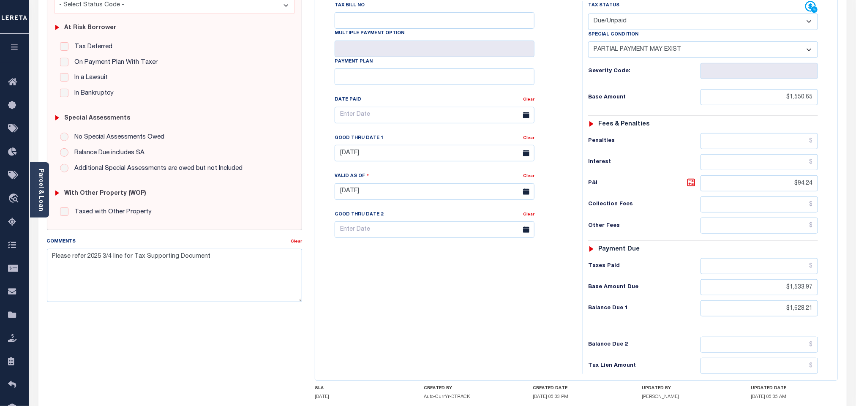
scroll to position [127, 0]
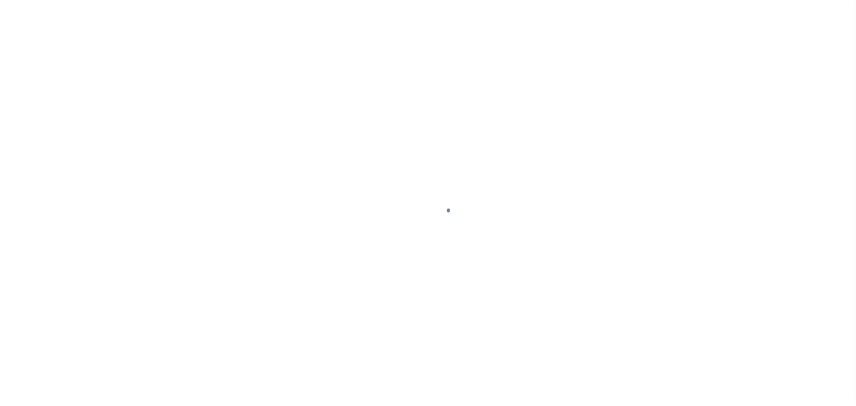
checkbox input "false"
type textarea "Please refer 2025 3/4 line for Tax Supporting Document"
type input "[DATE]"
select select "DUE"
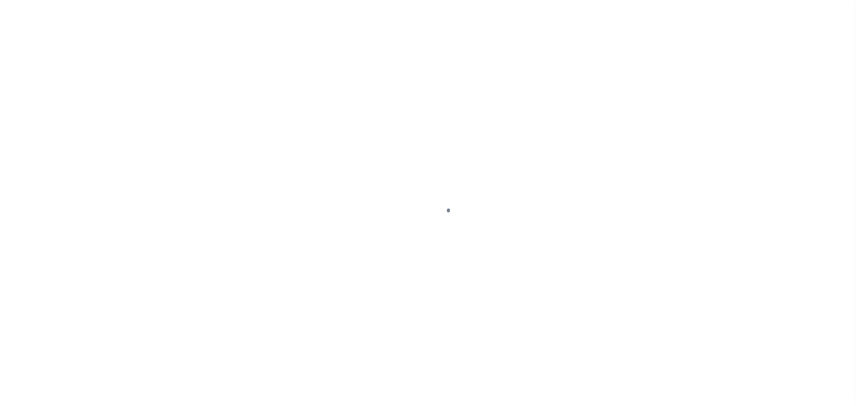
type input "$1,550.64"
type input "$138.78"
type input "$1,689.42"
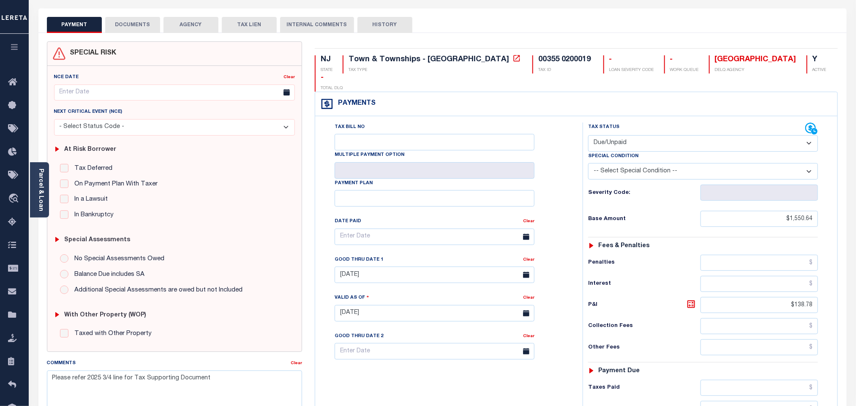
scroll to position [63, 0]
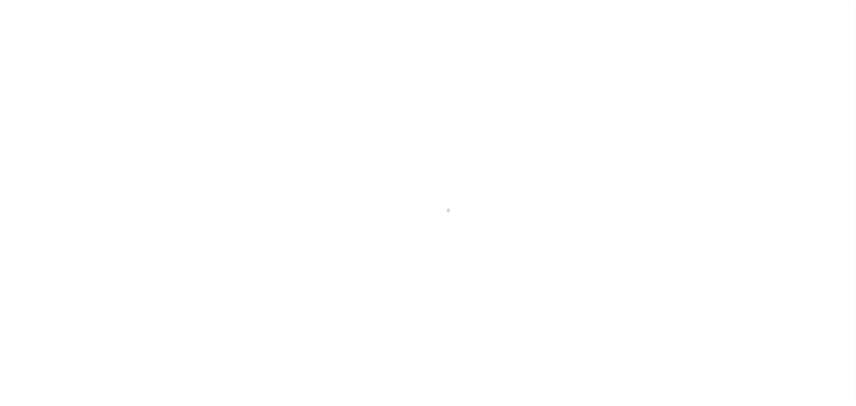
select select "DUE"
checkbox input "false"
type input "10/31/2025"
type input "10/03/2025"
select select "DUE"
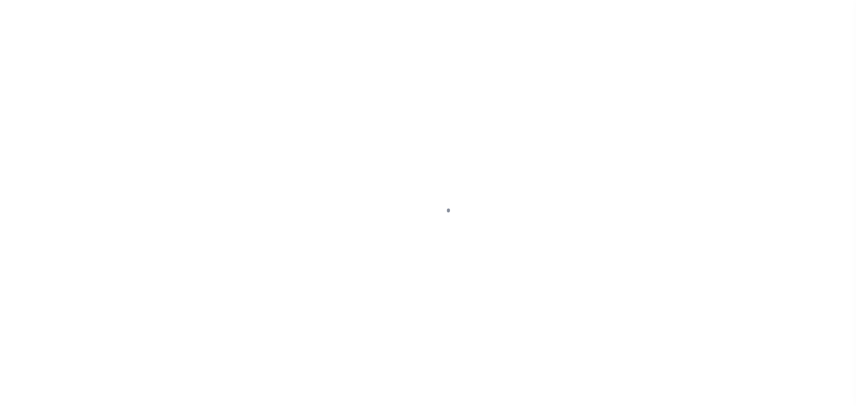
type input "$1,628.58"
type input "$72.47"
type input "$1,701.05"
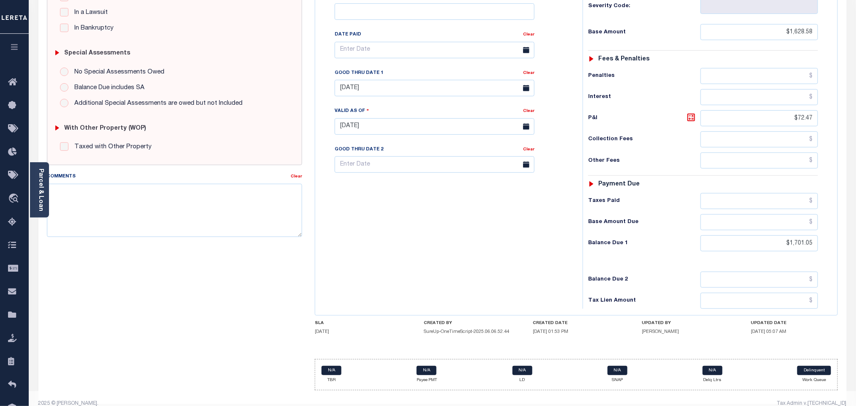
click at [407, 249] on div "Tax Bill No Multiple Payment Option Payment Plan Clear" at bounding box center [446, 122] width 259 height 373
click at [448, 188] on div "Tax Bill No Multiple Payment Option Payment Plan Clear" at bounding box center [446, 122] width 259 height 373
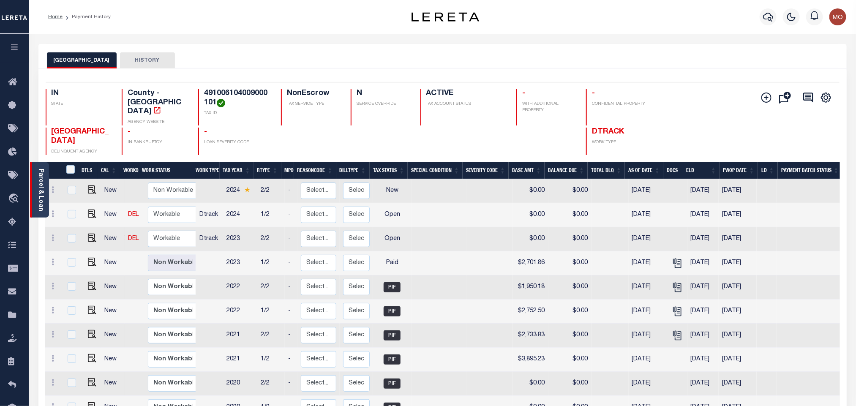
click at [41, 177] on link "Parcel & Loan" at bounding box center [41, 190] width 6 height 43
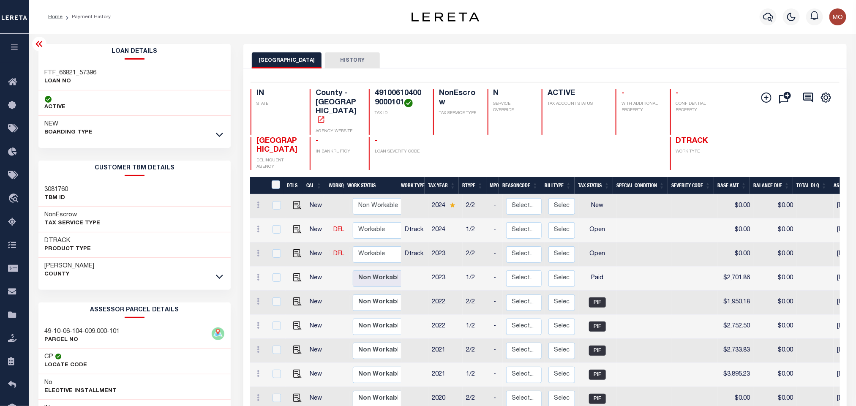
click at [84, 332] on h3 "49-10-06-104-009.000-101" at bounding box center [82, 331] width 75 height 8
copy div "49-10-06-104-009.000-101"
click at [766, 21] on icon "button" at bounding box center [768, 17] width 10 height 10
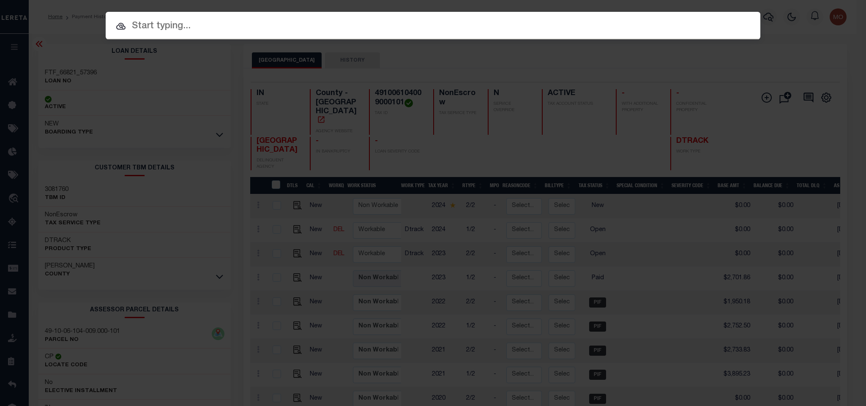
click at [165, 27] on input "text" at bounding box center [433, 26] width 654 height 15
paste input "10129801"
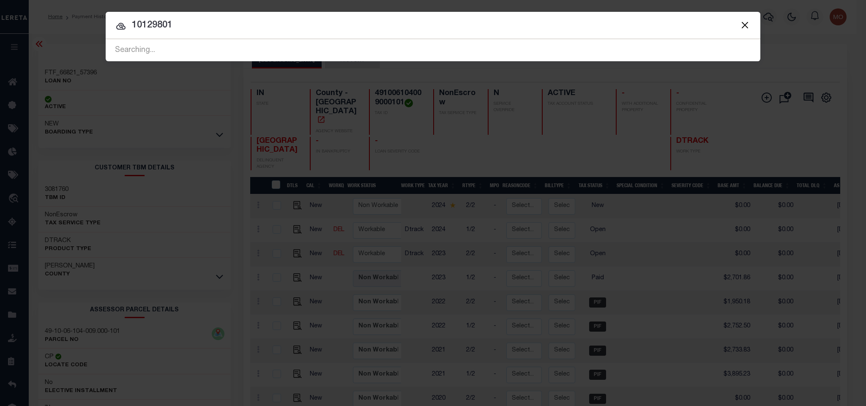
type input "10129801"
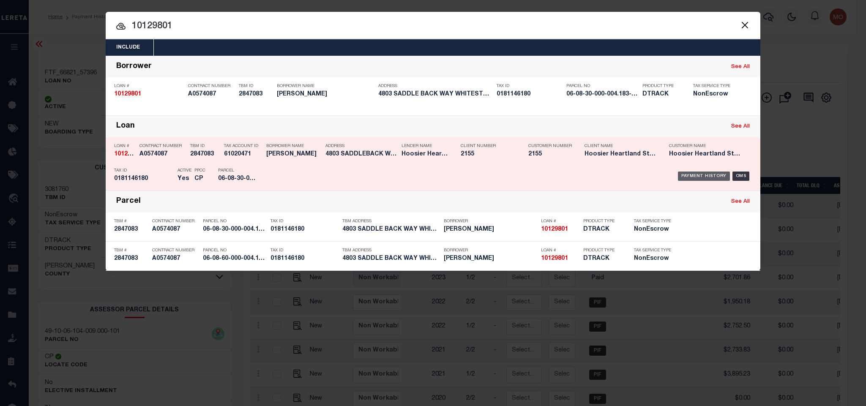
click at [692, 176] on div "Payment History" at bounding box center [704, 176] width 52 height 9
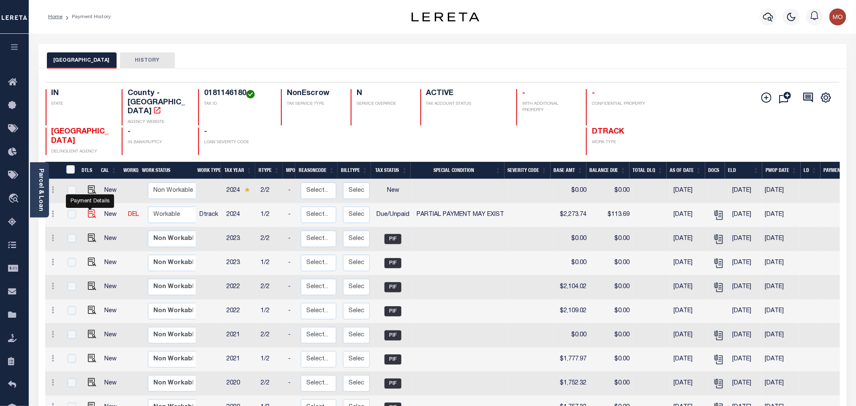
click at [88, 210] on img "" at bounding box center [92, 214] width 8 height 8
checkbox input "true"
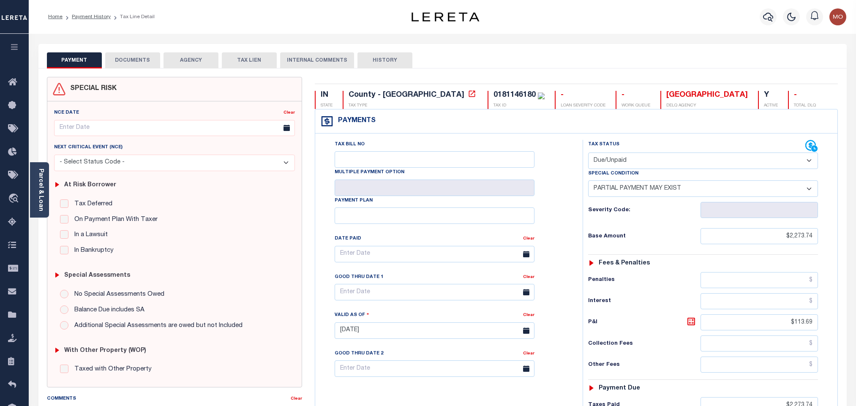
select select "DUE"
select select "15"
click at [130, 60] on button "DOCUMENTS" at bounding box center [132, 60] width 55 height 16
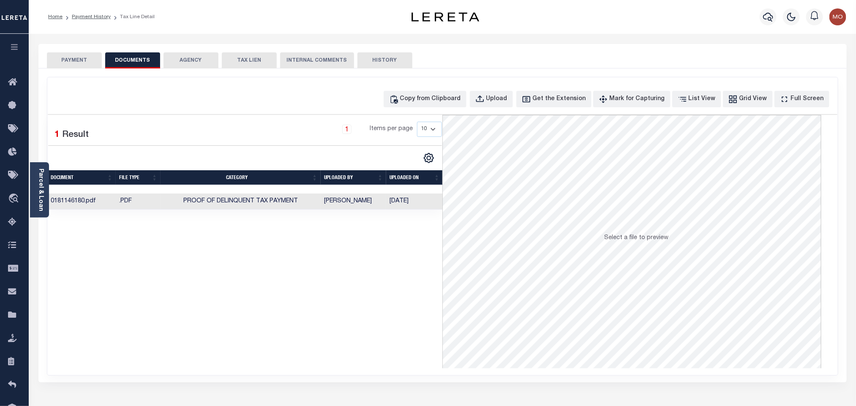
click at [313, 204] on td "Proof of Delinquent Tax Payment" at bounding box center [241, 201] width 160 height 16
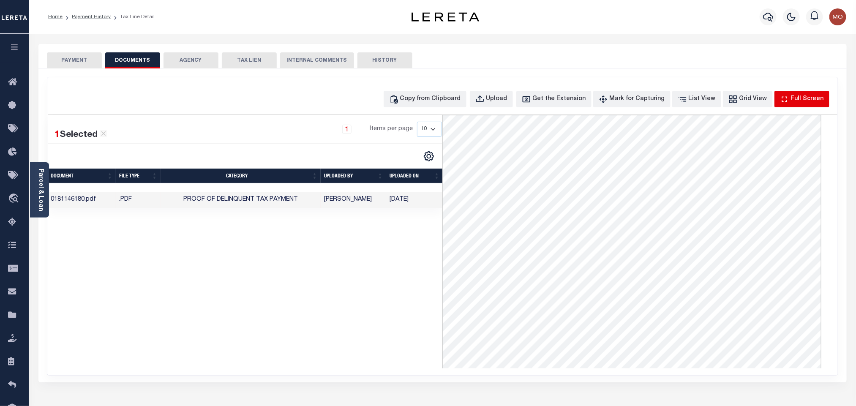
click at [798, 98] on div "Full Screen" at bounding box center [807, 99] width 33 height 9
